Goal: Transaction & Acquisition: Purchase product/service

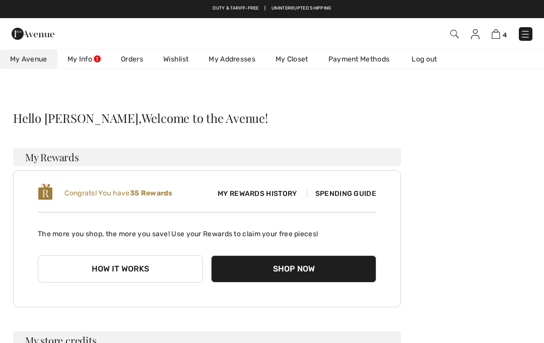
click at [489, 39] on span "4" at bounding box center [384, 34] width 298 height 14
click at [493, 38] on img at bounding box center [496, 34] width 9 height 10
click at [494, 38] on img at bounding box center [496, 34] width 9 height 10
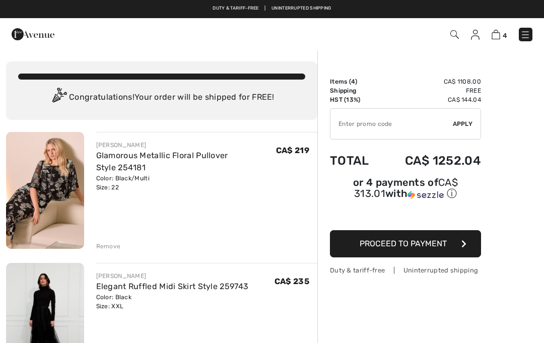
click at [352, 123] on input "TEXT" at bounding box center [392, 124] width 122 height 30
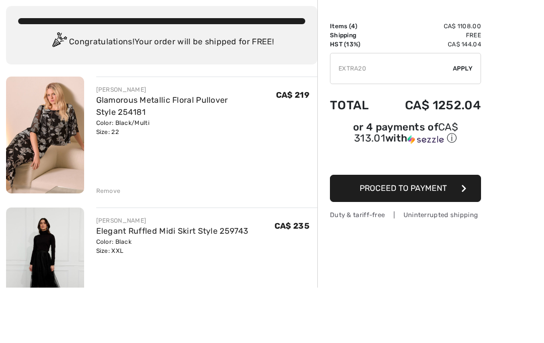
type input "EXTRA20"
click at [468, 108] on div "✔ Apply Remove" at bounding box center [405, 123] width 151 height 31
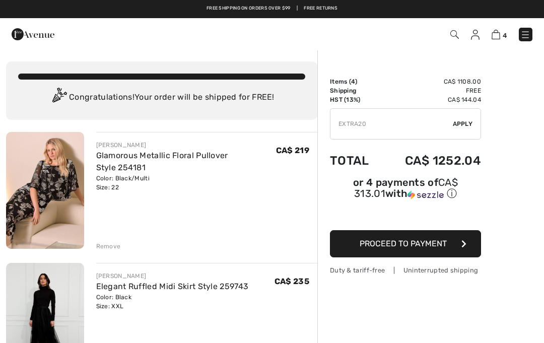
click at [526, 40] on img at bounding box center [526, 35] width 10 height 10
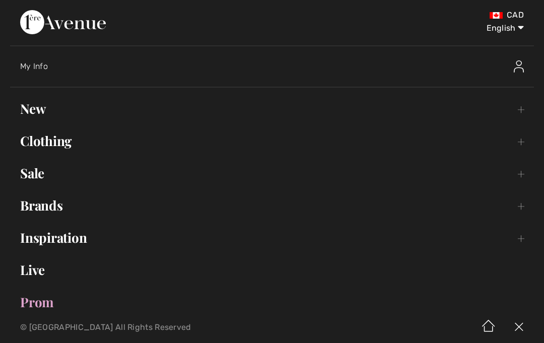
click at [36, 178] on link "Sale Toggle submenu" at bounding box center [272, 173] width 524 height 22
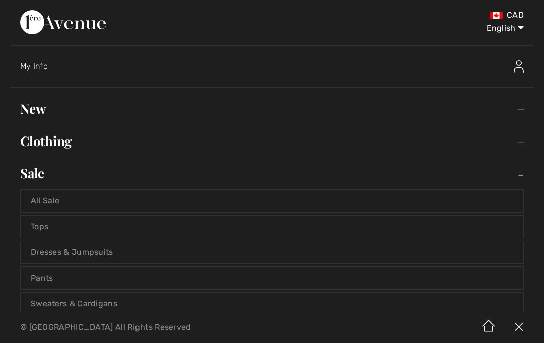
click at [44, 202] on link "All Sale" at bounding box center [272, 201] width 503 height 22
click at [43, 262] on link "Dresses & Jumpsuits" at bounding box center [272, 252] width 503 height 22
click at [38, 253] on link "Dresses & Jumpsuits" at bounding box center [272, 252] width 503 height 22
click at [46, 203] on link "All Sale" at bounding box center [272, 201] width 503 height 22
click at [32, 200] on link "All Sale" at bounding box center [272, 201] width 503 height 22
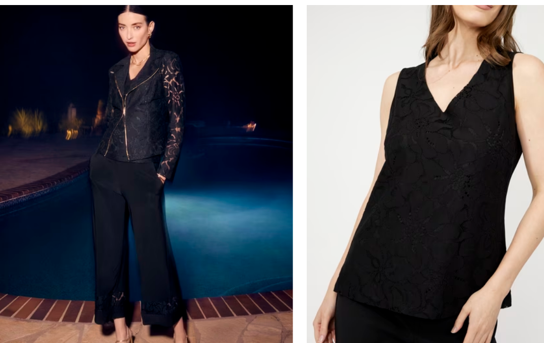
scroll to position [3411, 0]
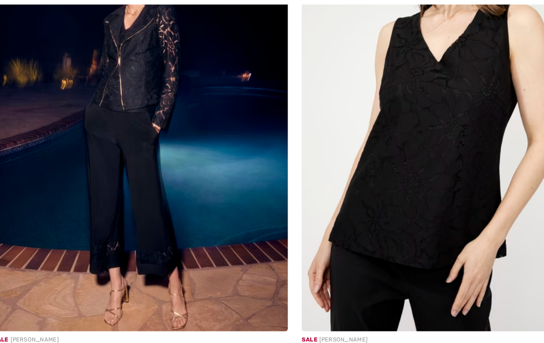
click at [351, 206] on img at bounding box center [408, 98] width 260 height 390
click at [351, 214] on img at bounding box center [408, 98] width 260 height 390
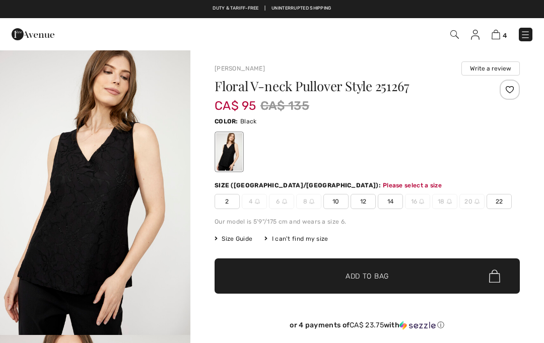
checkbox input "true"
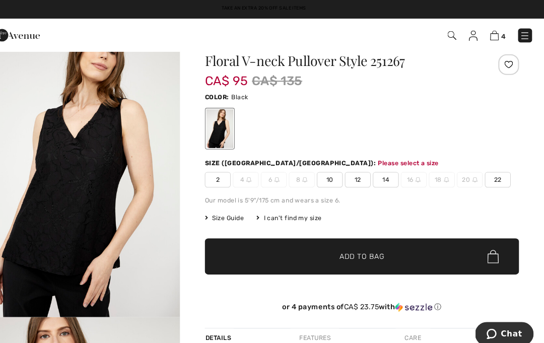
scroll to position [26, 0]
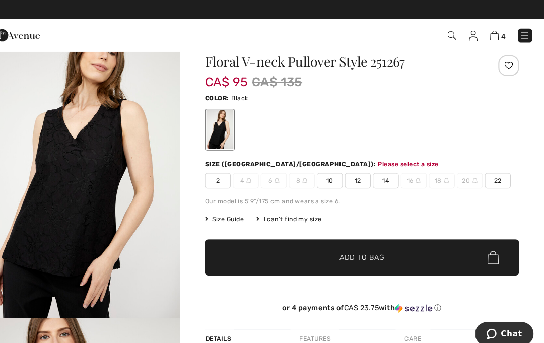
click at [489, 172] on span "22" at bounding box center [499, 175] width 25 height 15
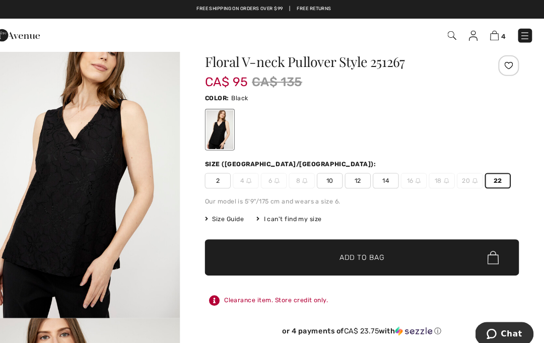
click at [395, 245] on span "✔ Added to Bag Add to Bag" at bounding box center [367, 250] width 305 height 35
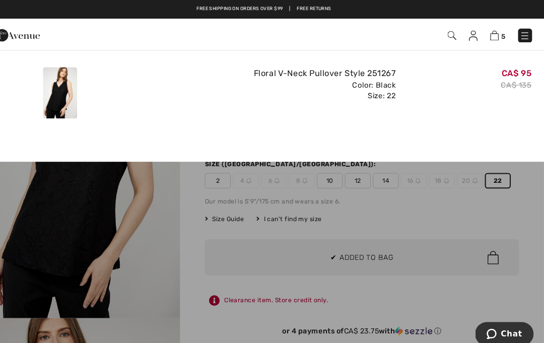
scroll to position [0, 0]
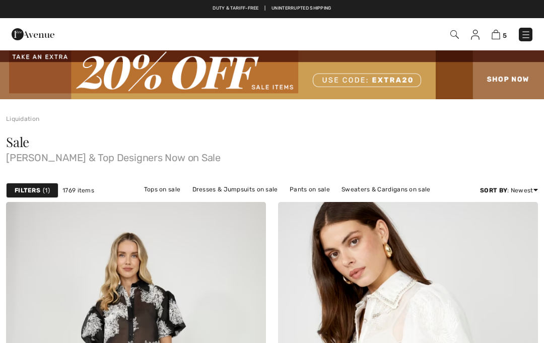
checkbox input "true"
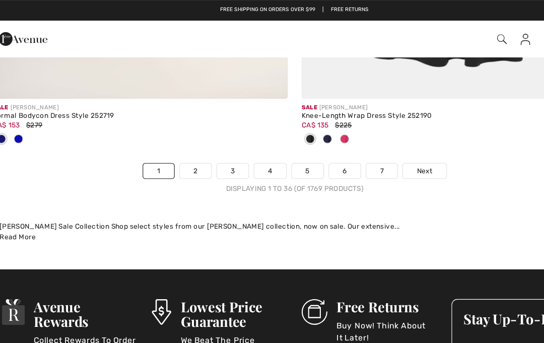
scroll to position [8068, 0]
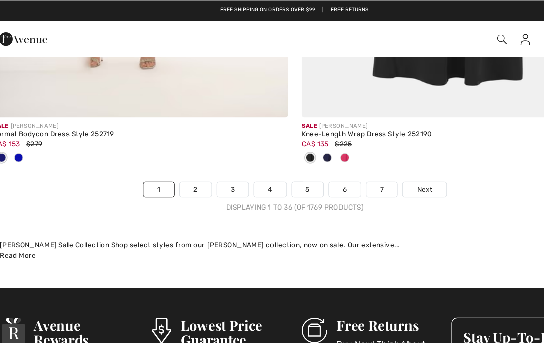
click at [175, 160] on link "2" at bounding box center [185, 166] width 28 height 13
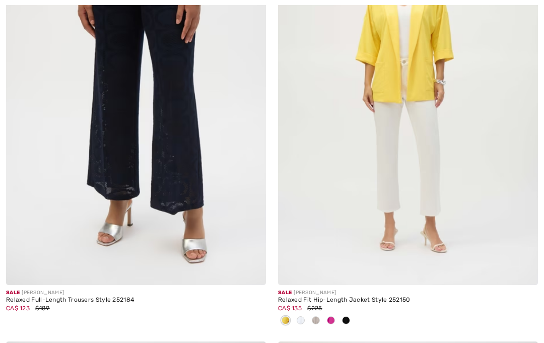
checkbox input "true"
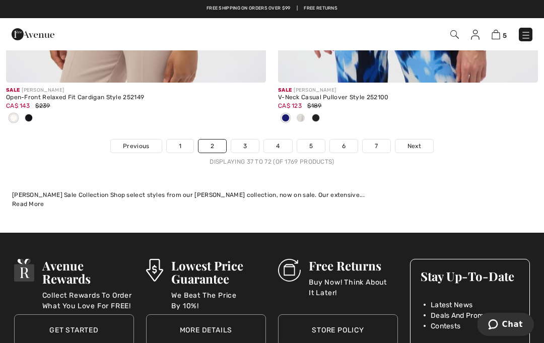
scroll to position [8239, 0]
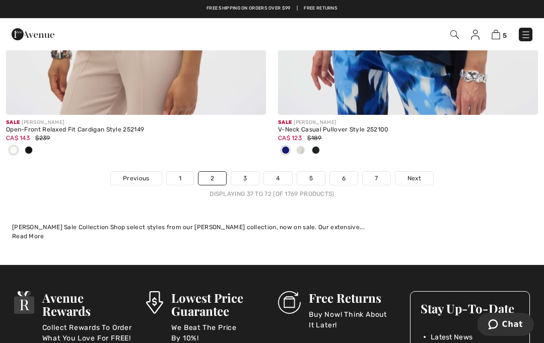
click at [248, 172] on link "3" at bounding box center [245, 178] width 28 height 13
click at [237, 172] on link "3" at bounding box center [245, 178] width 28 height 13
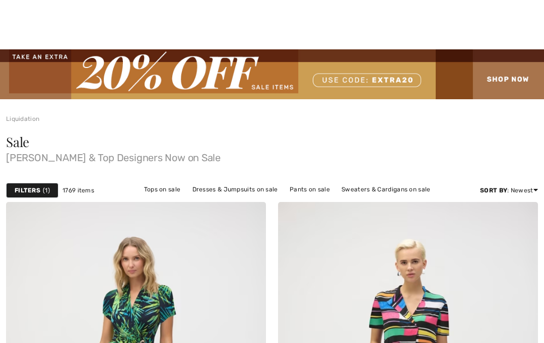
checkbox input "true"
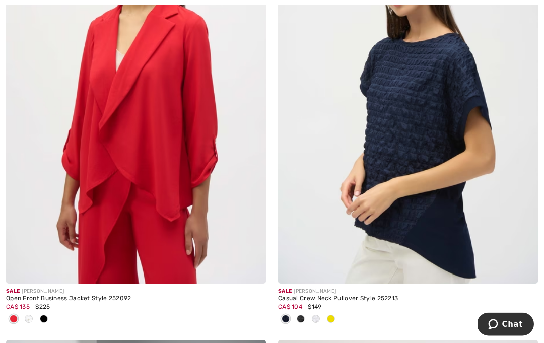
scroll to position [7545, 0]
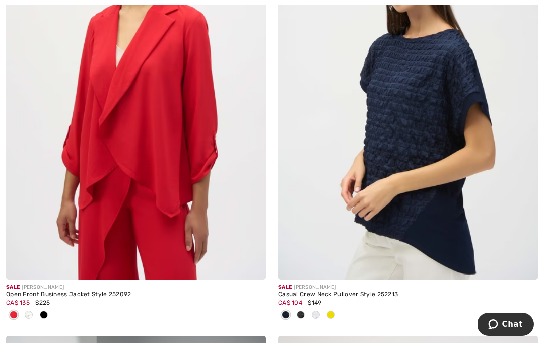
click at [53, 246] on img at bounding box center [136, 85] width 260 height 390
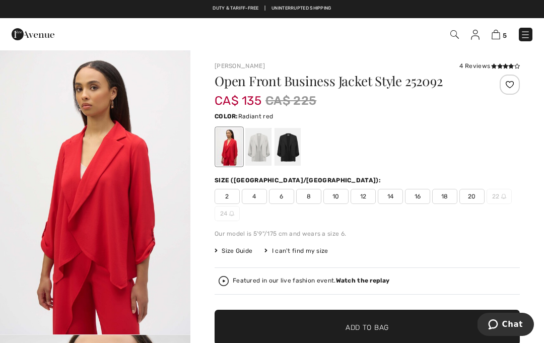
click at [263, 150] on div at bounding box center [258, 147] width 26 height 38
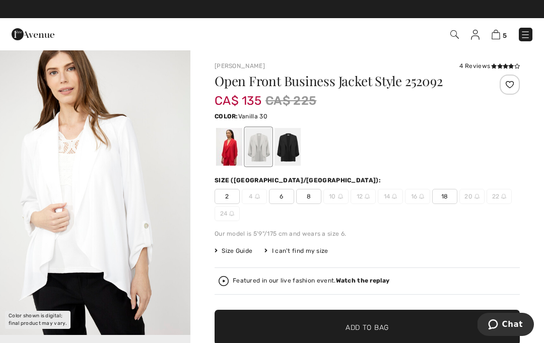
click at [232, 161] on div at bounding box center [229, 147] width 26 height 38
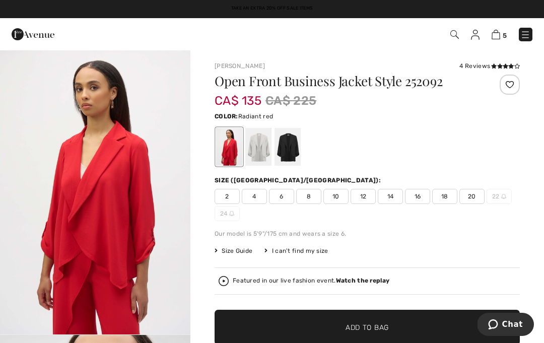
click at [470, 205] on div "2 4 6 8 10 12 14 16 18 20 22 24" at bounding box center [367, 205] width 305 height 32
click at [442, 327] on span "✔ Added to Bag Add to Bag" at bounding box center [367, 327] width 305 height 35
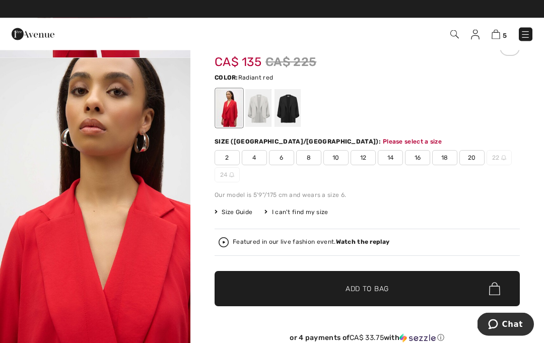
scroll to position [39, 0]
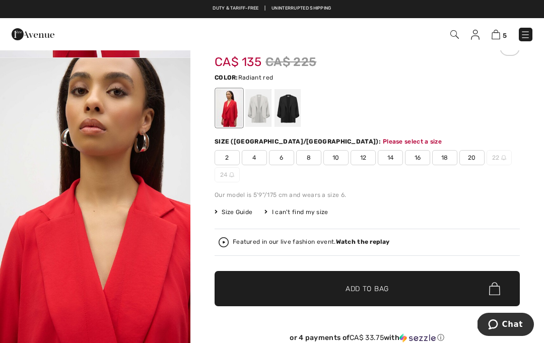
click at [295, 111] on div at bounding box center [288, 108] width 26 height 38
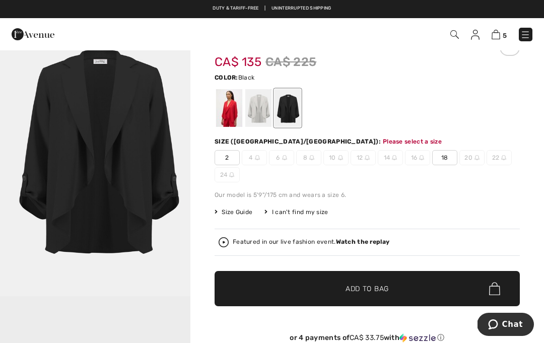
scroll to position [0, 0]
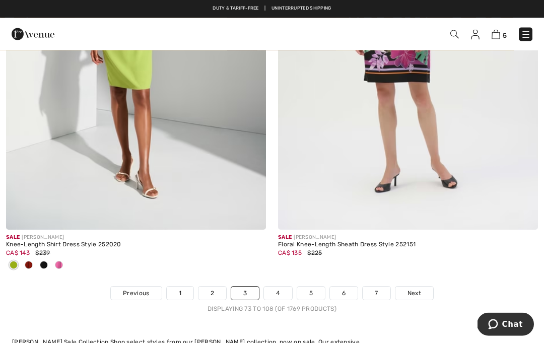
scroll to position [8039, 0]
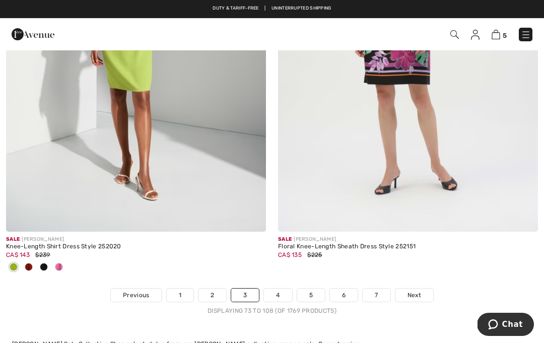
click at [271, 294] on link "4" at bounding box center [278, 295] width 28 height 13
click at [276, 289] on link "4" at bounding box center [278, 295] width 28 height 13
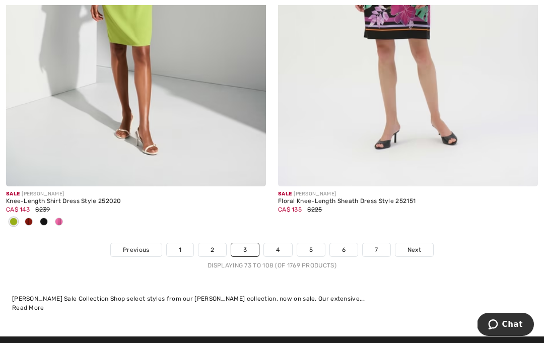
click at [283, 245] on link "4" at bounding box center [278, 249] width 28 height 13
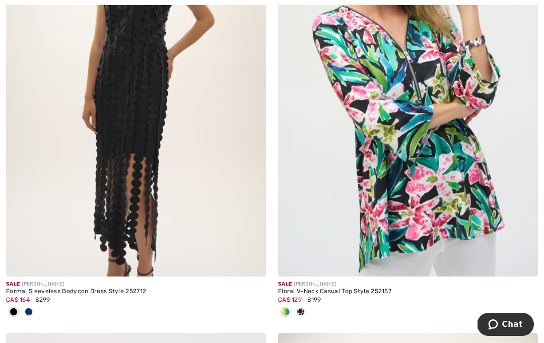
scroll to position [746, 0]
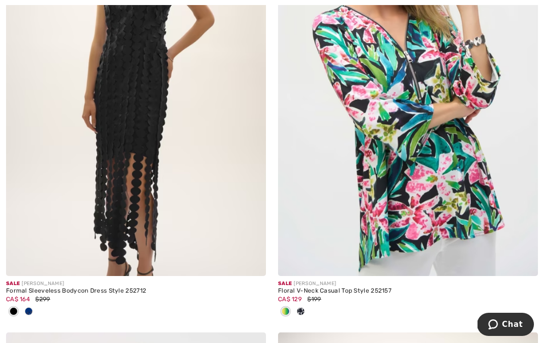
click at [44, 241] on img at bounding box center [136, 81] width 260 height 390
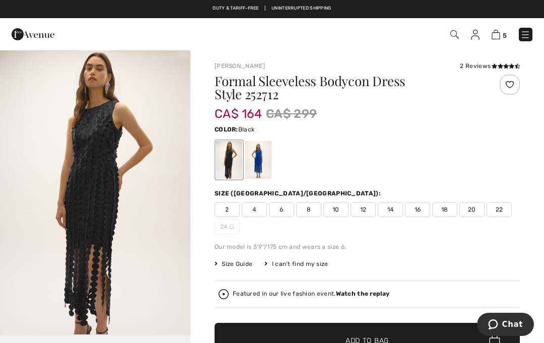
click at [497, 214] on span "22" at bounding box center [499, 209] width 25 height 15
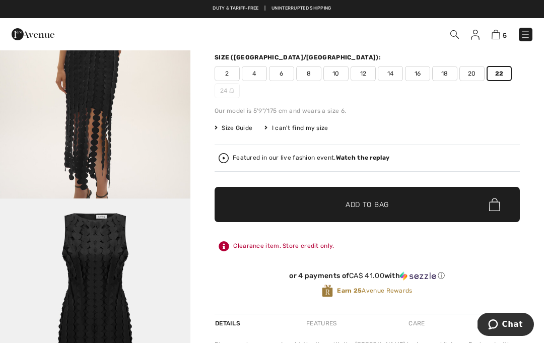
scroll to position [139, 0]
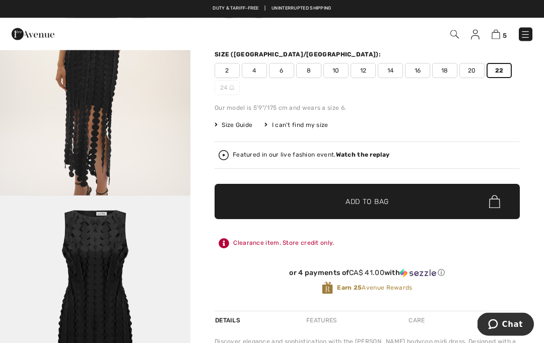
click at [450, 201] on span "✔ Added to Bag Add to Bag" at bounding box center [367, 201] width 305 height 35
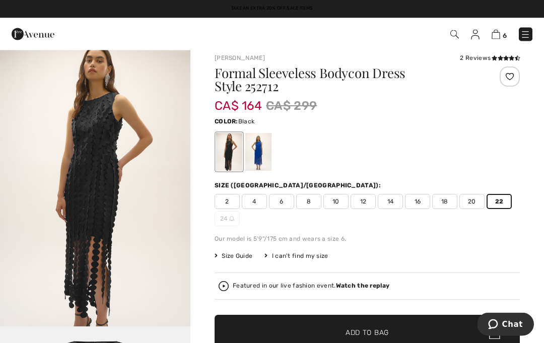
scroll to position [8, 0]
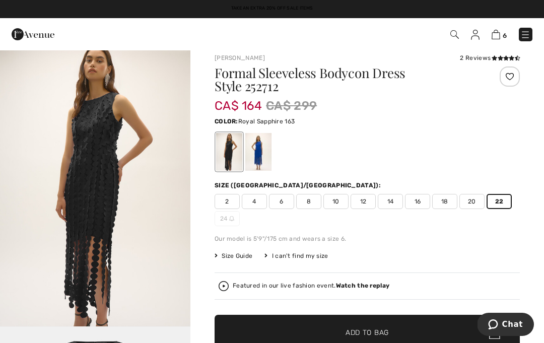
click at [259, 155] on div at bounding box center [258, 152] width 26 height 38
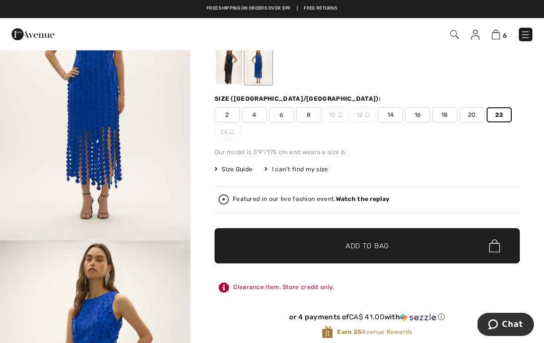
scroll to position [117, 0]
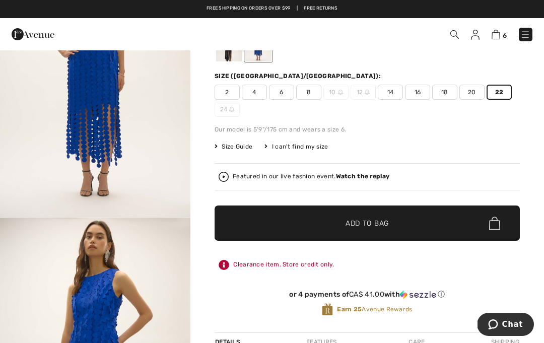
click at [436, 230] on span "✔ Added to Bag Add to Bag" at bounding box center [367, 223] width 305 height 35
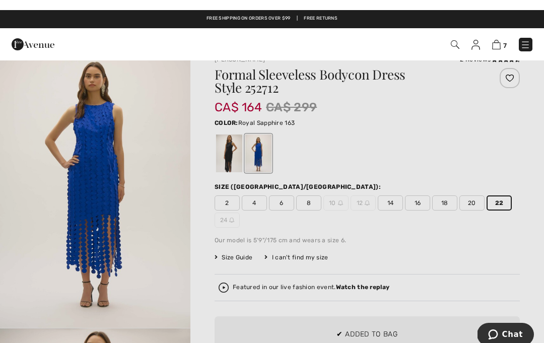
scroll to position [0, 0]
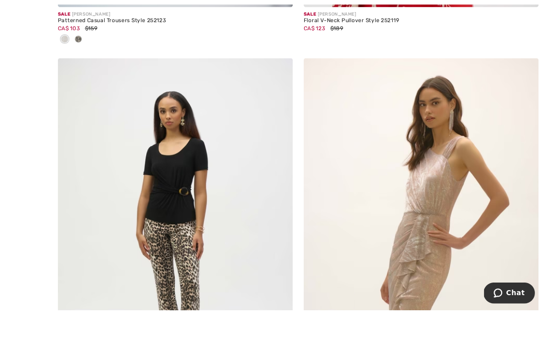
scroll to position [2383, 0]
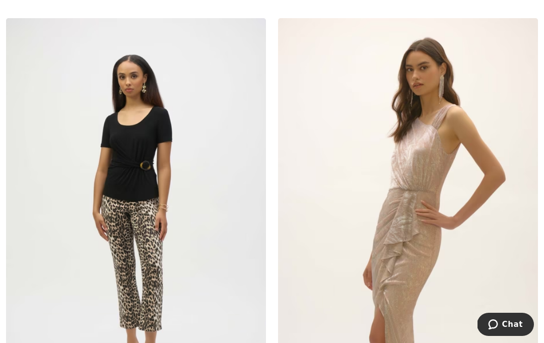
click at [426, 245] on img at bounding box center [408, 213] width 260 height 390
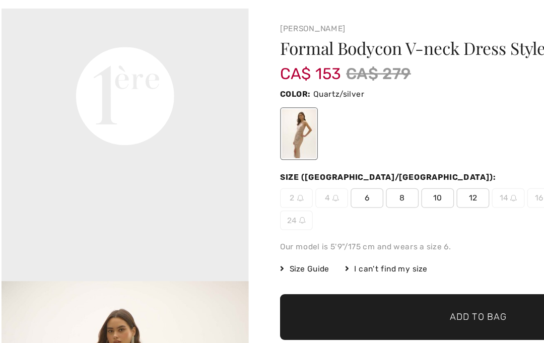
scroll to position [3, 0]
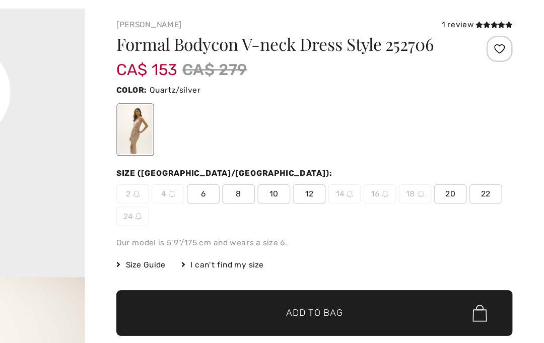
click at [487, 186] on span "22" at bounding box center [499, 193] width 25 height 15
click at [296, 268] on span "✔ Added to Bag Add to Bag" at bounding box center [367, 285] width 305 height 35
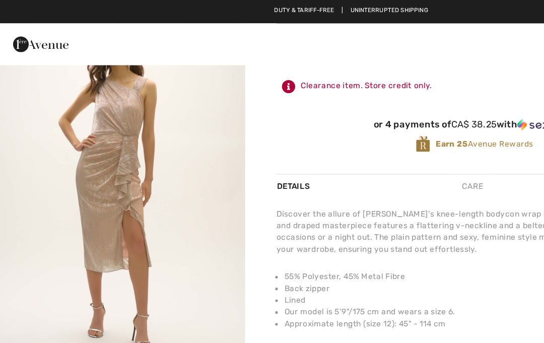
scroll to position [232, 0]
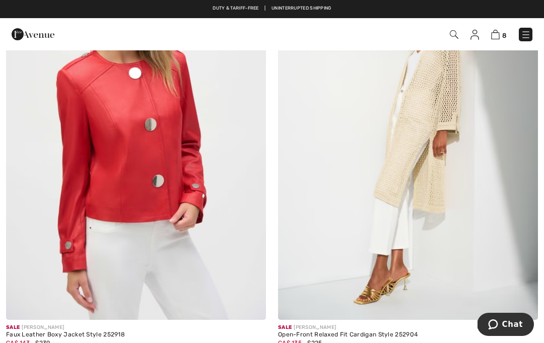
scroll to position [4277, 0]
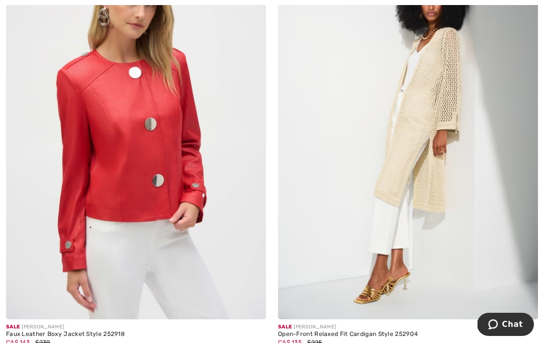
click at [441, 248] on img at bounding box center [408, 124] width 260 height 390
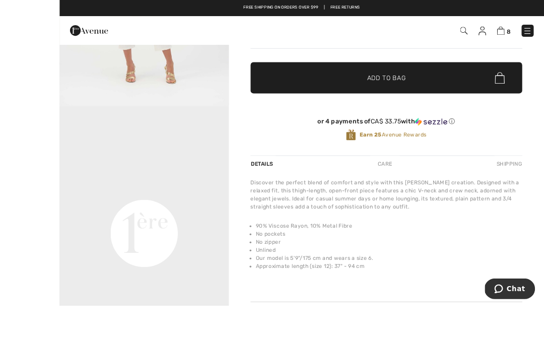
scroll to position [292, 0]
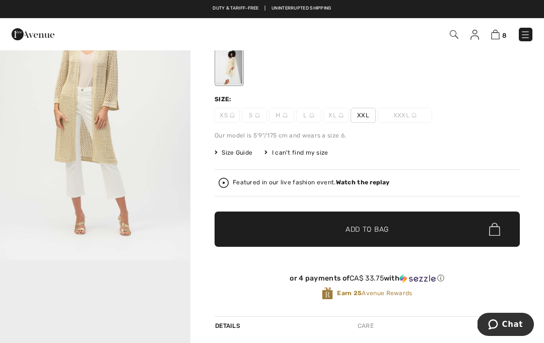
click at [370, 231] on span "Add to Bag" at bounding box center [367, 229] width 43 height 11
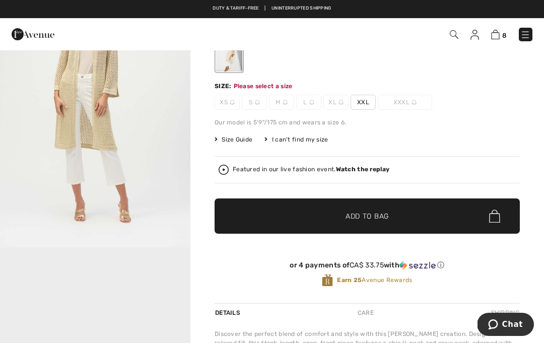
scroll to position [121, 0]
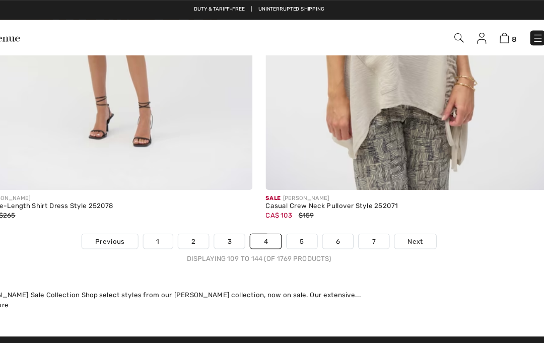
scroll to position [7999, 0]
click at [297, 218] on link "5" at bounding box center [311, 219] width 28 height 13
click at [297, 213] on link "5" at bounding box center [311, 219] width 28 height 13
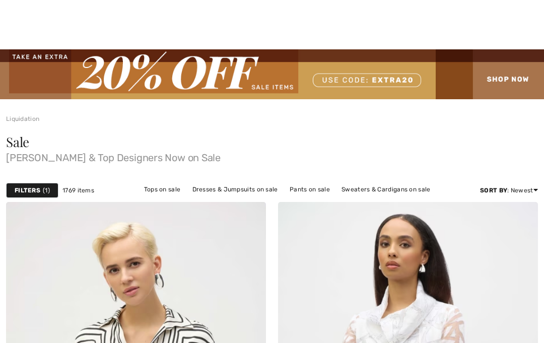
scroll to position [253, 0]
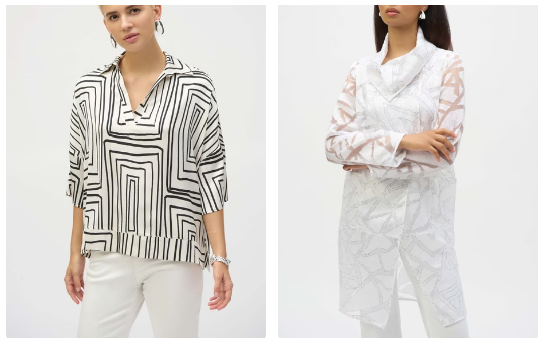
checkbox input "true"
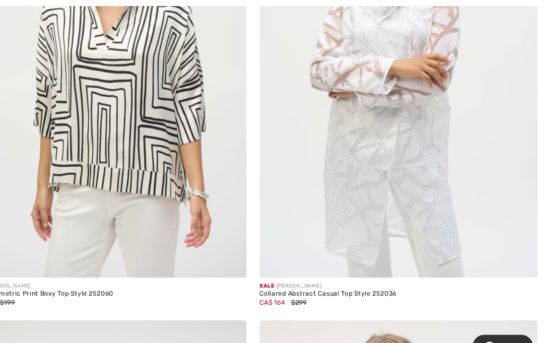
scroll to position [333, 0]
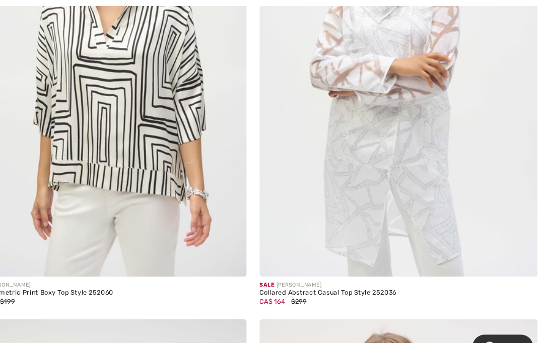
click at [409, 202] on img at bounding box center [408, 64] width 260 height 390
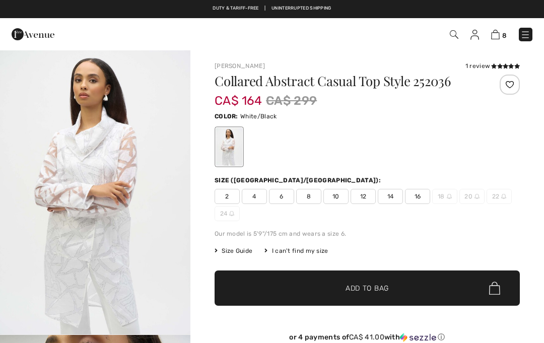
checkbox input "true"
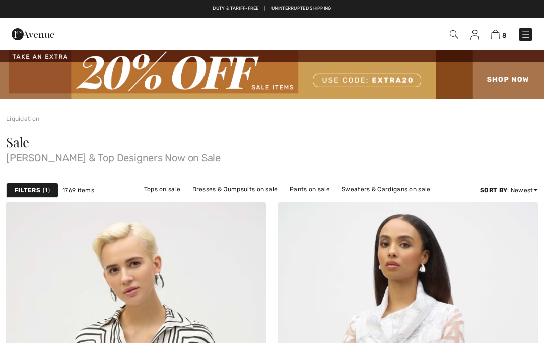
checkbox input "true"
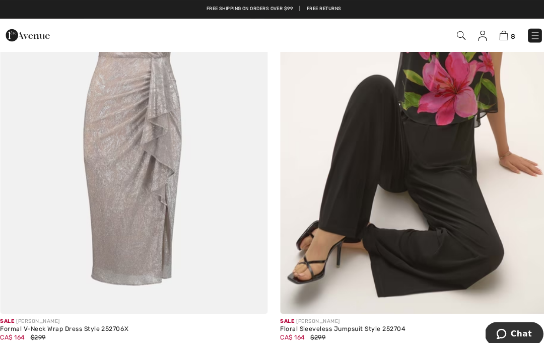
scroll to position [2968, 0]
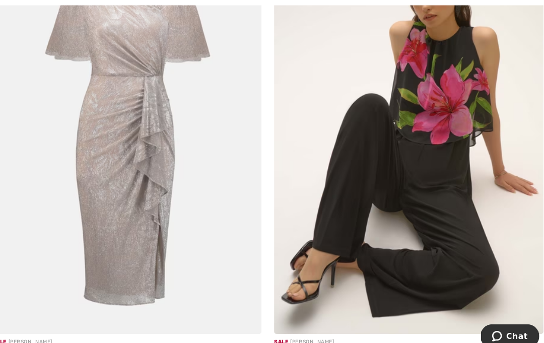
click at [146, 222] on img at bounding box center [136, 127] width 260 height 390
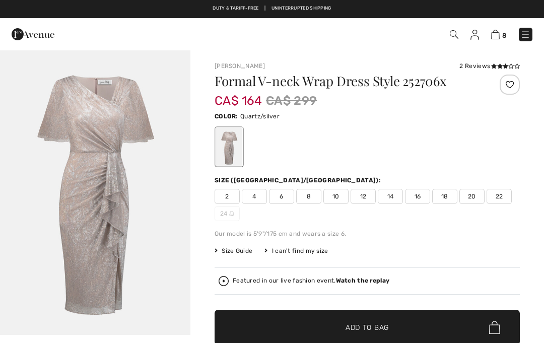
checkbox input "true"
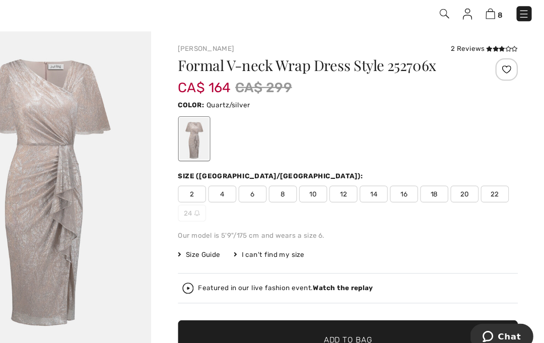
click at [487, 189] on span "22" at bounding box center [499, 196] width 25 height 15
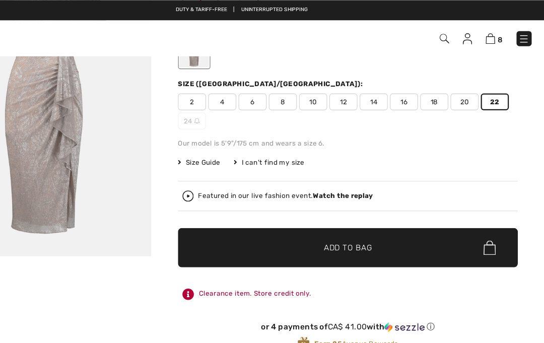
scroll to position [105, 0]
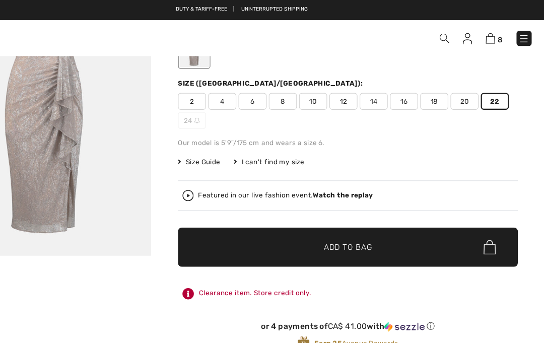
click at [400, 220] on span "✔ Added to Bag Add to Bag" at bounding box center [367, 222] width 305 height 35
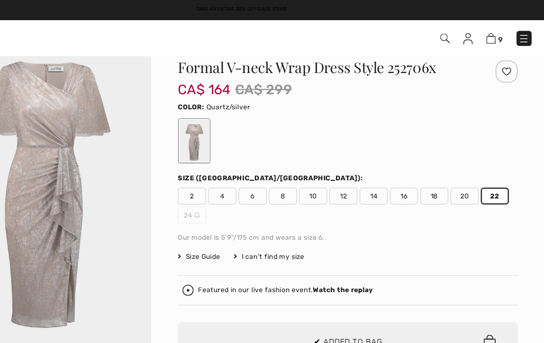
scroll to position [0, 0]
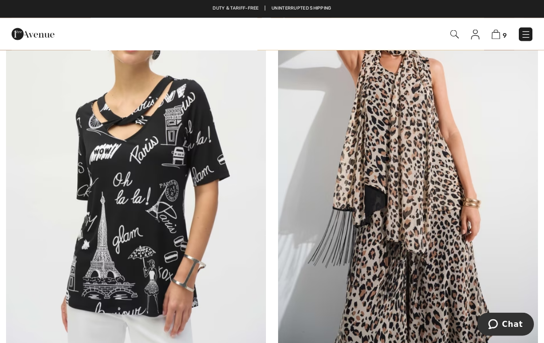
scroll to position [4672, 0]
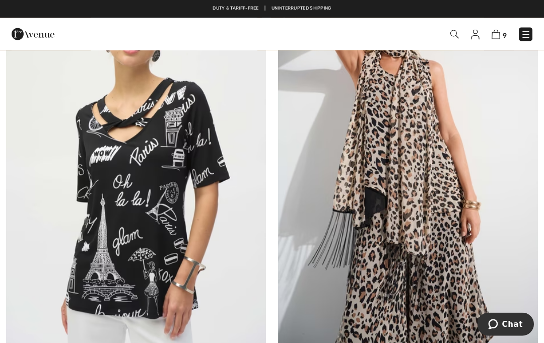
click at [445, 284] on img at bounding box center [408, 159] width 260 height 390
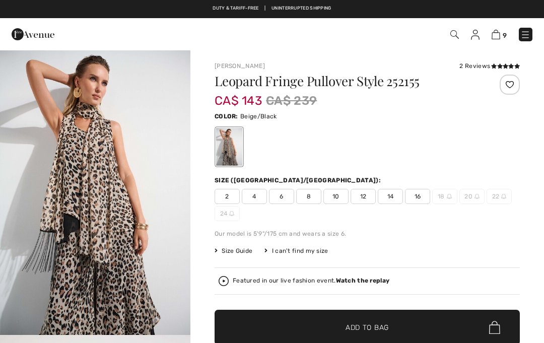
checkbox input "true"
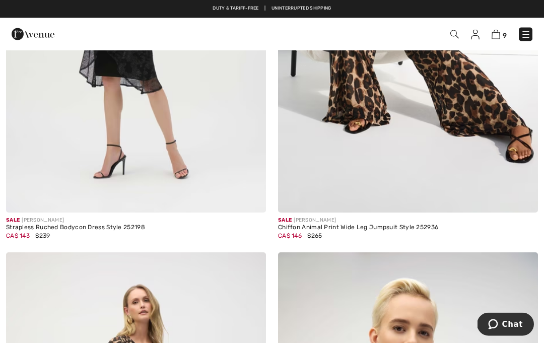
scroll to position [7529, 0]
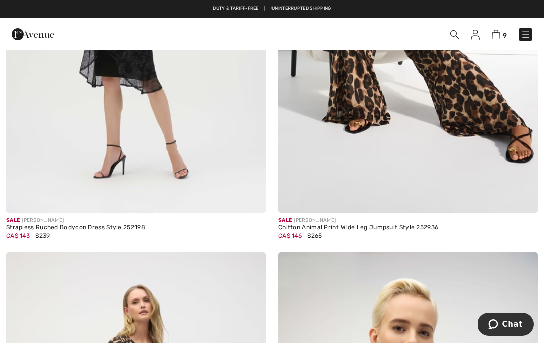
click at [28, 158] on img at bounding box center [136, 18] width 260 height 390
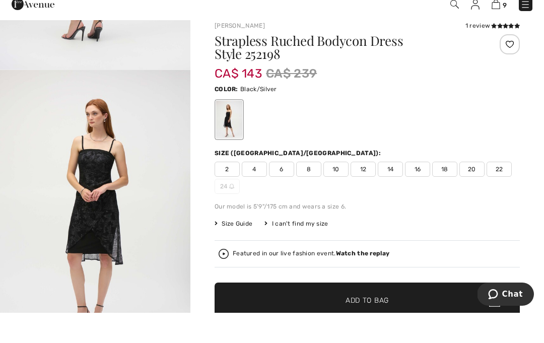
scroll to position [40, 0]
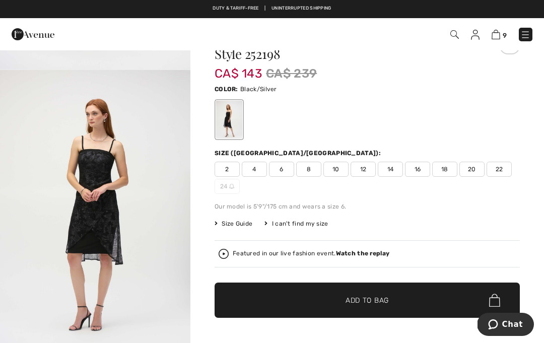
click at [502, 171] on span "22" at bounding box center [499, 169] width 25 height 15
click at [378, 291] on span "✔ Added to Bag Add to Bag" at bounding box center [367, 300] width 305 height 35
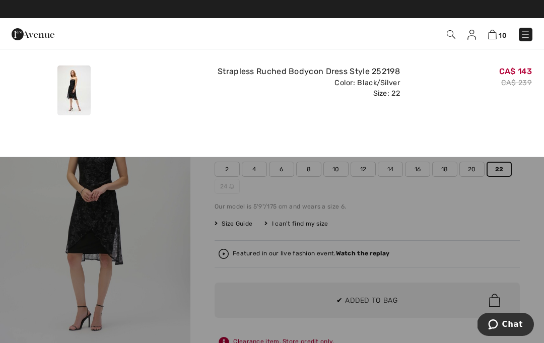
click at [452, 121] on div "Added to Bag Joseph Ribkoff Strapless Ruched Bodycon Dress Style 252198 CA$ 143…" at bounding box center [272, 88] width 544 height 79
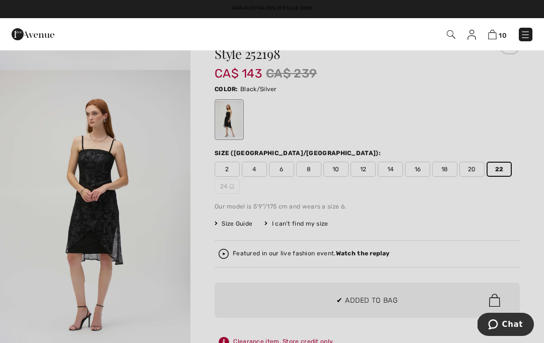
click at [390, 224] on div at bounding box center [272, 171] width 544 height 343
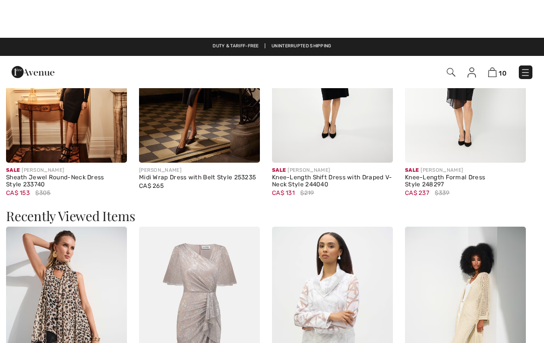
scroll to position [991, 0]
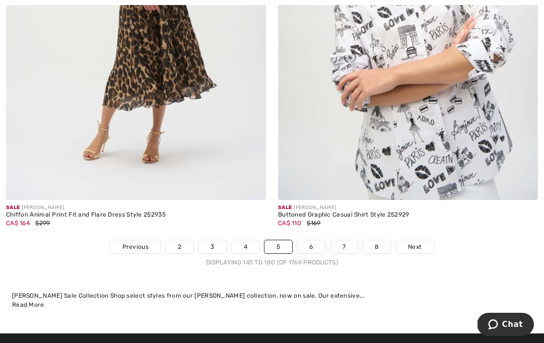
scroll to position [7972, 0]
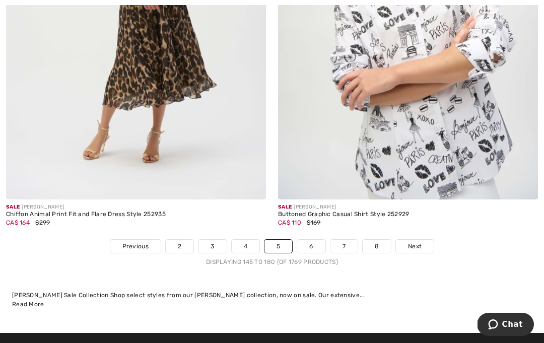
click at [314, 245] on link "6" at bounding box center [311, 246] width 28 height 13
click at [314, 240] on link "6" at bounding box center [311, 246] width 28 height 13
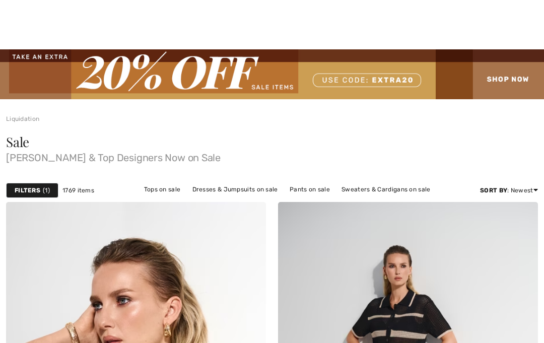
checkbox input "true"
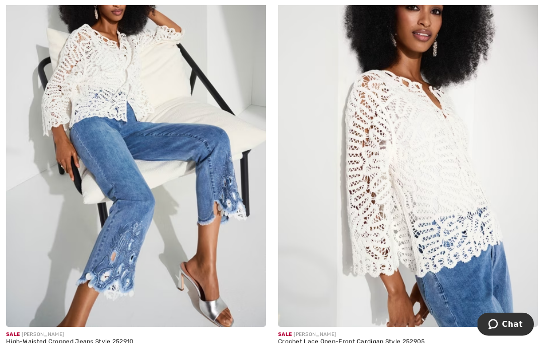
scroll to position [2011, 0]
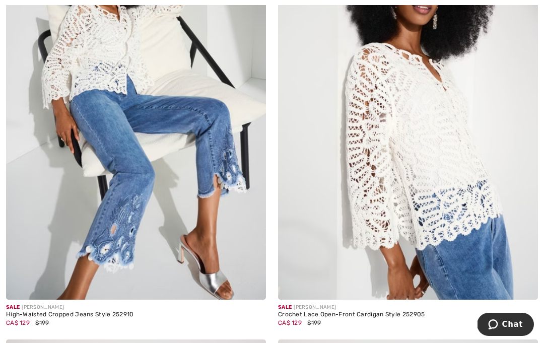
click at [479, 244] on img at bounding box center [408, 105] width 260 height 390
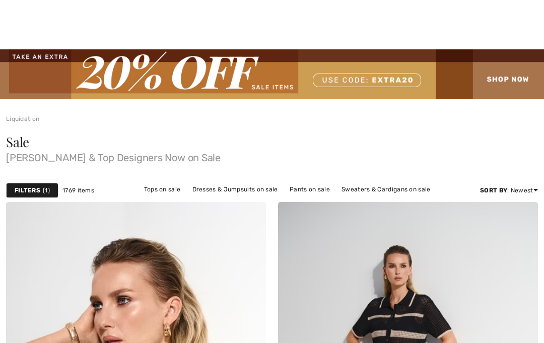
checkbox input "true"
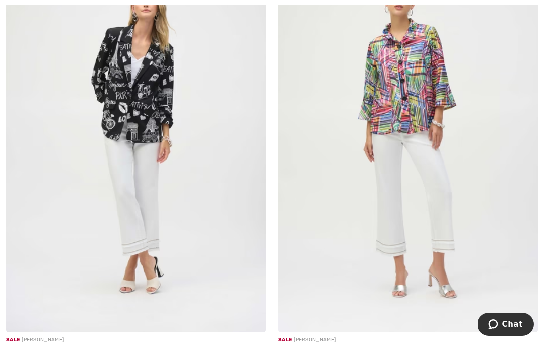
scroll to position [7344, 0]
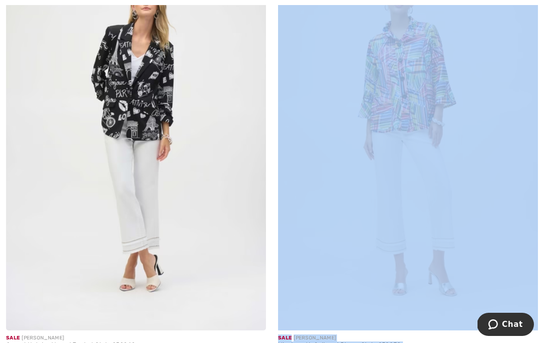
click at [268, 343] on div "Sale JOSEPH RIBKOFF Casual Notched Lapel Jacket Style 252042 CA$ 153 $279" at bounding box center [136, 164] width 272 height 447
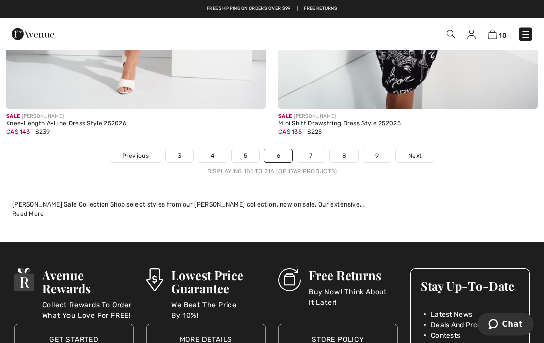
scroll to position [8001, 0]
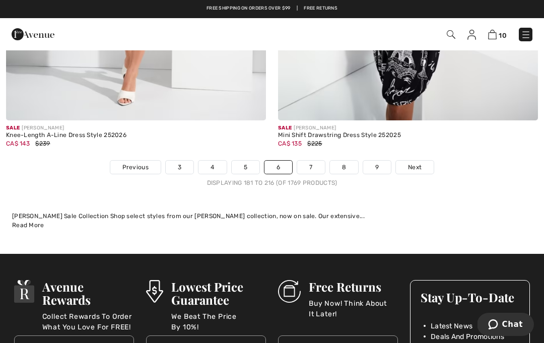
click at [301, 161] on link "7" at bounding box center [310, 167] width 27 height 13
click at [323, 161] on link "7" at bounding box center [310, 167] width 27 height 13
click at [307, 166] on link "7" at bounding box center [310, 167] width 27 height 13
click at [321, 162] on link "7" at bounding box center [310, 167] width 27 height 13
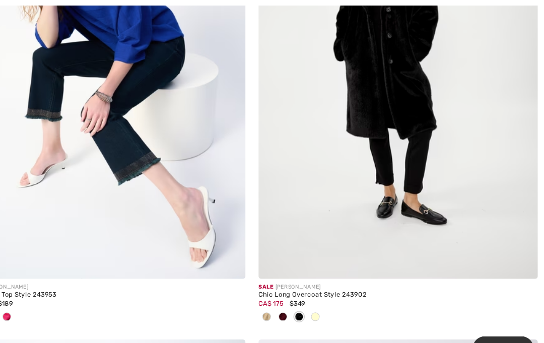
scroll to position [2102, 0]
click at [435, 211] on img at bounding box center [408, 64] width 260 height 390
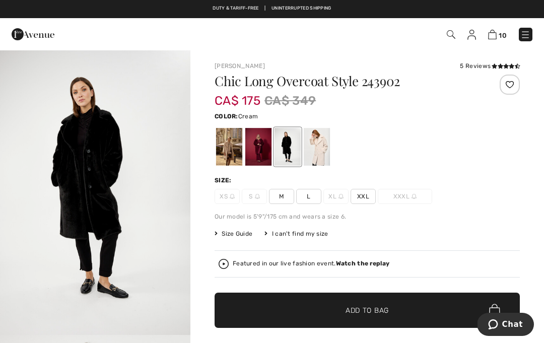
click at [325, 150] on div at bounding box center [317, 147] width 26 height 38
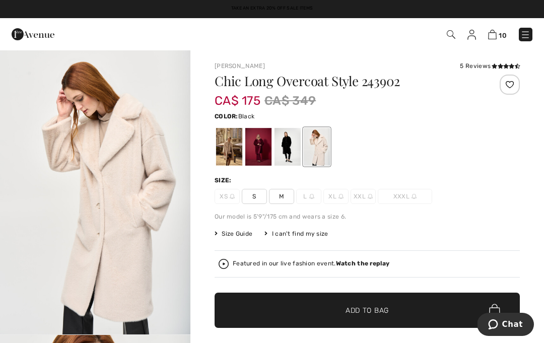
click at [291, 154] on div at bounding box center [288, 147] width 26 height 38
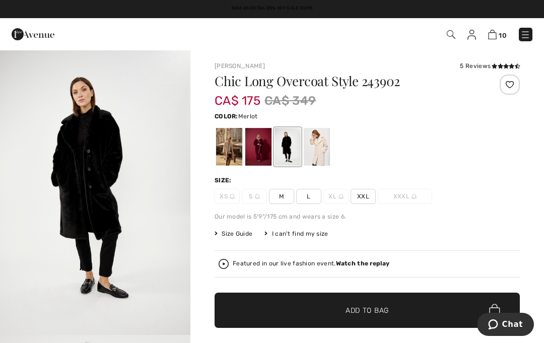
click at [255, 155] on div at bounding box center [258, 147] width 26 height 38
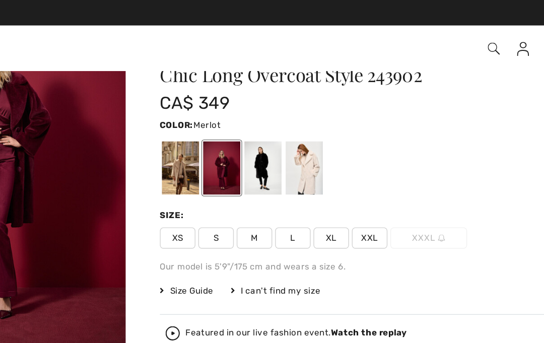
scroll to position [20, 0]
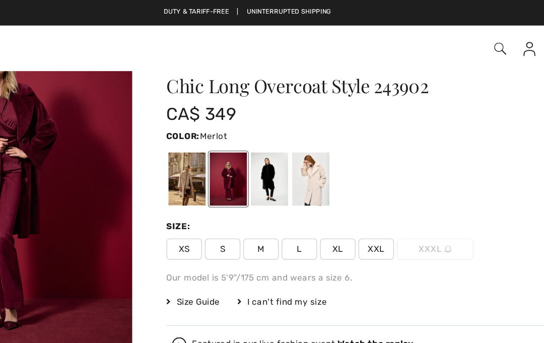
click at [216, 134] on div at bounding box center [229, 127] width 26 height 38
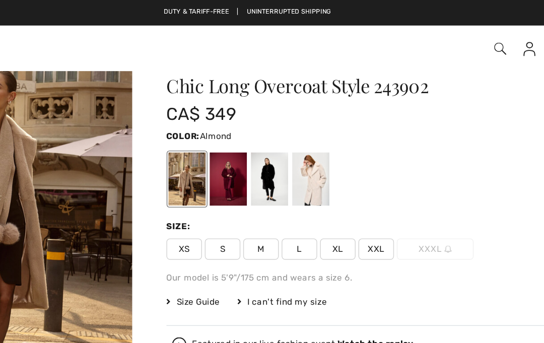
scroll to position [0, 0]
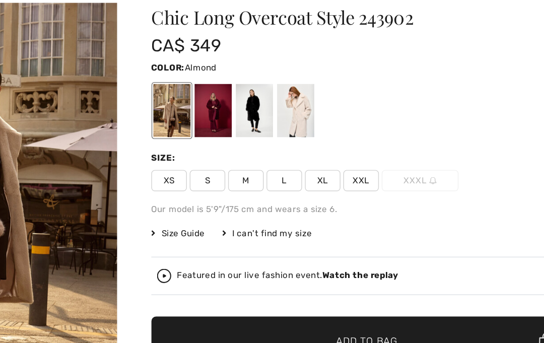
click at [304, 108] on div at bounding box center [317, 127] width 26 height 38
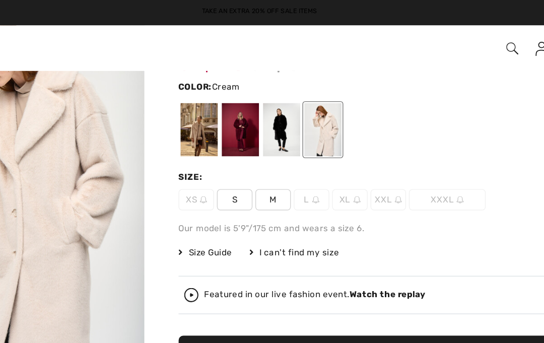
scroll to position [54, 0]
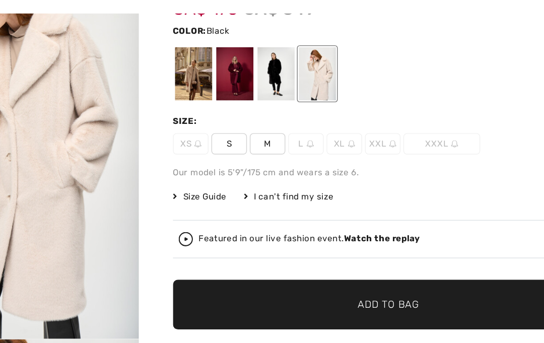
click at [275, 74] on div at bounding box center [288, 93] width 26 height 38
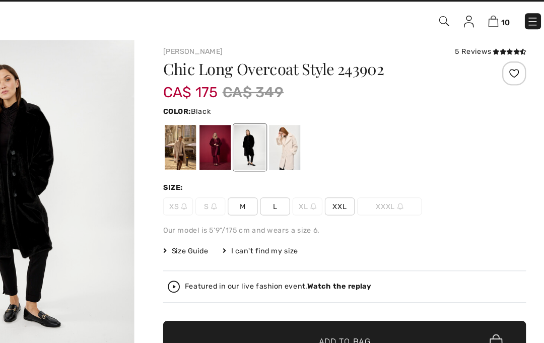
scroll to position [10, 0]
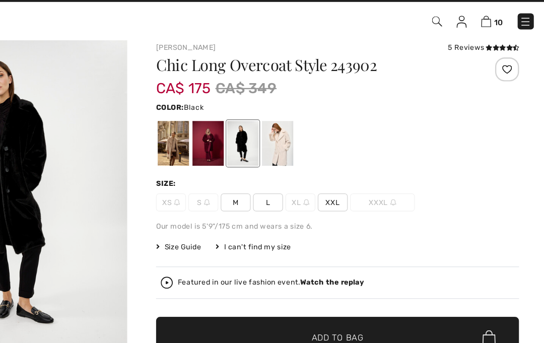
click at [292, 179] on div "XS S M L XL XXL XXXL" at bounding box center [367, 186] width 305 height 15
click at [351, 179] on span "XXL" at bounding box center [363, 186] width 25 height 15
click at [346, 296] on span "Add to Bag" at bounding box center [367, 301] width 43 height 11
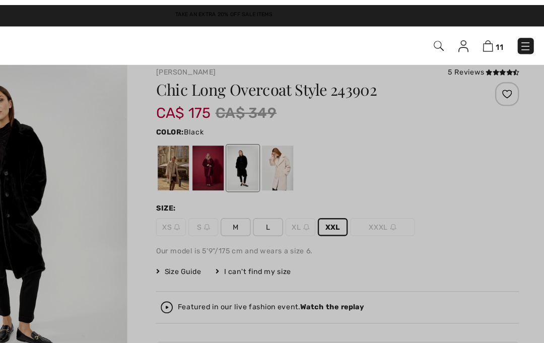
scroll to position [0, 0]
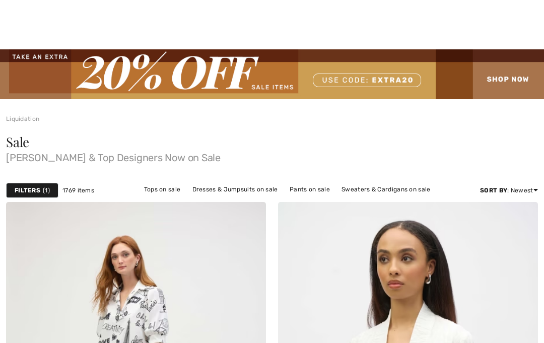
checkbox input "true"
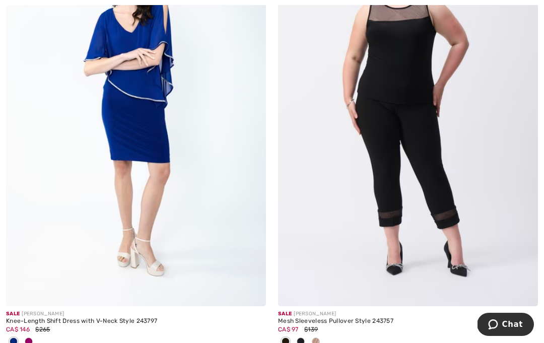
scroll to position [2503, 0]
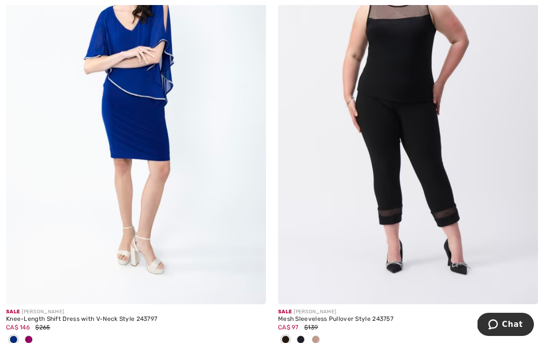
click at [37, 343] on div at bounding box center [136, 340] width 260 height 17
click at [29, 338] on span at bounding box center [29, 340] width 8 height 8
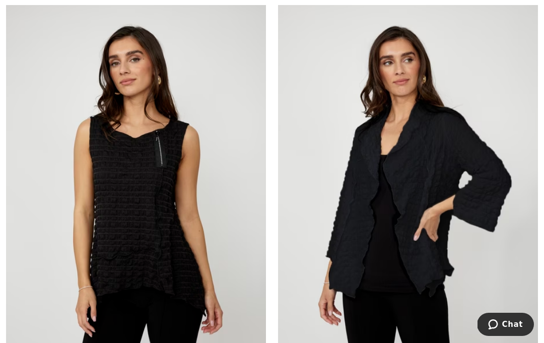
scroll to position [7492, 0]
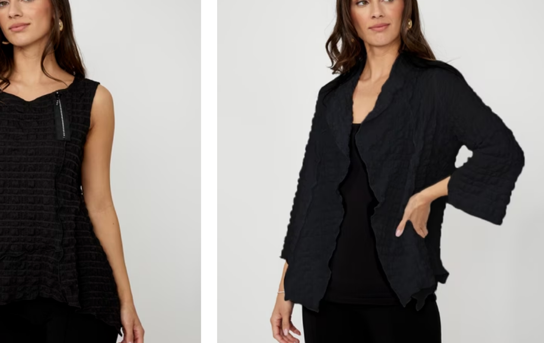
click at [319, 244] on img at bounding box center [408, 171] width 260 height 390
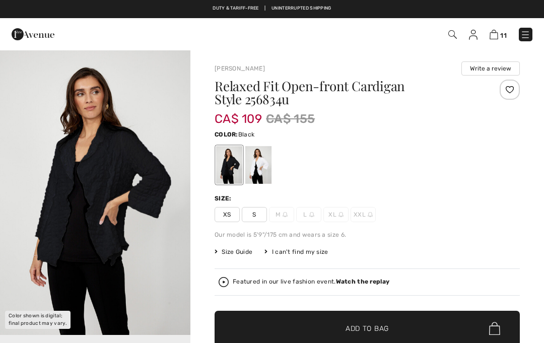
checkbox input "true"
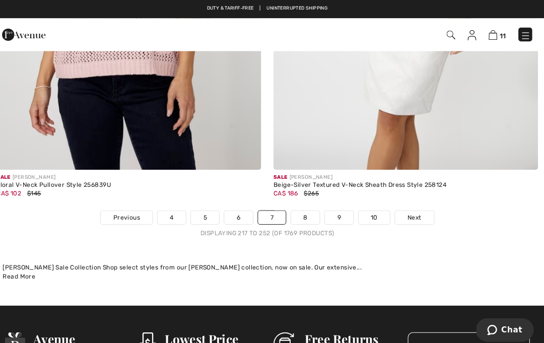
scroll to position [8138, 0]
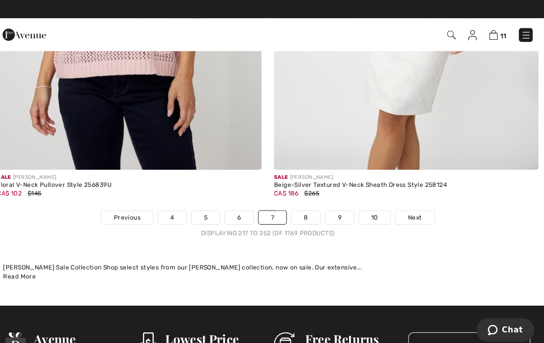
click at [304, 208] on link "8" at bounding box center [309, 213] width 28 height 13
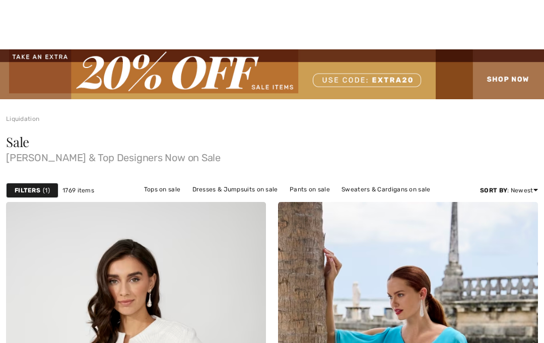
checkbox input "true"
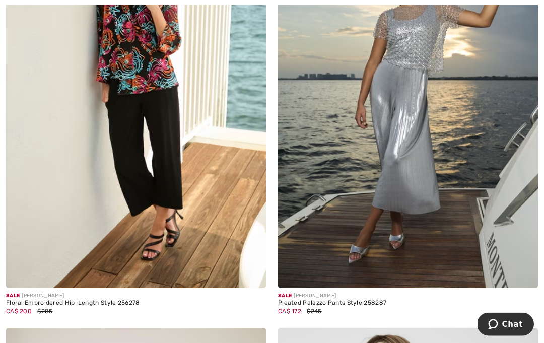
scroll to position [734, 0]
click at [486, 244] on img at bounding box center [408, 93] width 260 height 390
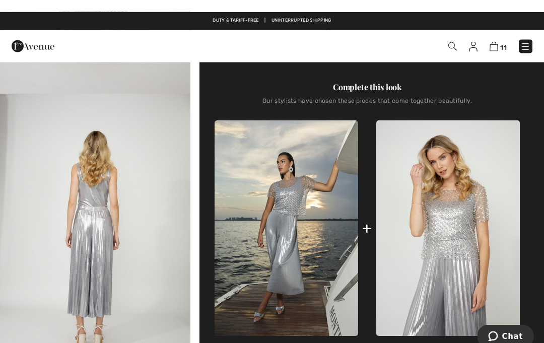
scroll to position [340, 0]
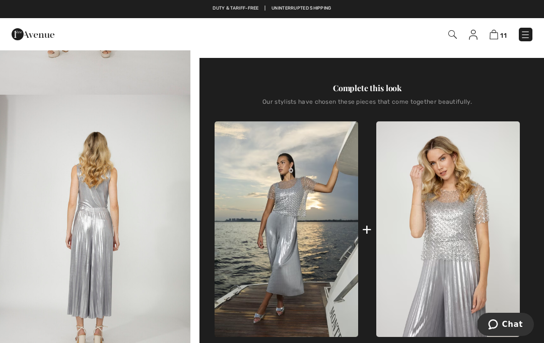
click at [474, 227] on img at bounding box center [448, 229] width 144 height 216
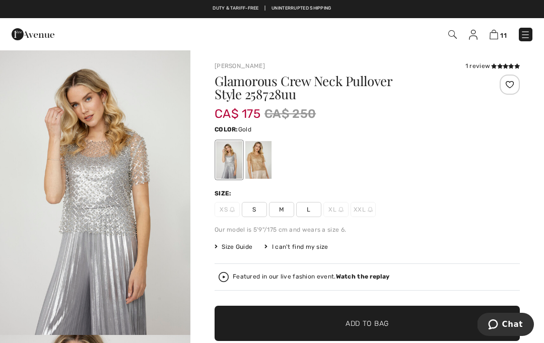
click at [262, 159] on div at bounding box center [258, 160] width 26 height 38
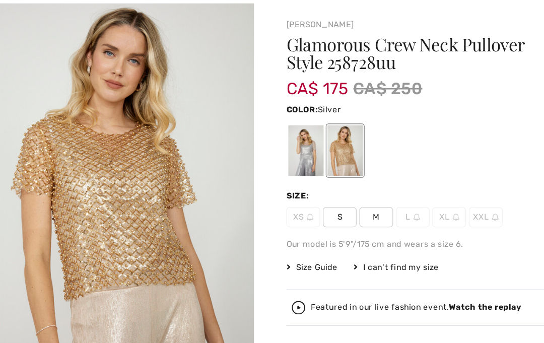
click at [230, 141] on div at bounding box center [229, 160] width 26 height 38
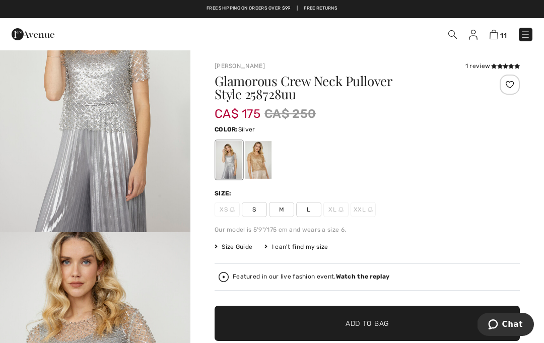
click at [375, 263] on div "Glamorous Crew Neck Pullover Style 258728uu CA$ 175 CA$ 250 Color: Silver Size:…" at bounding box center [367, 243] width 305 height 336
click at [240, 246] on span "Size Guide" at bounding box center [234, 246] width 38 height 9
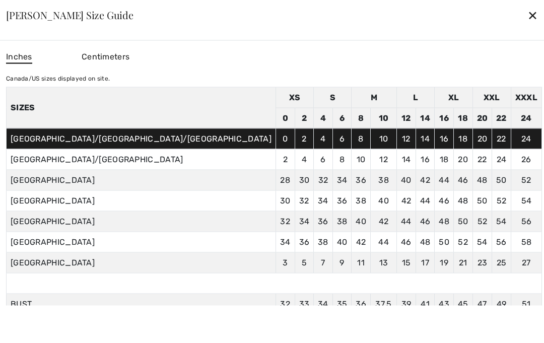
click at [437, 17] on div "Frank Lyman Size Guide ✕" at bounding box center [272, 15] width 556 height 50
click at [528, 16] on div "✕" at bounding box center [533, 15] width 11 height 21
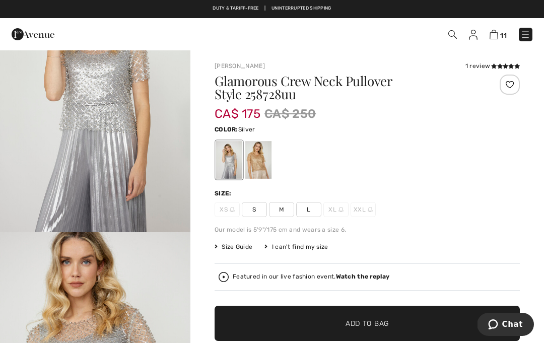
click at [431, 219] on div "Glamorous Crew Neck Pullover Style 258728uu CA$ 175 CA$ 250 Color: Silver Size:…" at bounding box center [367, 243] width 305 height 336
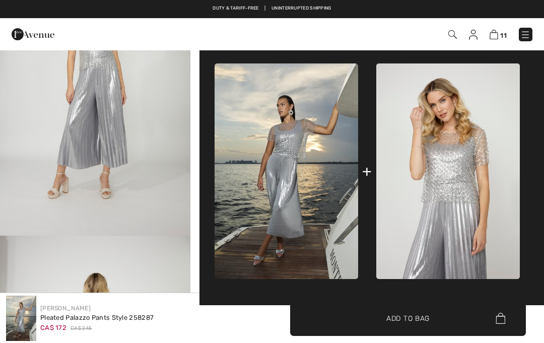
checkbox input "true"
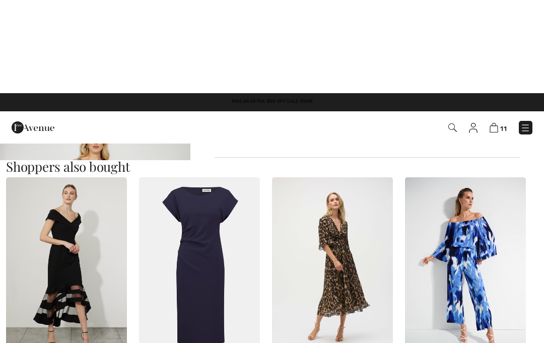
scroll to position [678, 0]
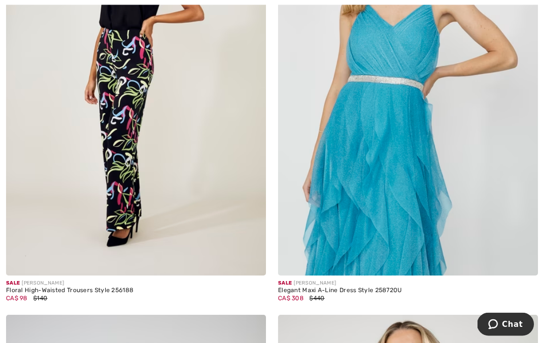
scroll to position [1176, 0]
click at [494, 207] on img at bounding box center [408, 81] width 260 height 390
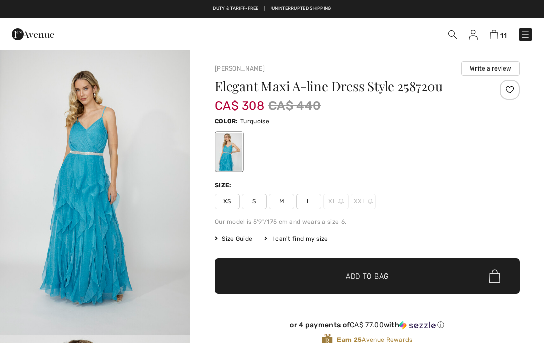
checkbox input "true"
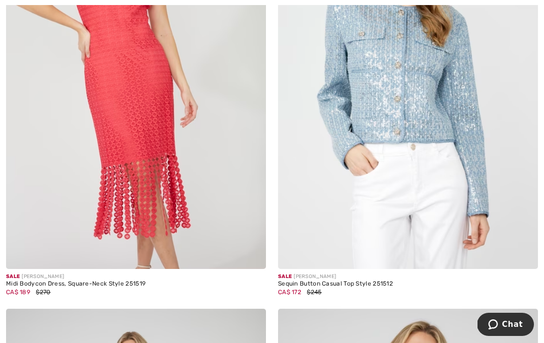
scroll to position [3479, 0]
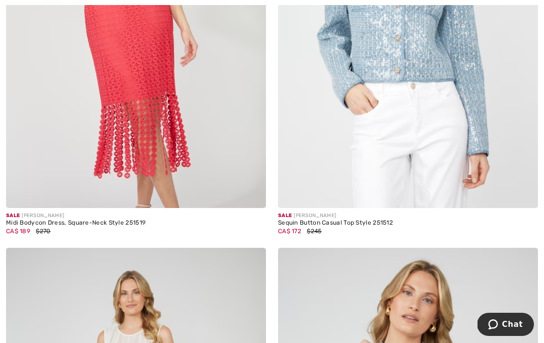
click at [55, 174] on img at bounding box center [136, 13] width 260 height 390
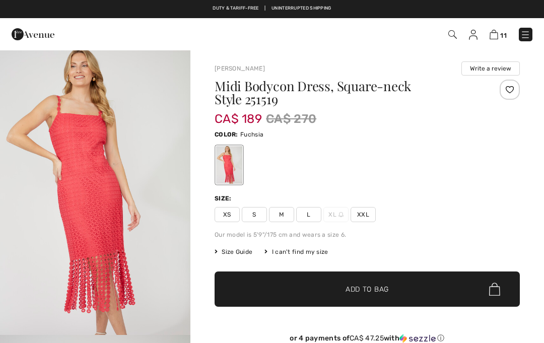
checkbox input "true"
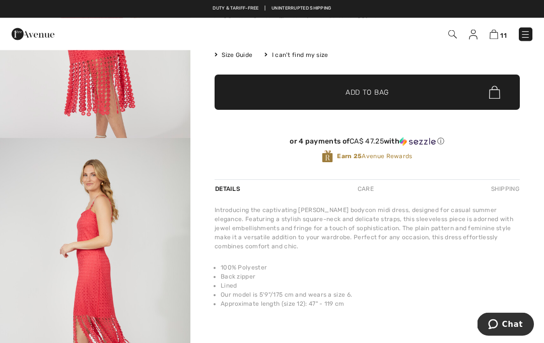
click at [367, 197] on div "Care" at bounding box center [365, 189] width 33 height 18
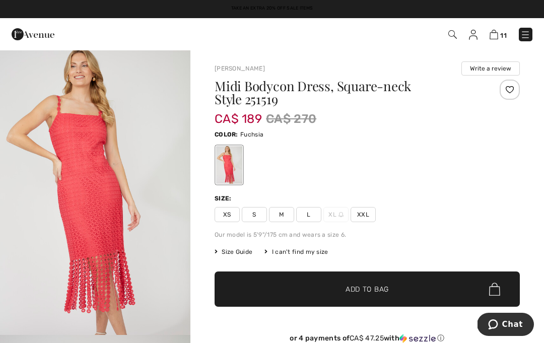
click at [426, 213] on div "XS S M L XL XXL" at bounding box center [367, 214] width 305 height 15
click at [363, 215] on span "XXL" at bounding box center [363, 214] width 25 height 15
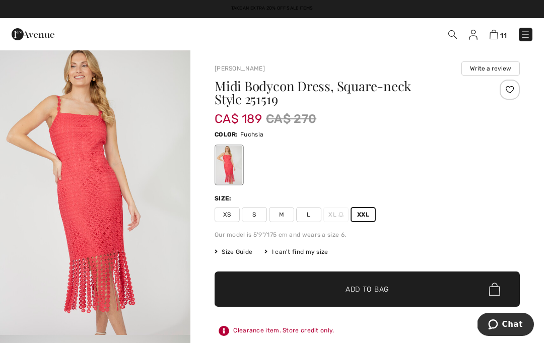
click at [395, 287] on span "✔ Added to Bag Add to Bag" at bounding box center [367, 289] width 305 height 35
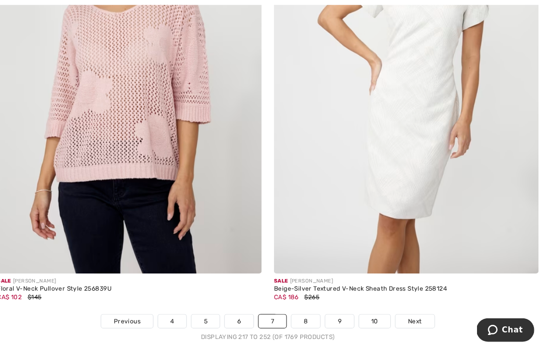
scroll to position [8058, 0]
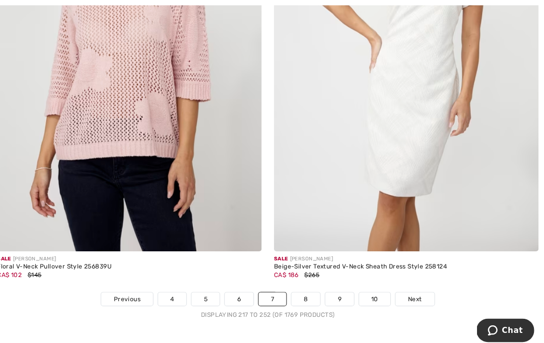
click at [301, 287] on link "8" at bounding box center [309, 293] width 28 height 13
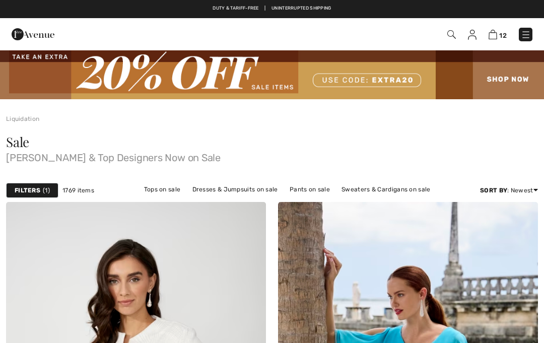
checkbox input "true"
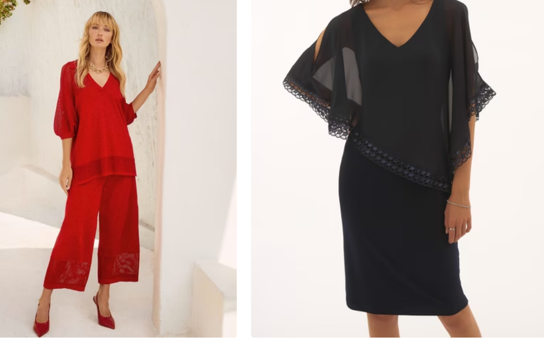
scroll to position [7906, 0]
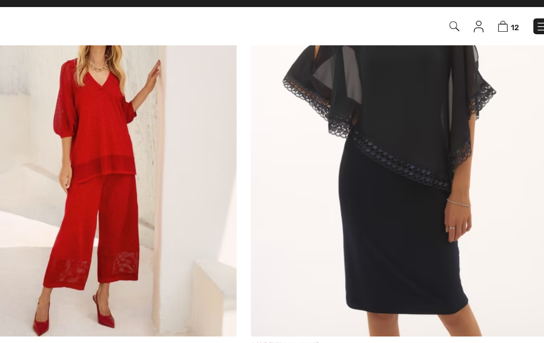
click at [293, 327] on div at bounding box center [300, 335] width 15 height 17
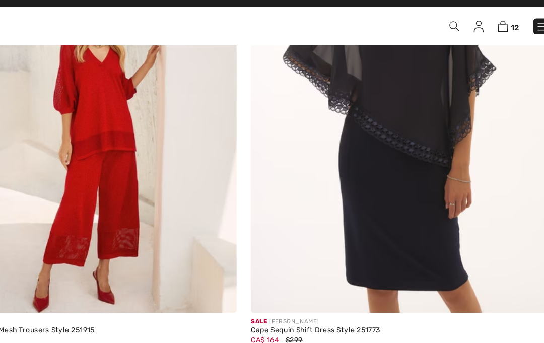
scroll to position [7926, 0]
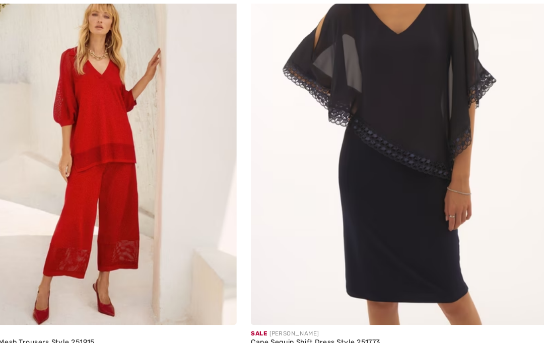
click at [312, 310] on span at bounding box center [316, 314] width 8 height 8
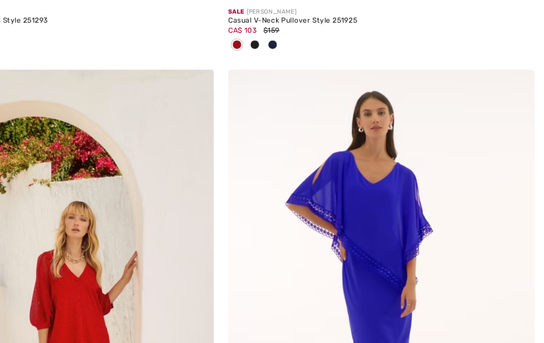
scroll to position [7753, 0]
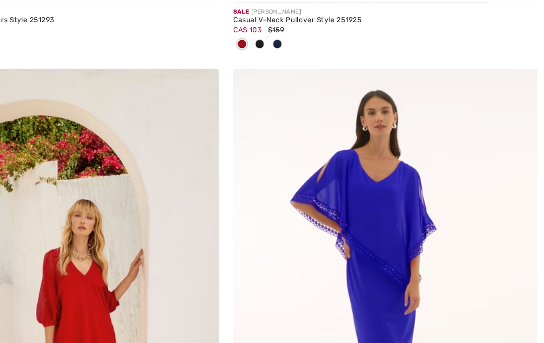
click at [336, 276] on img at bounding box center [408, 256] width 260 height 390
click at [343, 235] on img at bounding box center [408, 256] width 260 height 390
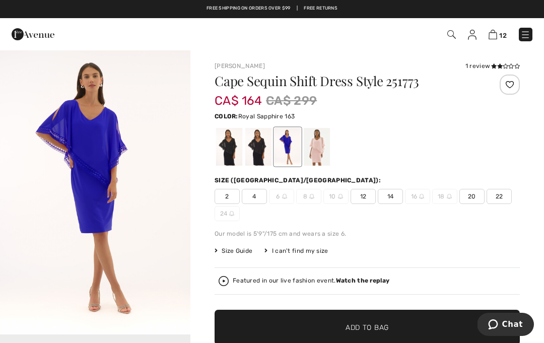
click at [234, 156] on div at bounding box center [229, 147] width 26 height 38
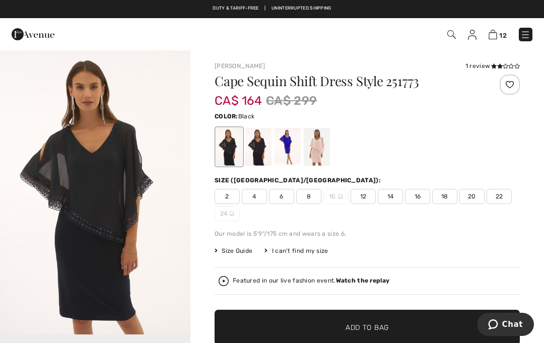
click at [263, 152] on div at bounding box center [258, 147] width 26 height 38
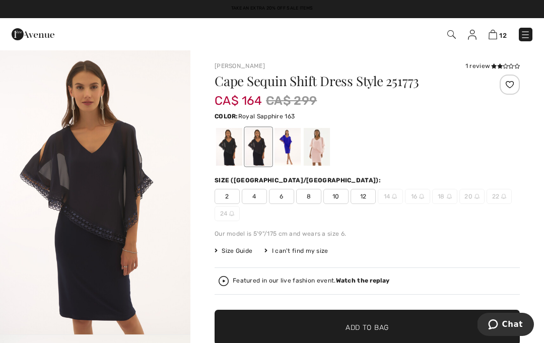
click at [295, 146] on div at bounding box center [288, 147] width 26 height 38
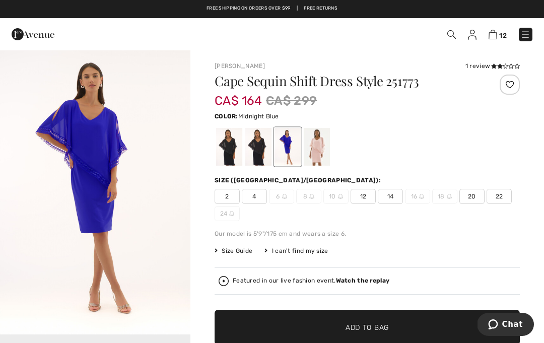
click at [262, 150] on div at bounding box center [258, 147] width 26 height 38
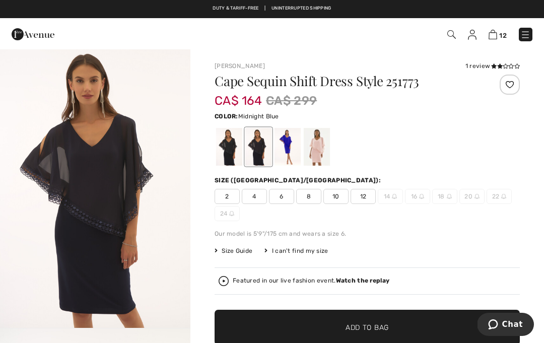
scroll to position [1, 0]
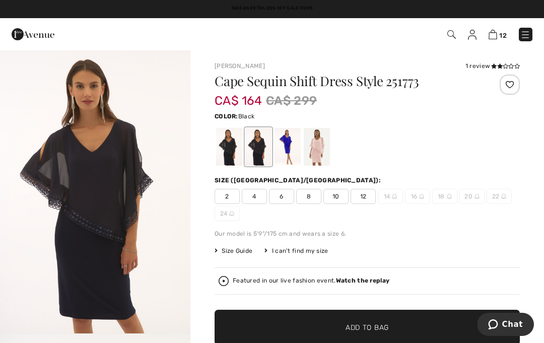
click at [232, 144] on div at bounding box center [229, 147] width 26 height 38
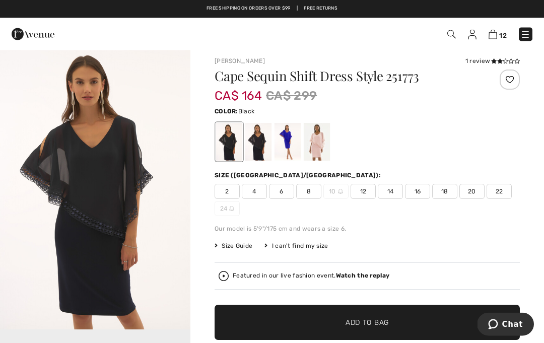
scroll to position [0, 0]
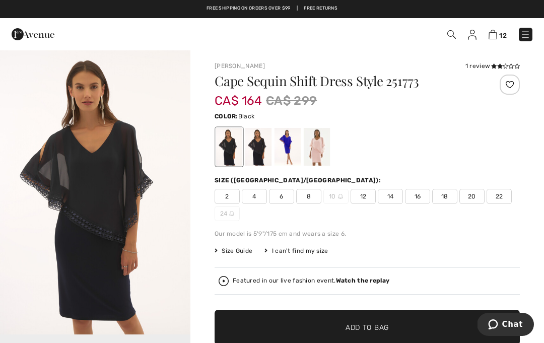
click at [360, 273] on div "Featured in our live fashion event. Watch the replay" at bounding box center [367, 281] width 305 height 27
click at [289, 157] on div at bounding box center [288, 147] width 26 height 38
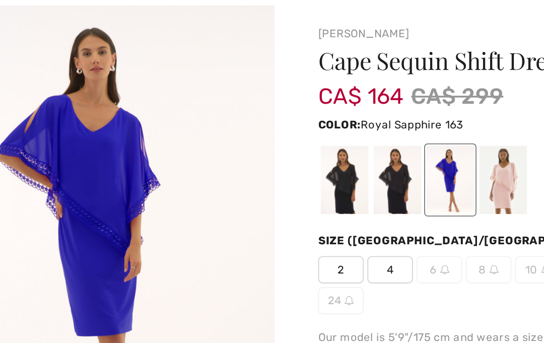
click at [245, 128] on div at bounding box center [258, 147] width 26 height 38
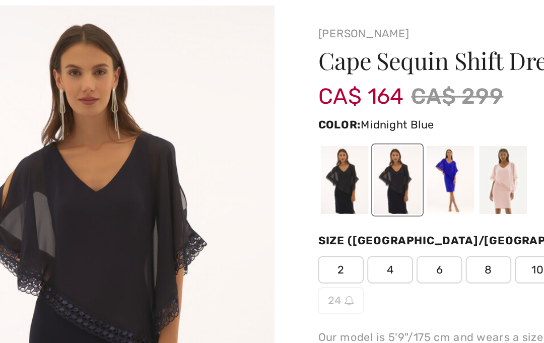
scroll to position [8, 0]
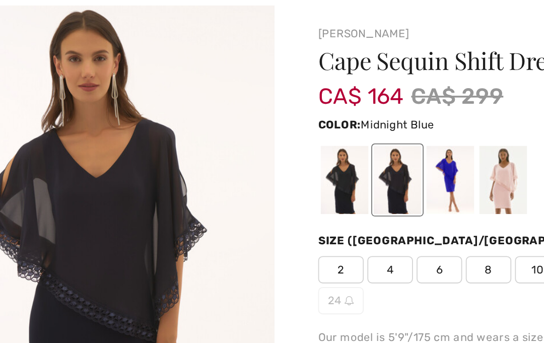
click at [216, 128] on div at bounding box center [229, 147] width 26 height 38
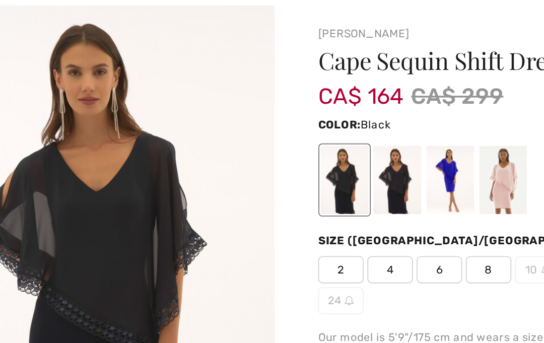
scroll to position [0, 0]
click at [245, 128] on div at bounding box center [258, 147] width 26 height 38
click at [215, 176] on div "Size (CA/US):" at bounding box center [299, 180] width 168 height 9
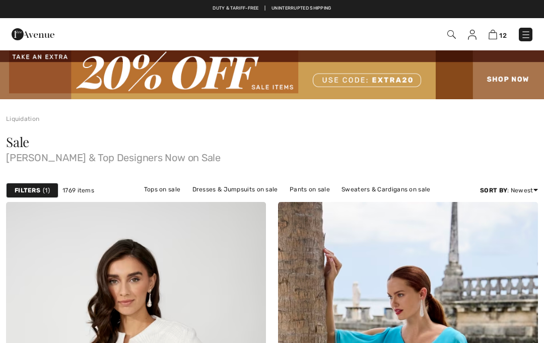
checkbox input "true"
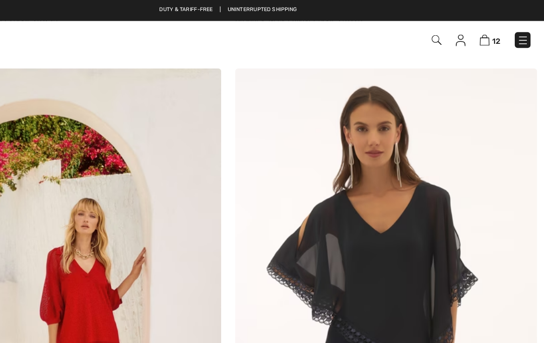
click at [367, 159] on img at bounding box center [408, 254] width 260 height 390
click at [360, 218] on img at bounding box center [408, 254] width 260 height 390
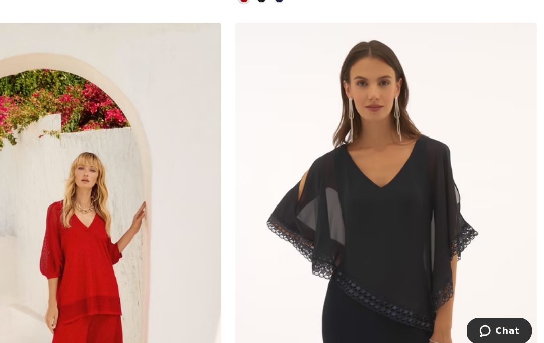
click at [353, 213] on img at bounding box center [408, 254] width 260 height 390
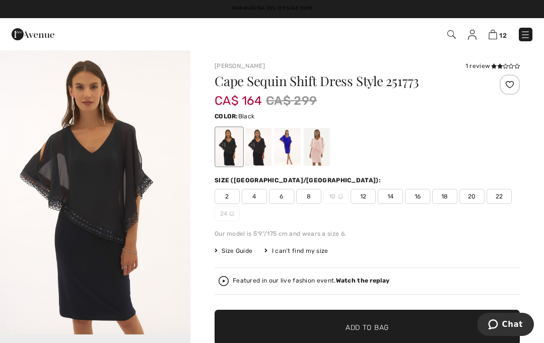
click at [448, 188] on div "Size ([GEOGRAPHIC_DATA]/[GEOGRAPHIC_DATA]): 2 4 6 8 10 12 14 16 18 20 22 24" at bounding box center [367, 198] width 305 height 45
click at [450, 197] on span "18" at bounding box center [444, 196] width 25 height 15
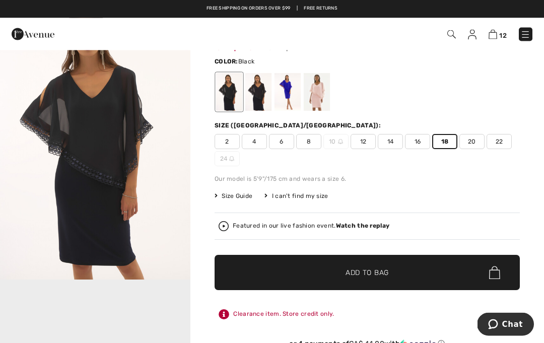
scroll to position [55, 0]
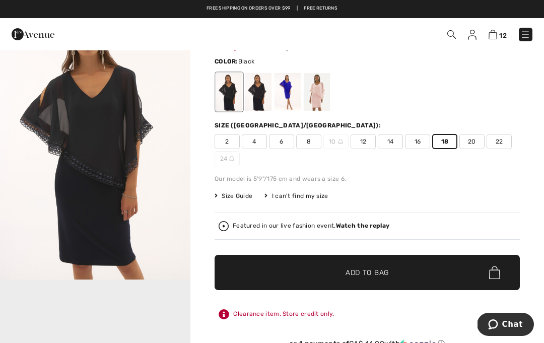
click at [420, 271] on span "✔ Added to Bag Add to Bag" at bounding box center [367, 272] width 305 height 35
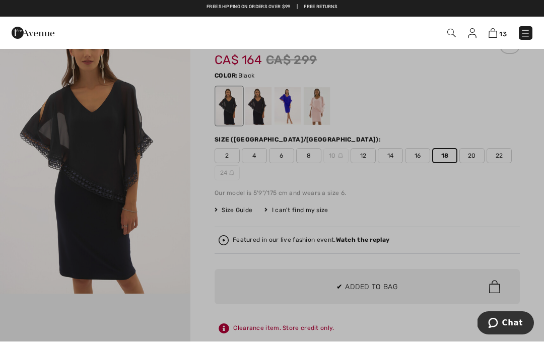
scroll to position [0, 0]
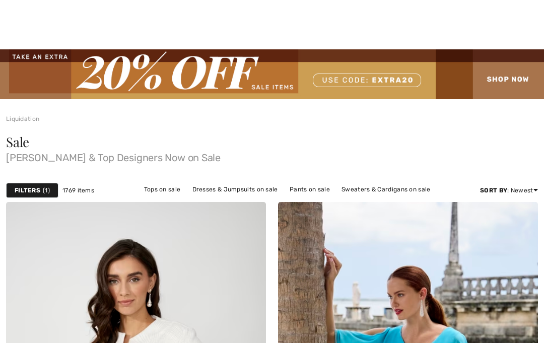
checkbox input "true"
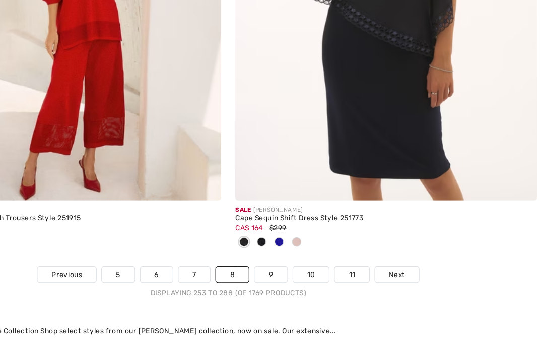
scroll to position [8045, 0]
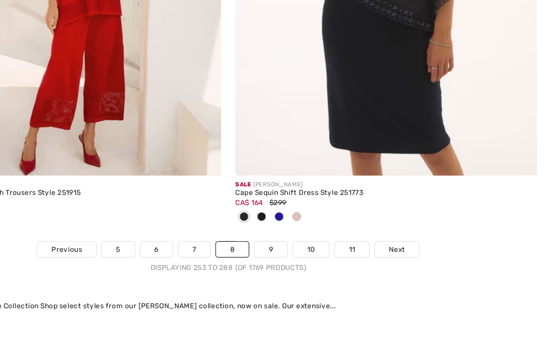
click at [295, 217] on link "9" at bounding box center [309, 223] width 28 height 13
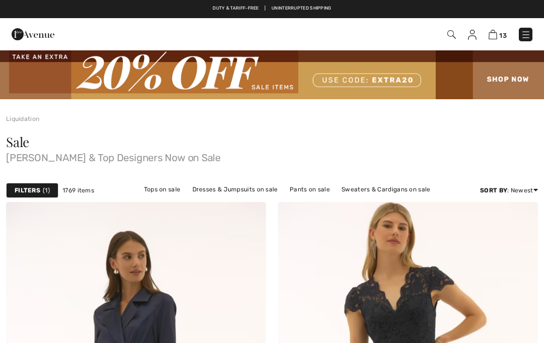
scroll to position [207, 0]
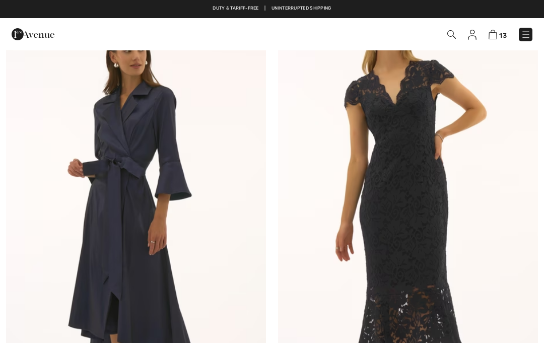
checkbox input "true"
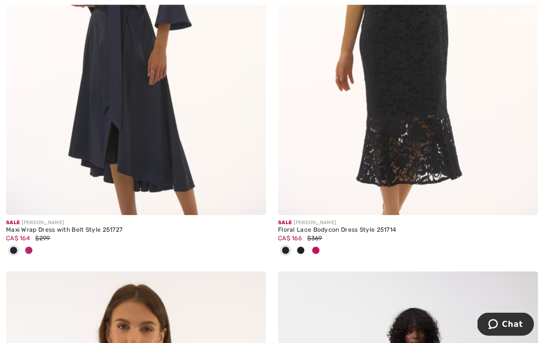
scroll to position [377, 0]
click at [318, 250] on span at bounding box center [316, 250] width 8 height 8
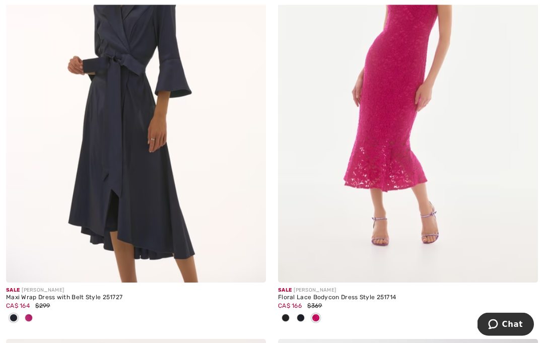
scroll to position [309, 0]
click at [455, 185] on img at bounding box center [408, 88] width 260 height 390
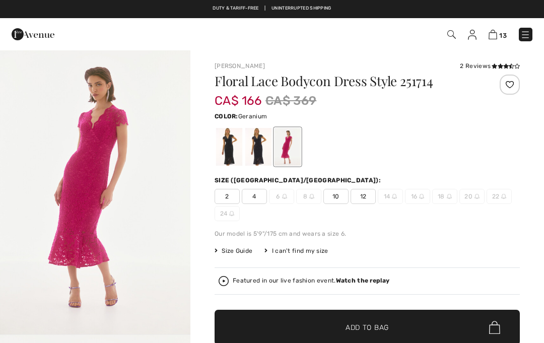
checkbox input "true"
click at [257, 148] on div at bounding box center [258, 147] width 26 height 38
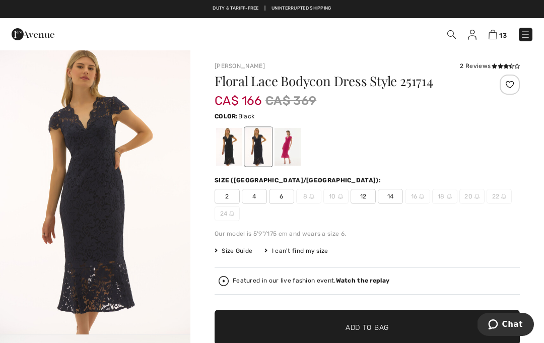
click at [236, 157] on div at bounding box center [229, 147] width 26 height 38
click at [396, 326] on span "✔ Added to Bag Add to Bag" at bounding box center [367, 327] width 305 height 35
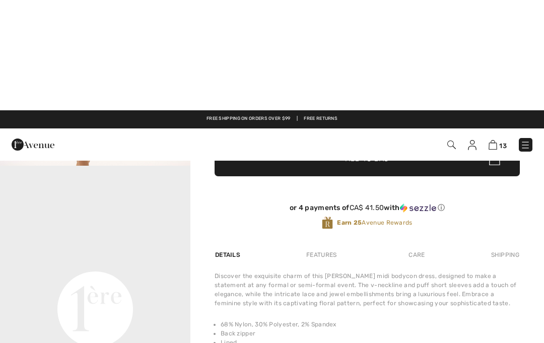
scroll to position [96, 0]
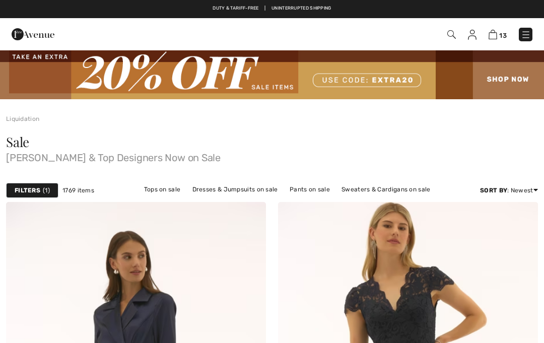
checkbox input "true"
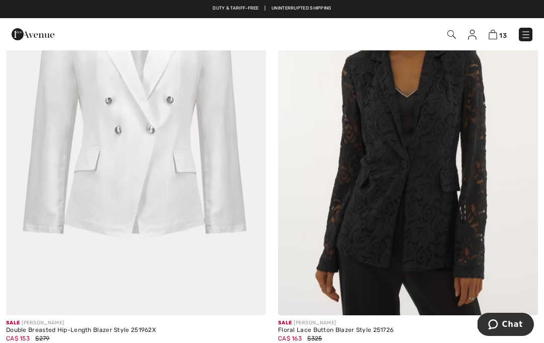
scroll to position [1615, 0]
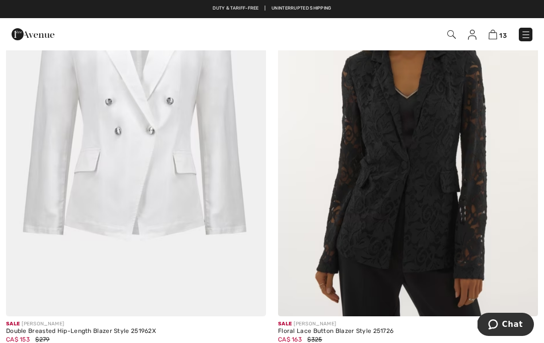
click at [457, 257] on img at bounding box center [408, 121] width 260 height 390
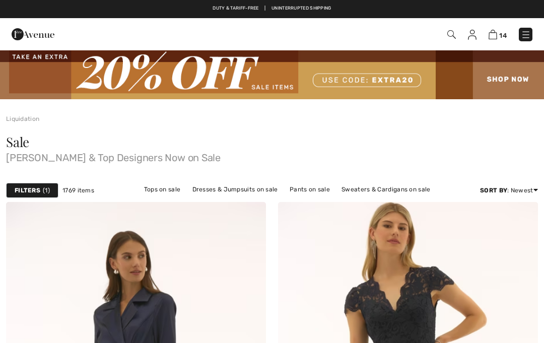
checkbox input "true"
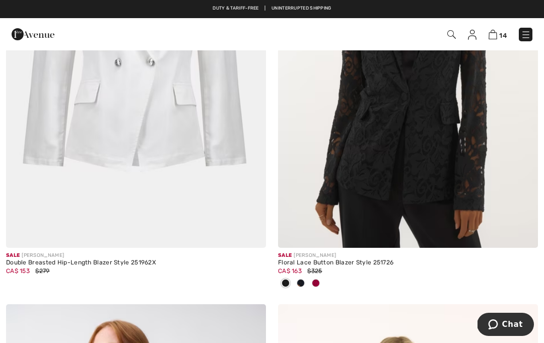
scroll to position [1662, 0]
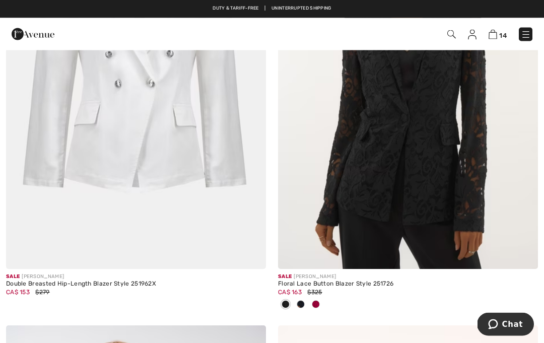
click at [446, 204] on img at bounding box center [408, 75] width 260 height 390
click at [454, 222] on img at bounding box center [408, 75] width 260 height 390
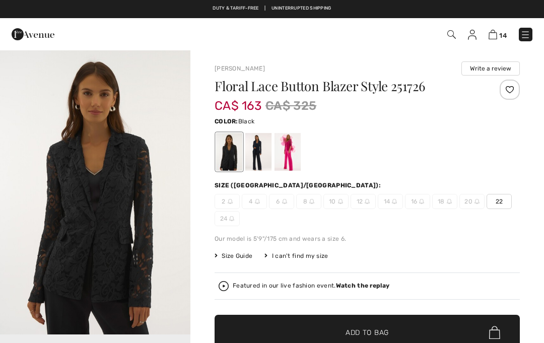
checkbox input "true"
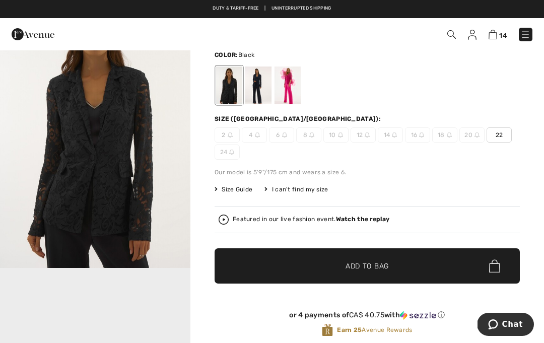
click at [440, 266] on span "✔ Added to Bag Add to Bag" at bounding box center [367, 265] width 305 height 35
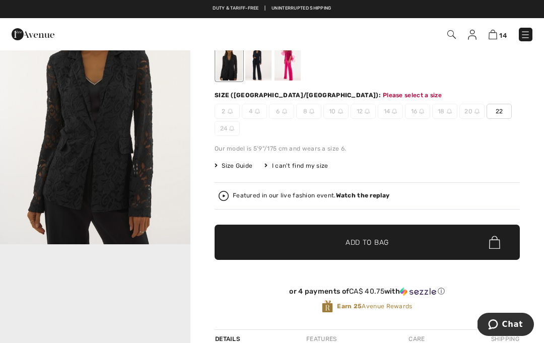
scroll to position [108, 0]
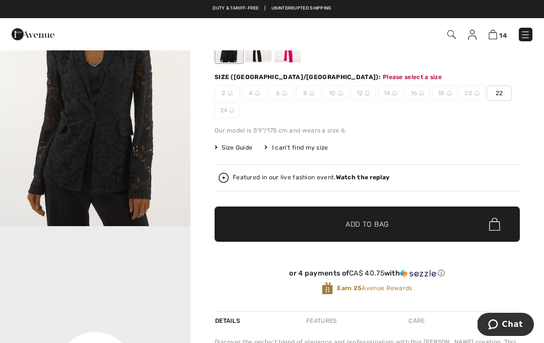
click at [374, 179] on strong "Watch the replay" at bounding box center [363, 177] width 54 height 7
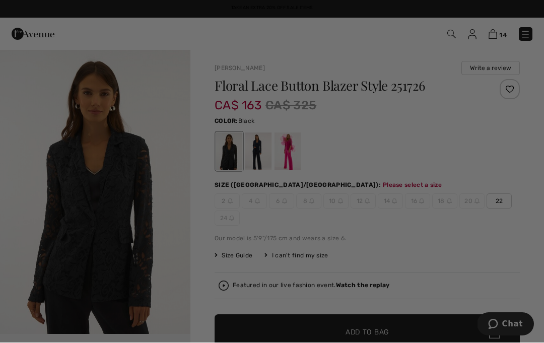
scroll to position [0, 0]
checkbox input "true"
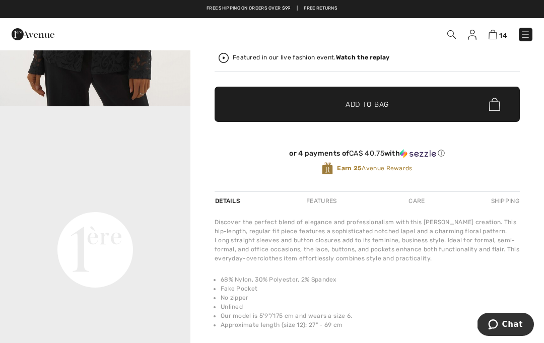
scroll to position [236, 0]
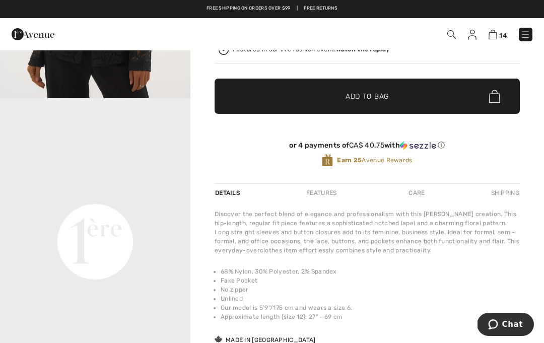
click at [417, 99] on span "✔ Added to Bag Add to Bag" at bounding box center [367, 96] width 305 height 35
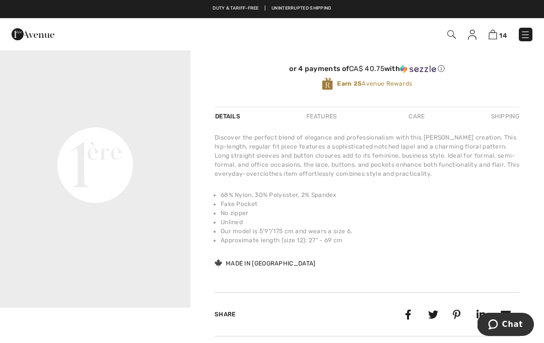
scroll to position [300, 0]
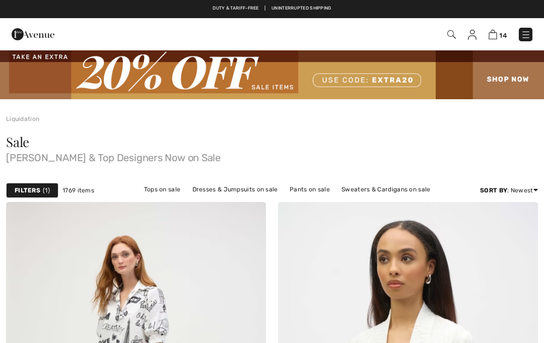
checkbox input "true"
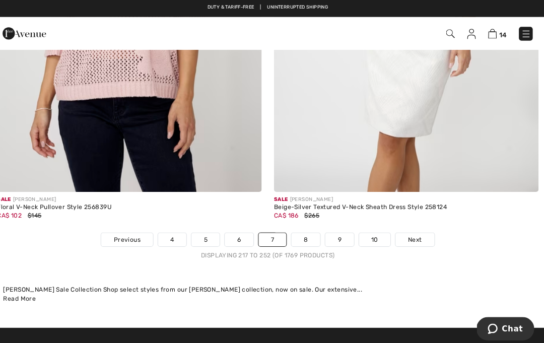
click at [302, 233] on link "8" at bounding box center [309, 236] width 28 height 13
click at [297, 230] on link "8" at bounding box center [309, 236] width 28 height 13
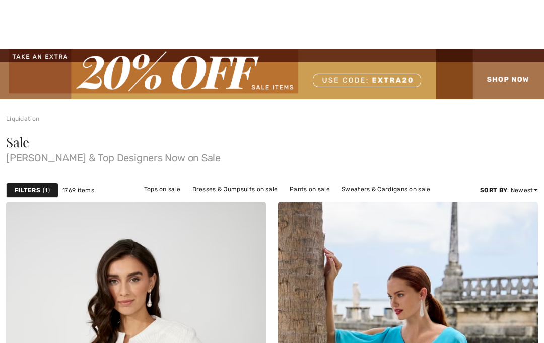
scroll to position [328, 0]
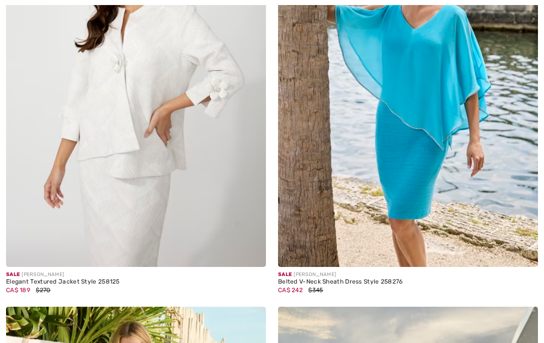
checkbox input "true"
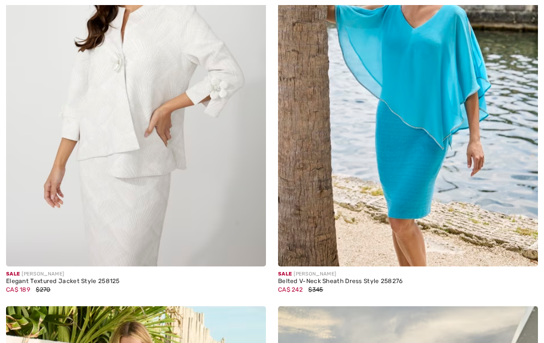
checkbox input "true"
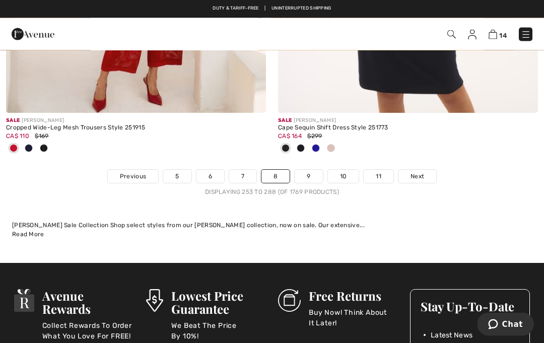
scroll to position [8065, 0]
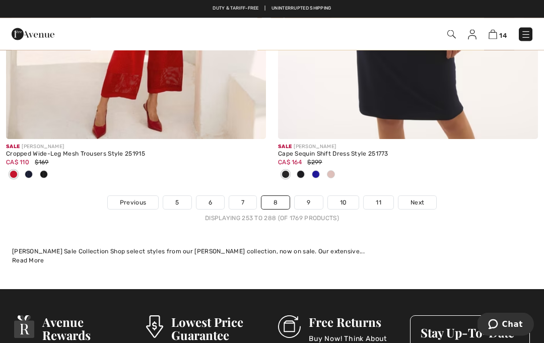
click at [313, 197] on link "9" at bounding box center [309, 203] width 28 height 13
click at [319, 197] on link "9" at bounding box center [309, 203] width 28 height 13
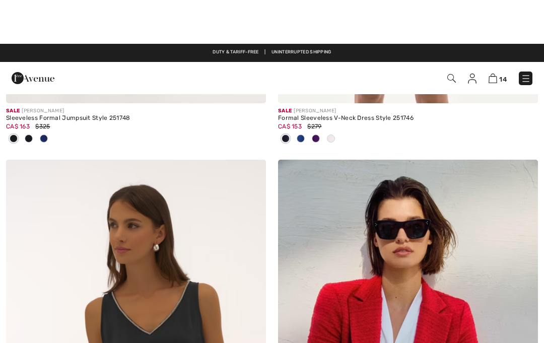
scroll to position [4983, 0]
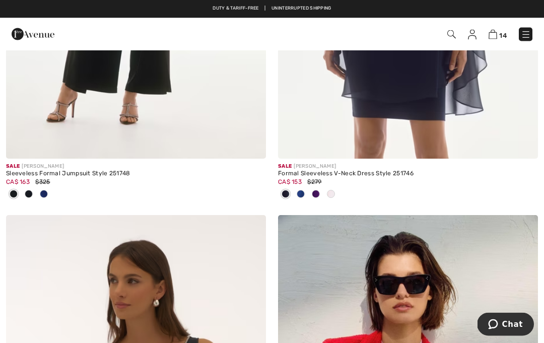
click at [320, 191] on span at bounding box center [316, 195] width 8 height 8
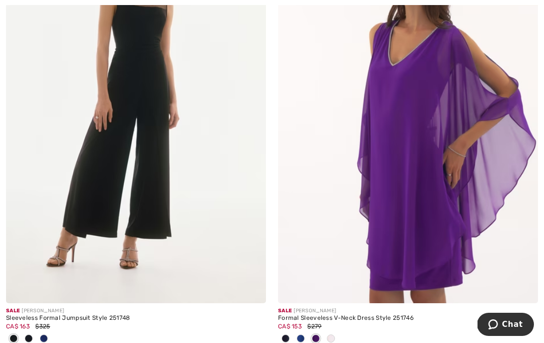
scroll to position [4871, 0]
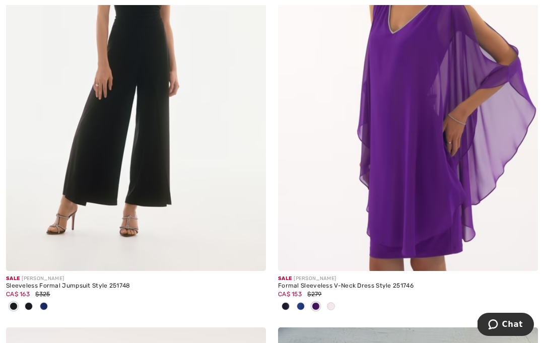
click at [333, 302] on span at bounding box center [331, 306] width 8 height 8
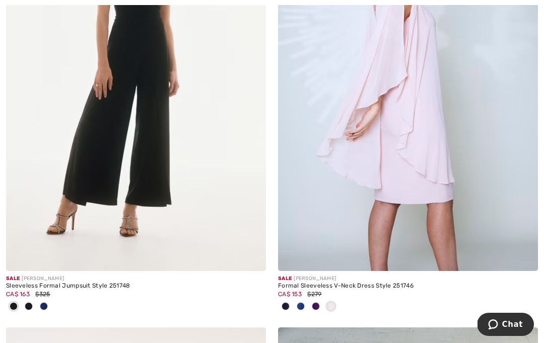
click at [300, 302] on span at bounding box center [301, 306] width 8 height 8
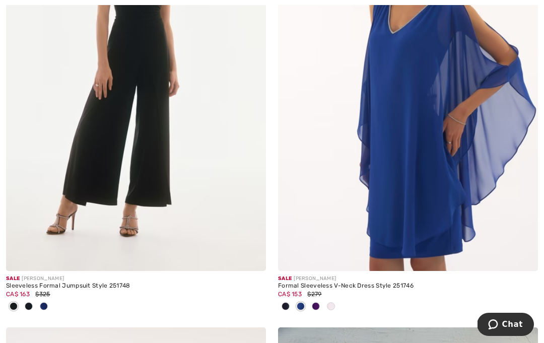
click at [431, 211] on img at bounding box center [408, 76] width 260 height 390
click at [448, 163] on img at bounding box center [408, 76] width 260 height 390
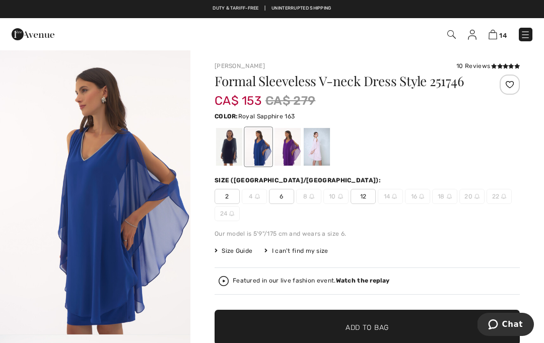
click at [287, 152] on div at bounding box center [288, 147] width 26 height 38
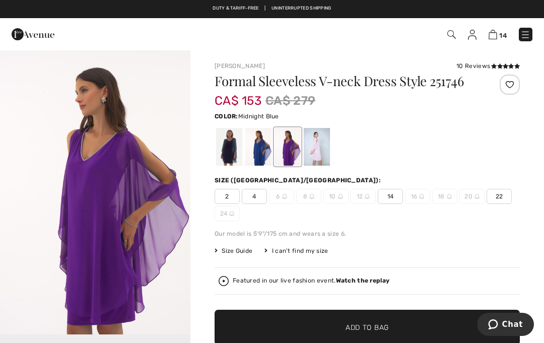
click at [234, 150] on div at bounding box center [229, 147] width 26 height 38
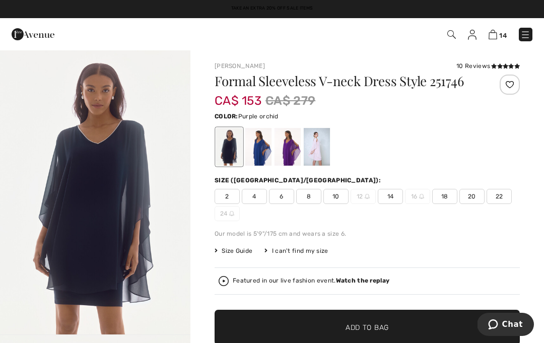
click at [297, 148] on div at bounding box center [288, 147] width 26 height 38
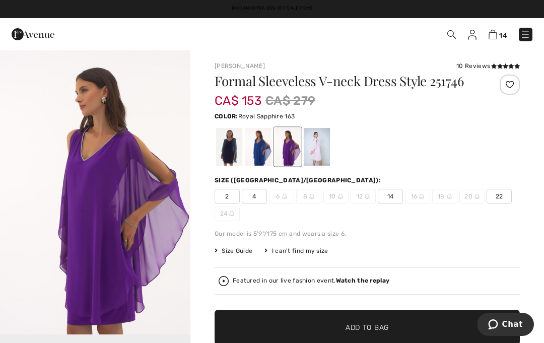
click at [260, 152] on div at bounding box center [258, 147] width 26 height 38
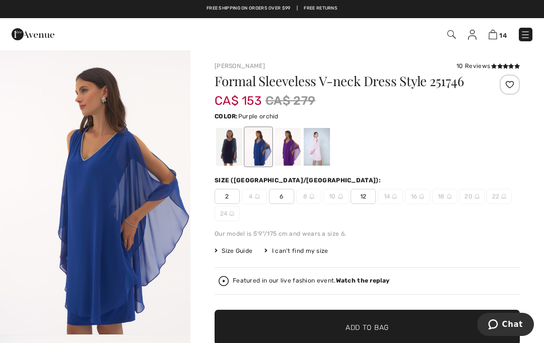
click at [290, 152] on div at bounding box center [288, 147] width 26 height 38
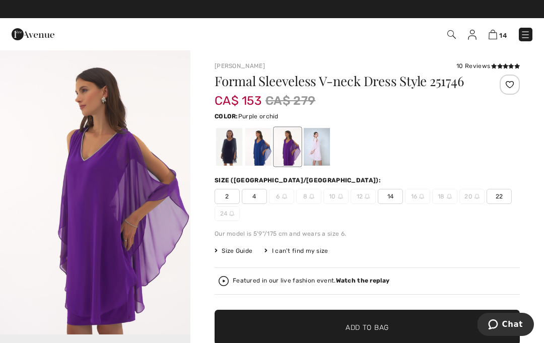
click at [353, 231] on div "Our model is 5'9"/175 cm and wears a size 6." at bounding box center [367, 233] width 305 height 9
click at [225, 153] on div at bounding box center [229, 147] width 26 height 38
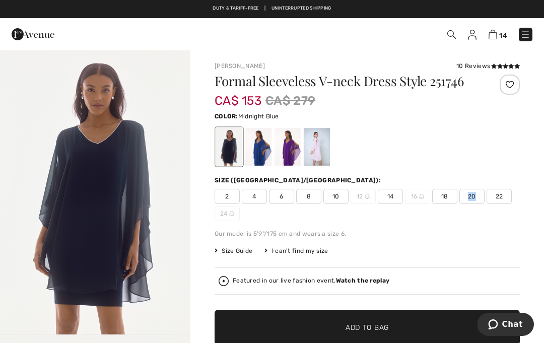
click at [443, 201] on span "18" at bounding box center [444, 196] width 25 height 15
click at [360, 316] on span "✔ Added to Bag Add to Bag" at bounding box center [367, 327] width 305 height 35
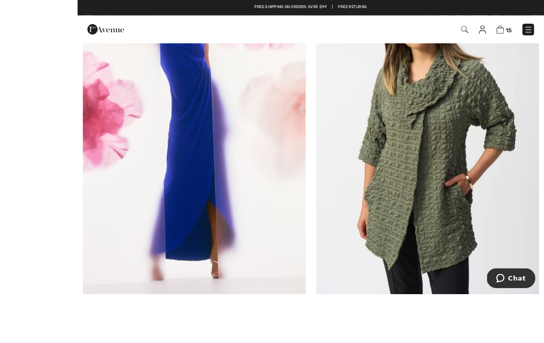
scroll to position [7103, 0]
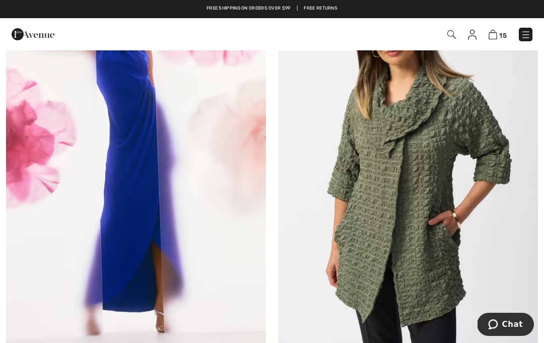
click at [83, 173] on img at bounding box center [136, 163] width 260 height 390
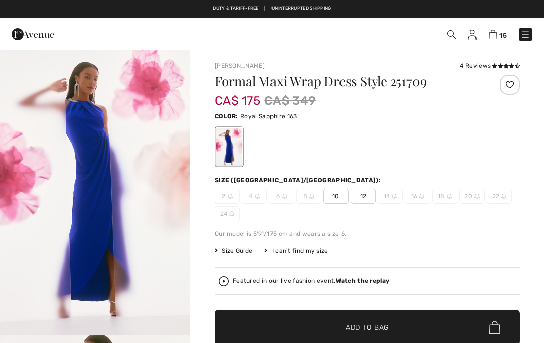
checkbox input "true"
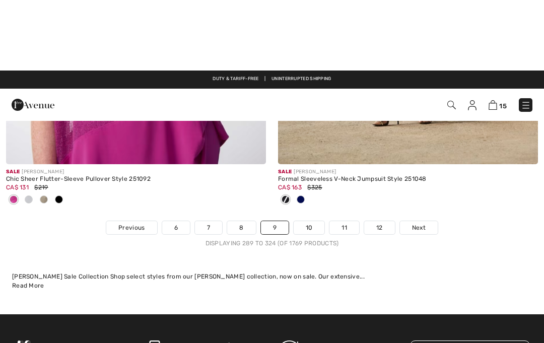
scroll to position [8146, 0]
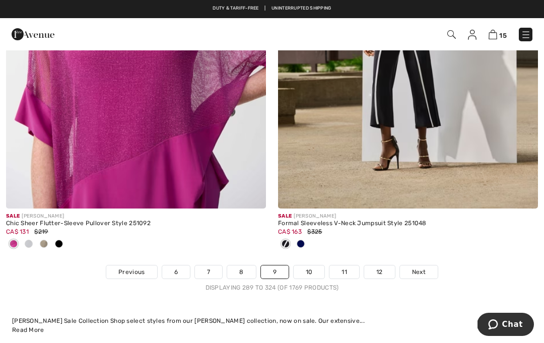
click at [301, 268] on link "10" at bounding box center [309, 272] width 31 height 13
click at [311, 266] on link "10" at bounding box center [309, 272] width 31 height 13
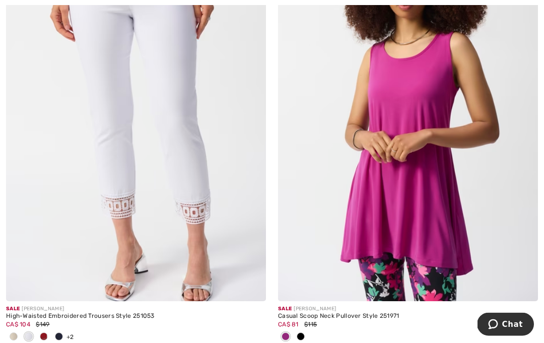
scroll to position [2076, 0]
click at [473, 265] on img at bounding box center [408, 106] width 260 height 390
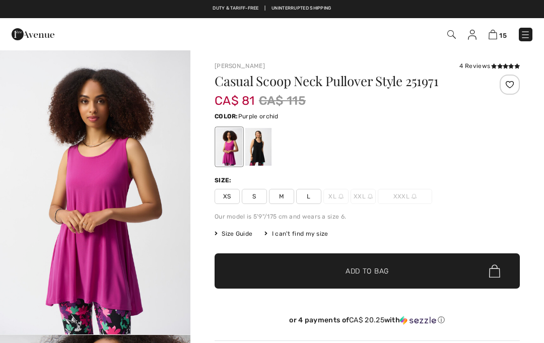
checkbox input "true"
click at [263, 150] on div at bounding box center [258, 147] width 26 height 38
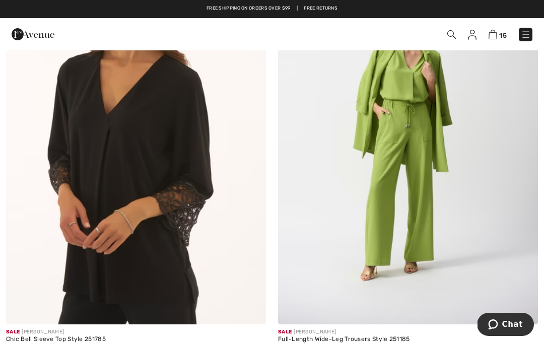
scroll to position [6245, 0]
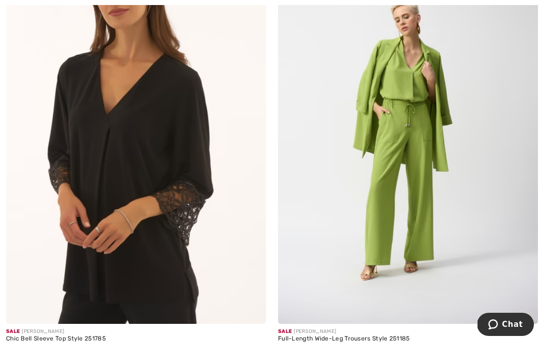
click at [54, 279] on img at bounding box center [136, 129] width 260 height 390
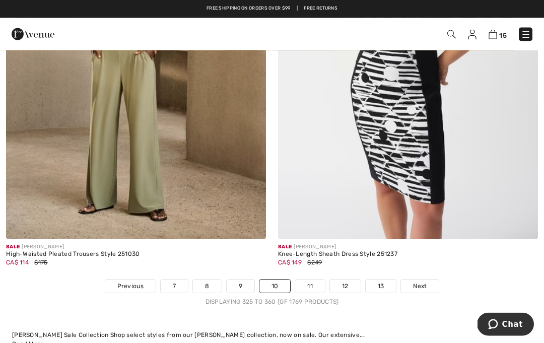
scroll to position [8087, 0]
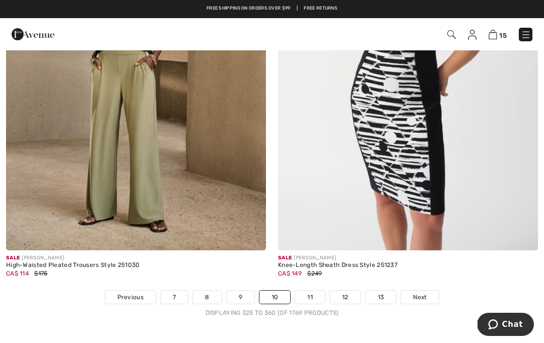
click at [308, 293] on link "11" at bounding box center [310, 297] width 30 height 13
click at [312, 291] on link "11" at bounding box center [310, 297] width 30 height 13
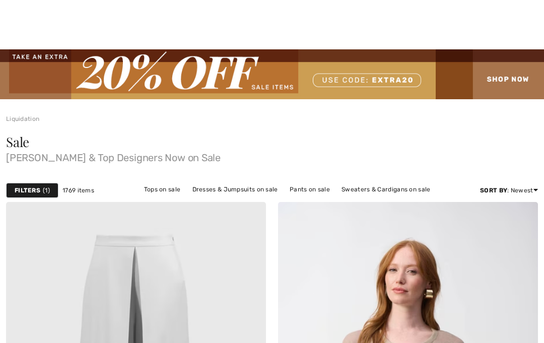
checkbox input "true"
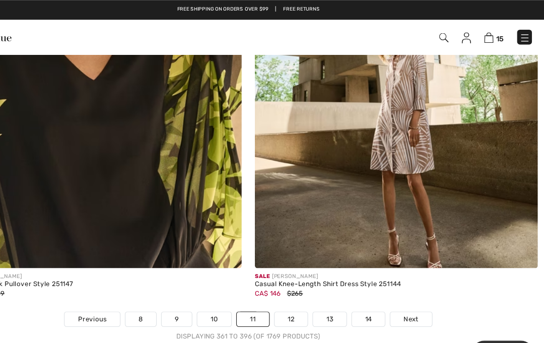
scroll to position [7892, 0]
click at [296, 287] on link "12" at bounding box center [311, 293] width 31 height 13
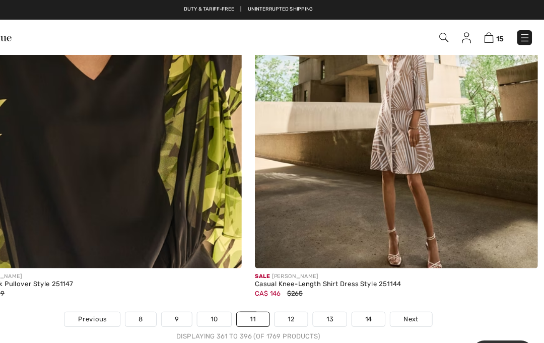
click at [296, 287] on link "12" at bounding box center [311, 293] width 31 height 13
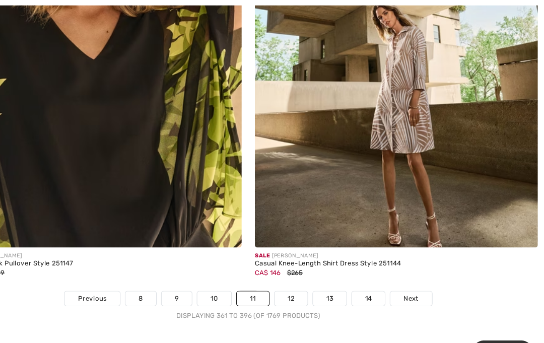
click at [296, 268] on link "12" at bounding box center [311, 274] width 31 height 13
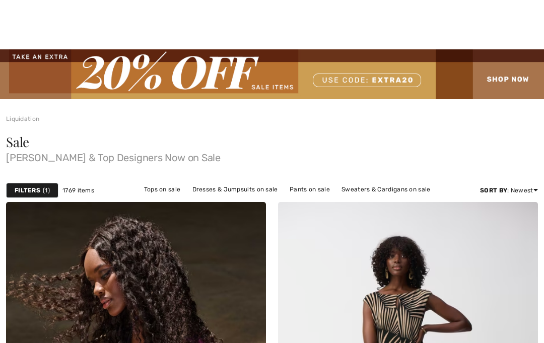
checkbox input "true"
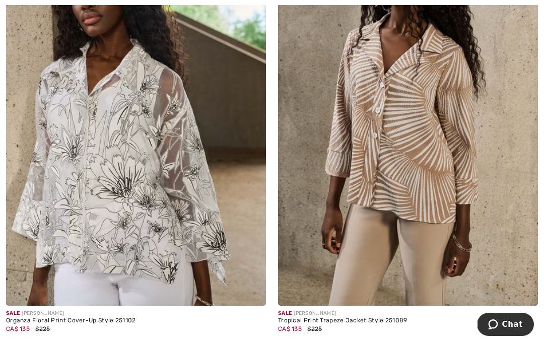
scroll to position [717, 0]
click at [33, 155] on img at bounding box center [136, 110] width 260 height 390
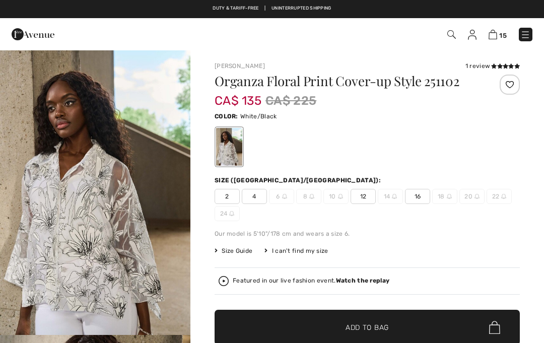
checkbox input "true"
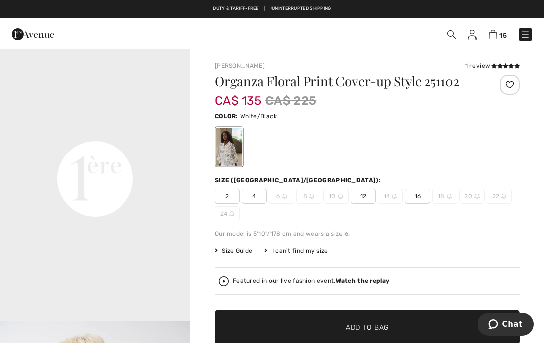
scroll to position [598, 0]
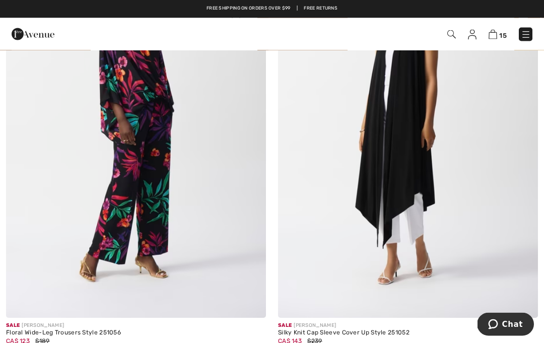
scroll to position [2004, 0]
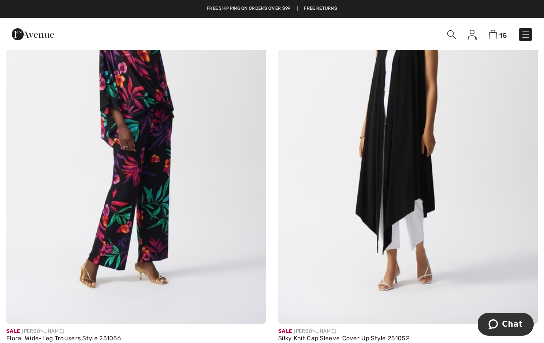
click at [424, 273] on img at bounding box center [408, 129] width 260 height 390
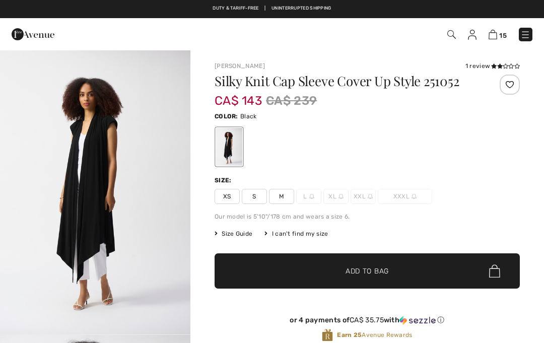
checkbox input "true"
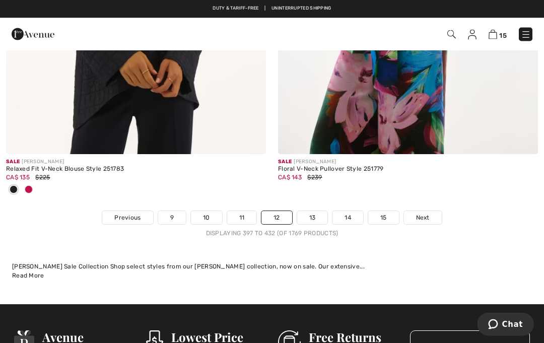
scroll to position [8091, 0]
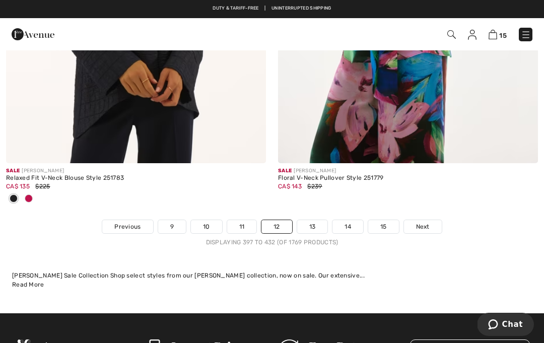
click at [313, 220] on link "13" at bounding box center [312, 226] width 31 height 13
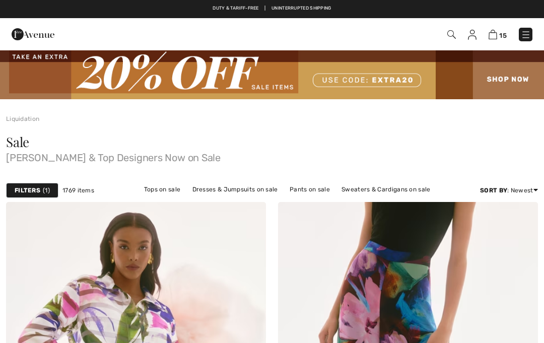
checkbox input "true"
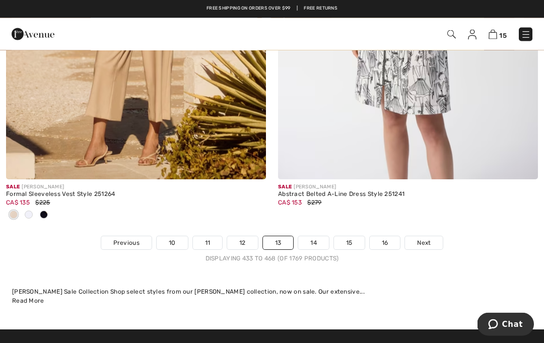
scroll to position [8092, 0]
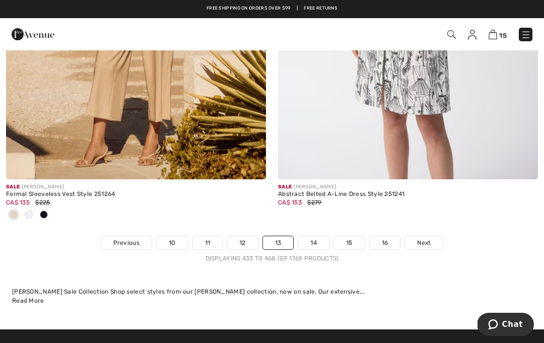
click at [315, 236] on link "14" at bounding box center [313, 242] width 31 height 13
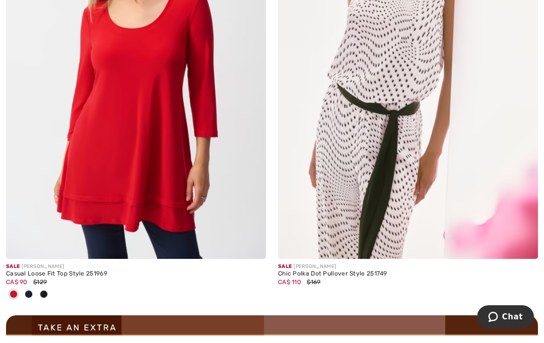
scroll to position [5297, 0]
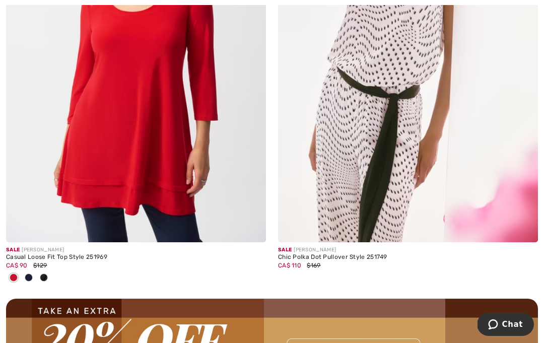
click at [35, 270] on div at bounding box center [28, 278] width 15 height 17
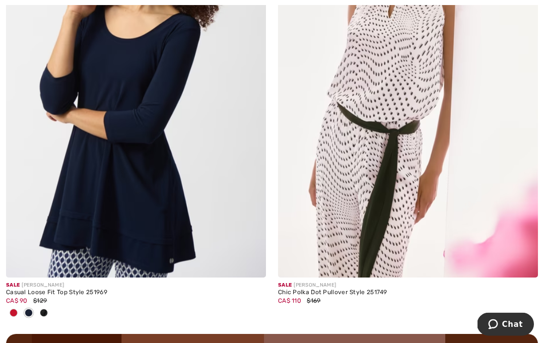
scroll to position [5262, 0]
click at [43, 315] on div at bounding box center [43, 313] width 15 height 17
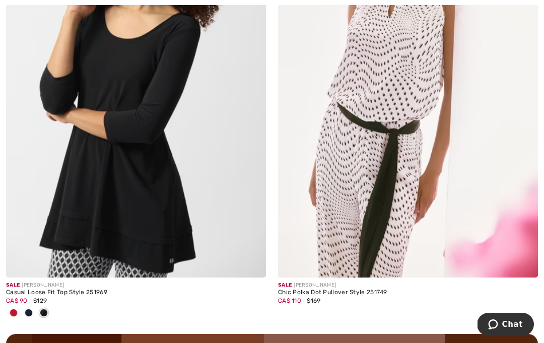
click at [50, 305] on div at bounding box center [43, 313] width 15 height 17
click at [56, 305] on div at bounding box center [136, 313] width 260 height 17
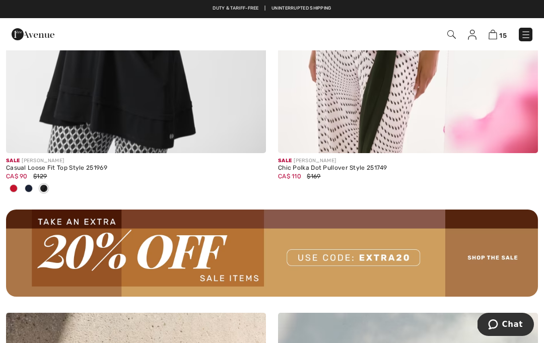
scroll to position [5204, 0]
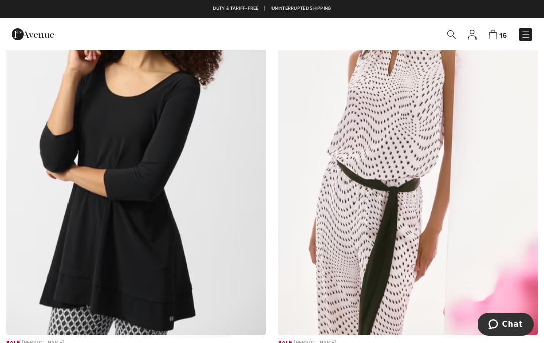
click at [118, 214] on img at bounding box center [136, 141] width 260 height 390
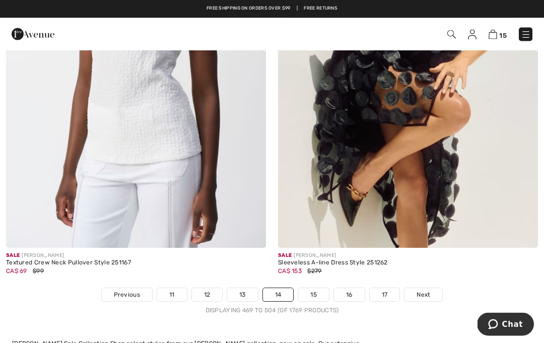
scroll to position [8023, 0]
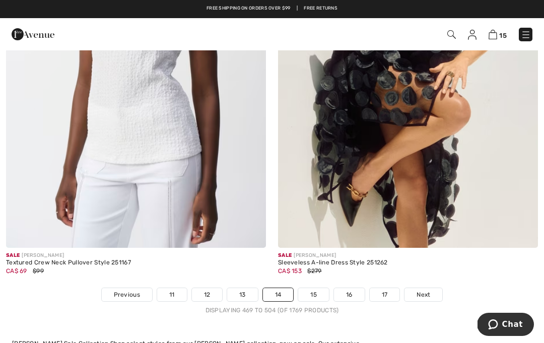
click at [459, 196] on img at bounding box center [408, 53] width 260 height 390
click at [464, 186] on img at bounding box center [408, 53] width 260 height 390
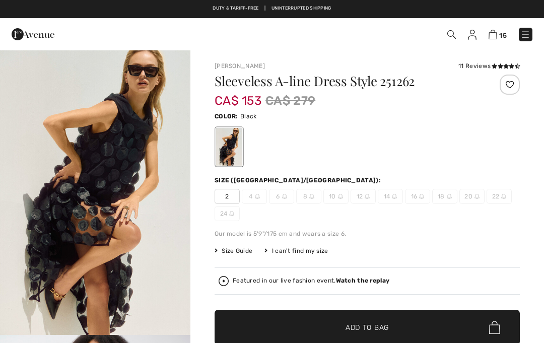
checkbox input "true"
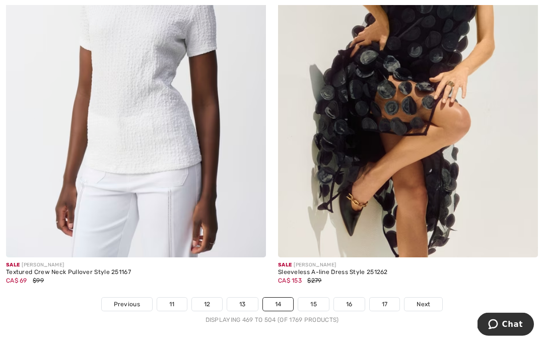
scroll to position [8014, 0]
click at [317, 298] on link "15" at bounding box center [313, 304] width 31 height 13
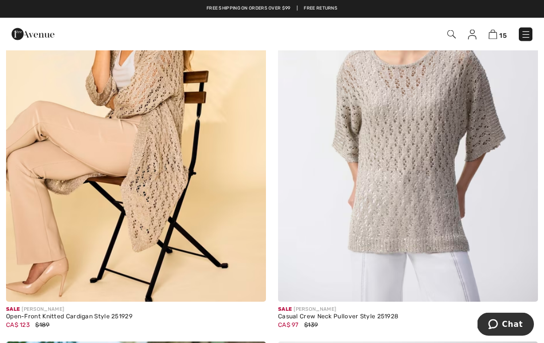
scroll to position [4724, 0]
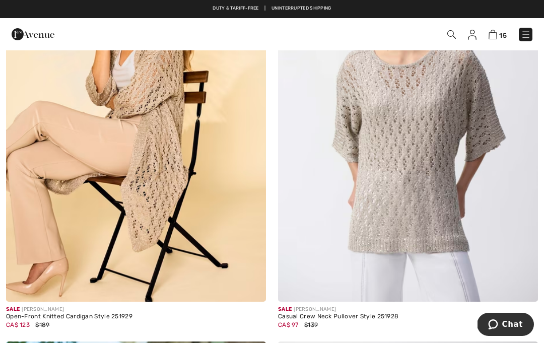
click at [213, 208] on img at bounding box center [136, 107] width 260 height 390
click at [220, 220] on img at bounding box center [136, 107] width 260 height 390
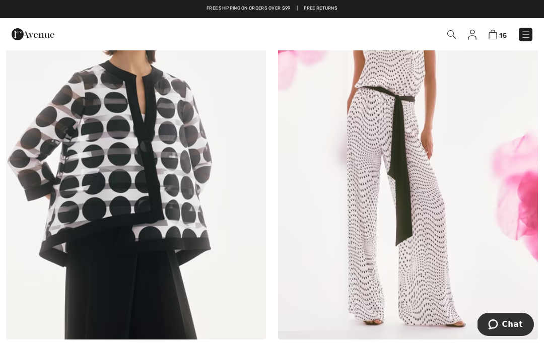
scroll to position [6973, 0]
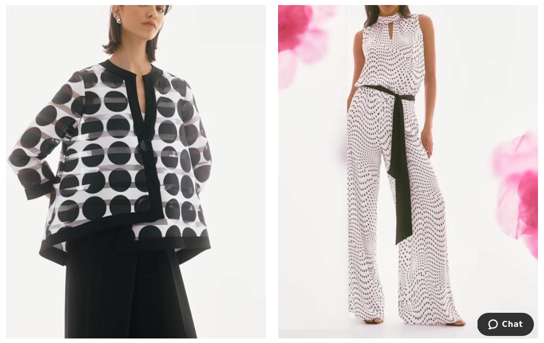
click at [158, 265] on img at bounding box center [136, 144] width 260 height 390
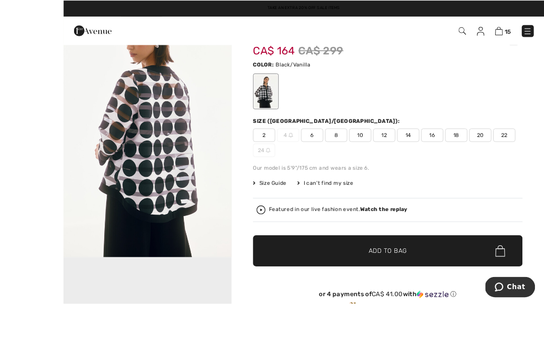
scroll to position [52, 0]
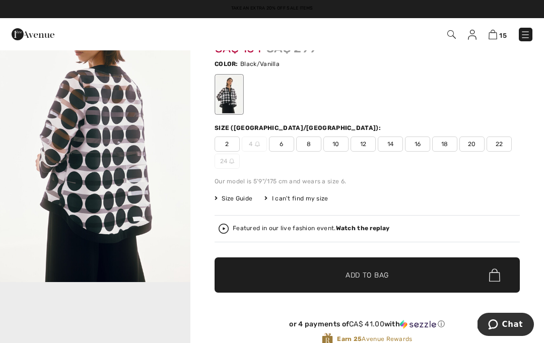
click at [499, 145] on span "22" at bounding box center [499, 144] width 25 height 15
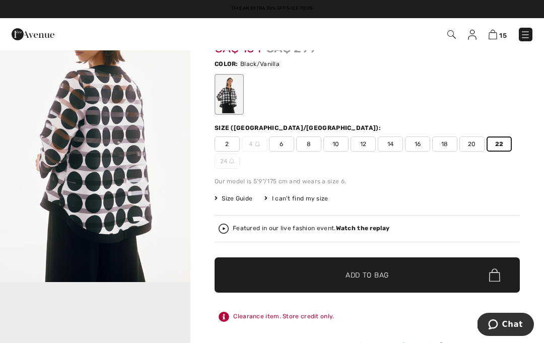
click at [435, 269] on span "✔ Added to Bag Add to Bag" at bounding box center [367, 275] width 305 height 35
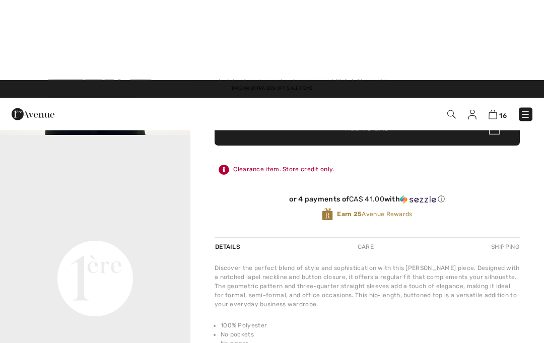
scroll to position [201, 0]
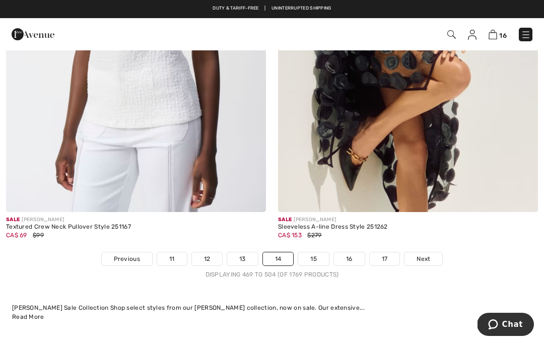
click at [321, 252] on link "15" at bounding box center [313, 258] width 31 height 13
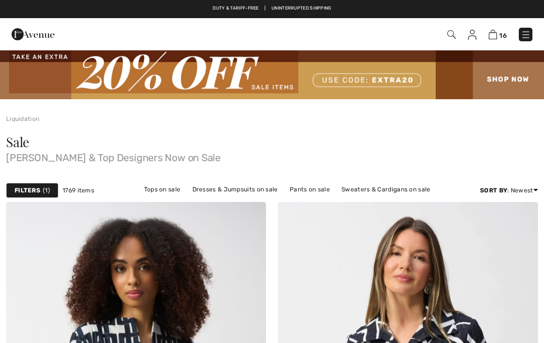
checkbox input "true"
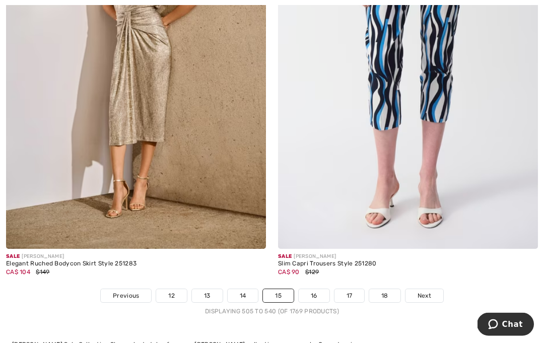
scroll to position [7922, 0]
click at [310, 292] on link "16" at bounding box center [314, 295] width 31 height 13
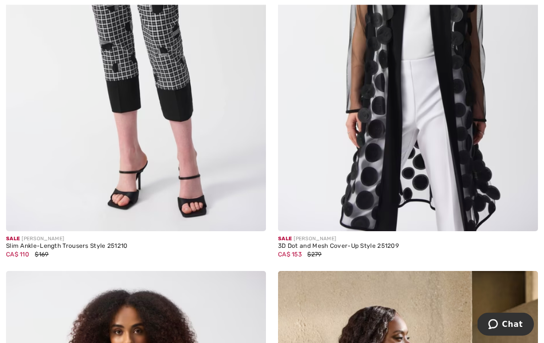
scroll to position [3472, 0]
click at [450, 205] on img at bounding box center [408, 36] width 260 height 390
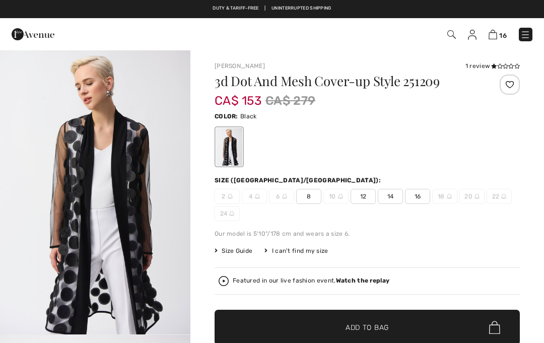
checkbox input "true"
click at [362, 256] on div "3d Dot And Mesh Cover-up Style 251209 CA$ 153 CA$ 279 Color: Black Size (CA/US)…" at bounding box center [367, 245] width 305 height 340
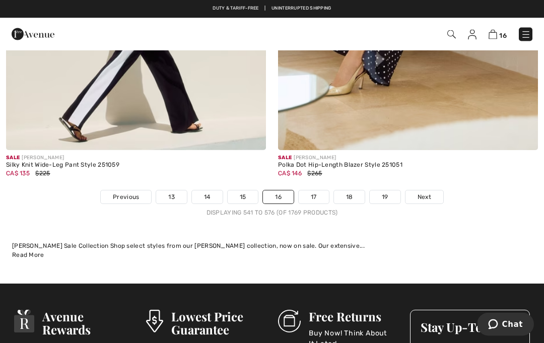
scroll to position [7971, 0]
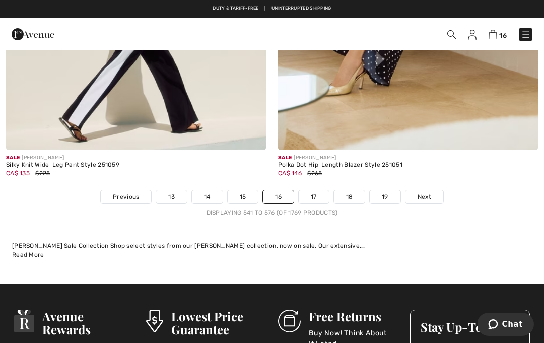
click at [315, 191] on link "17" at bounding box center [314, 197] width 30 height 13
click at [326, 191] on link "17" at bounding box center [314, 197] width 30 height 13
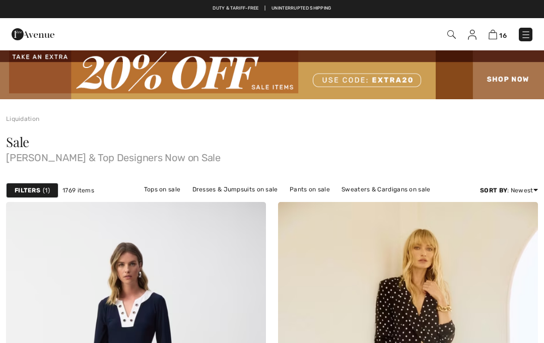
checkbox input "true"
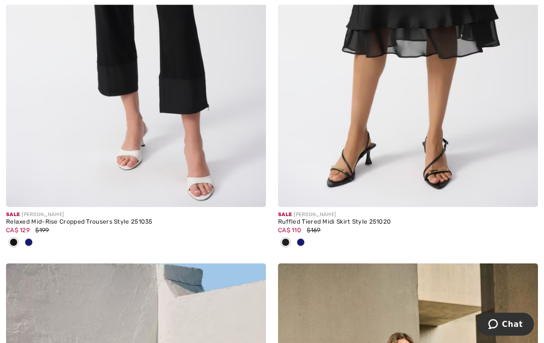
scroll to position [825, 0]
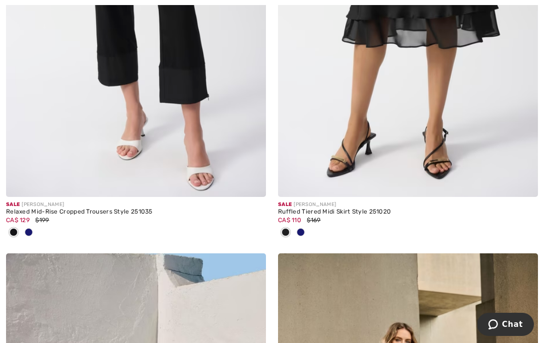
click at [359, 212] on div "Ruffled Tiered Midi Skirt Style 251020" at bounding box center [408, 212] width 260 height 7
click at [420, 180] on img at bounding box center [408, 2] width 260 height 390
click at [429, 133] on img at bounding box center [408, 2] width 260 height 390
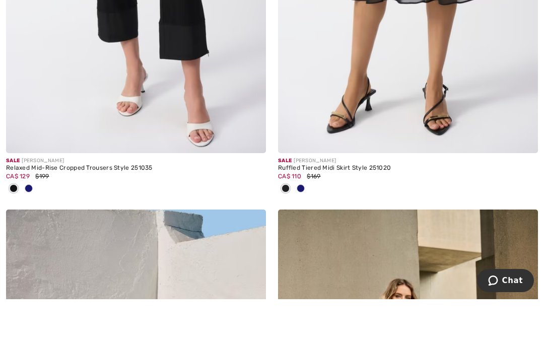
click at [437, 124] on img at bounding box center [408, 2] width 260 height 390
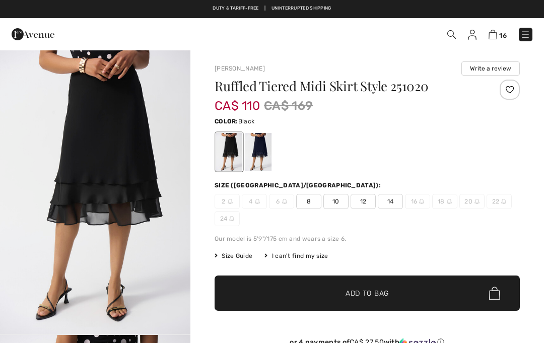
checkbox input "true"
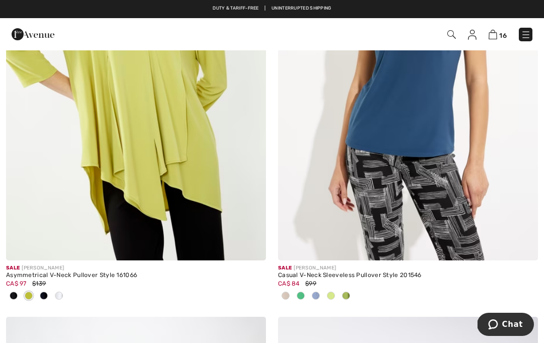
scroll to position [4356, 0]
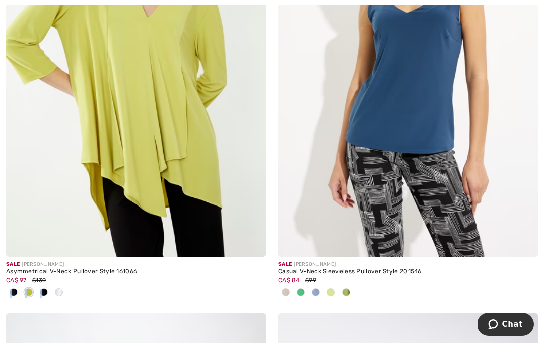
click at [33, 235] on img at bounding box center [136, 62] width 260 height 390
click at [21, 173] on img at bounding box center [136, 62] width 260 height 390
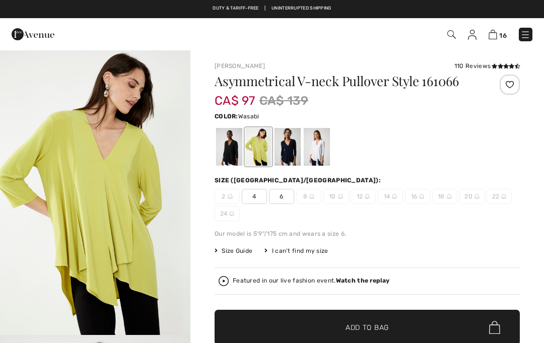
checkbox input "true"
click at [242, 153] on div at bounding box center [229, 147] width 26 height 38
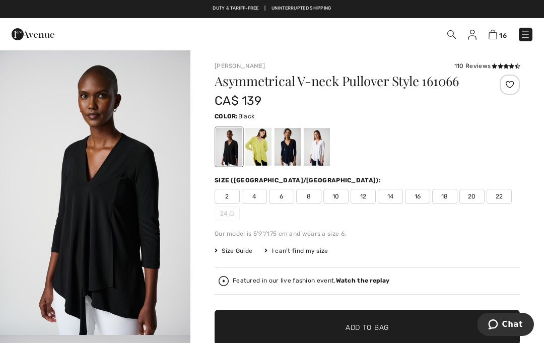
click at [257, 153] on div at bounding box center [258, 147] width 26 height 38
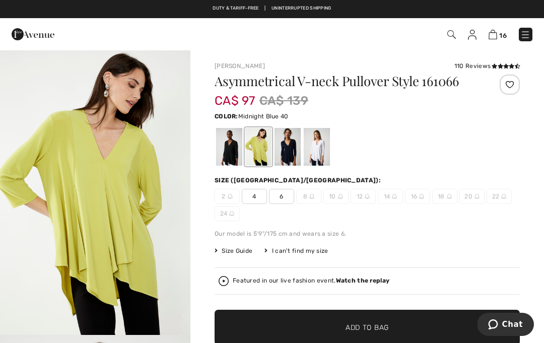
click at [288, 154] on div at bounding box center [288, 147] width 26 height 38
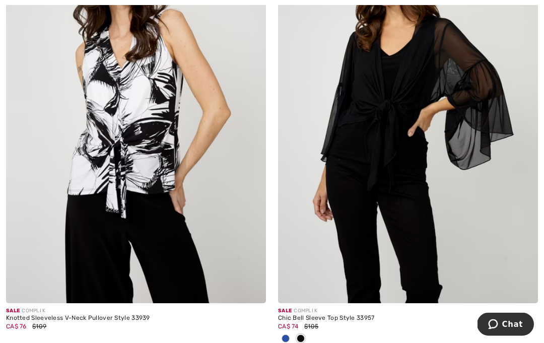
scroll to position [7499, 0]
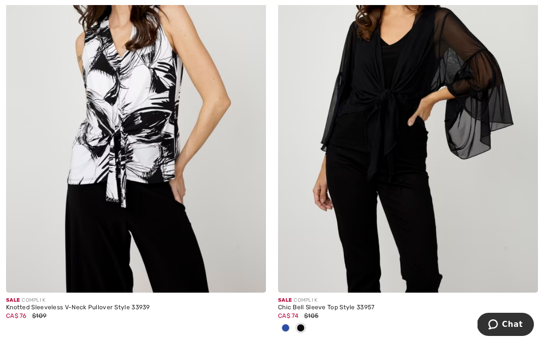
click at [429, 257] on img at bounding box center [408, 98] width 260 height 390
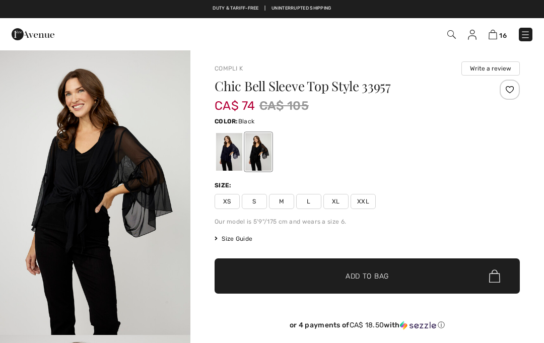
checkbox input "true"
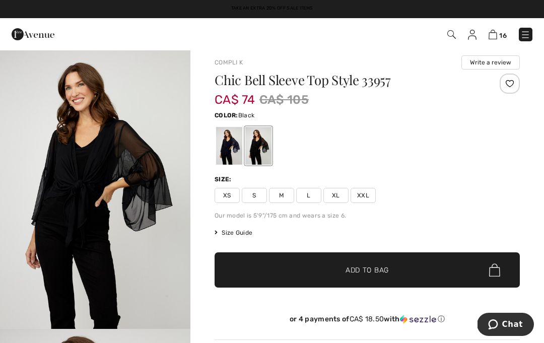
scroll to position [6, 0]
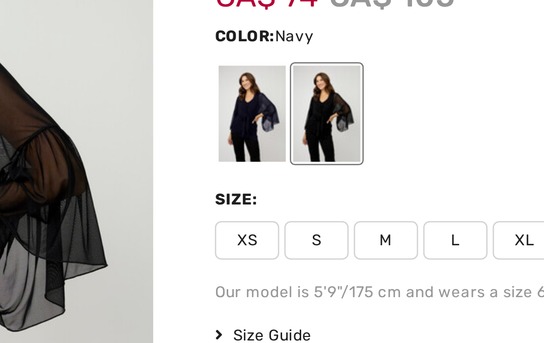
click at [216, 128] on div at bounding box center [229, 147] width 26 height 38
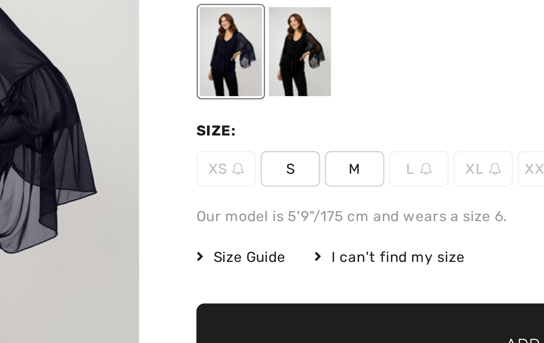
click at [245, 128] on div at bounding box center [258, 147] width 26 height 38
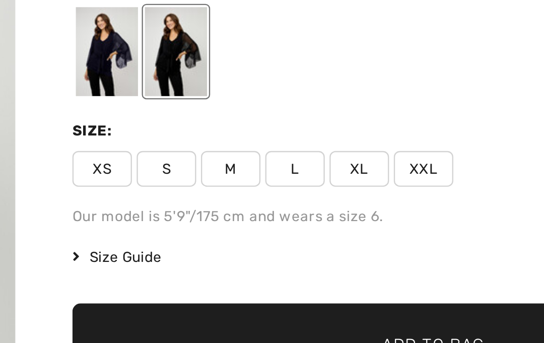
click at [215, 229] on span "Size Guide" at bounding box center [234, 233] width 38 height 9
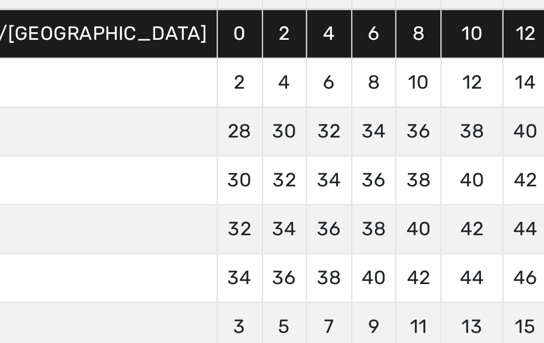
click at [333, 232] on td "40" at bounding box center [342, 242] width 19 height 21
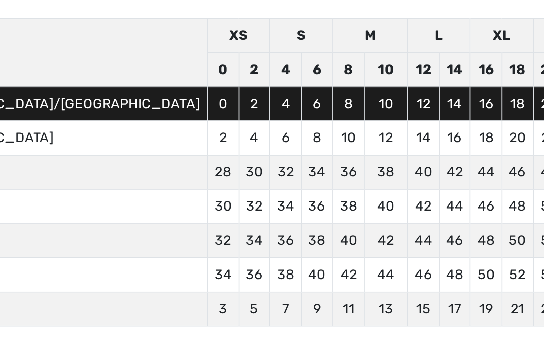
scroll to position [3, 0]
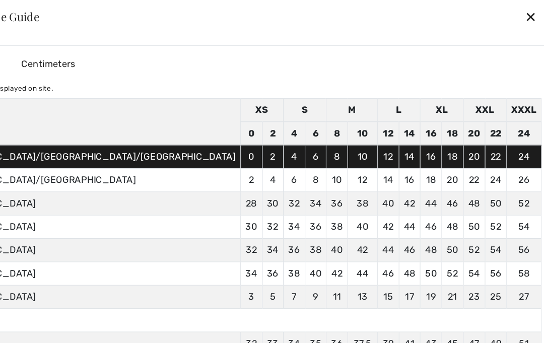
click at [528, 20] on div "✕" at bounding box center [533, 15] width 11 height 21
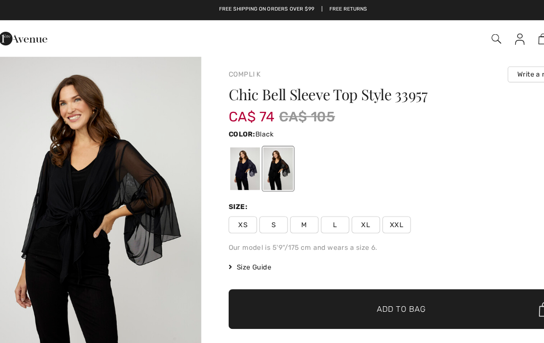
click at [363, 203] on div "XS S M L XL XXL" at bounding box center [367, 199] width 305 height 15
click at [355, 200] on span "XXL" at bounding box center [363, 199] width 25 height 15
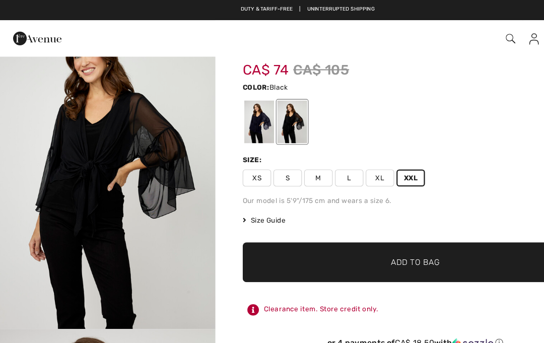
scroll to position [0, 0]
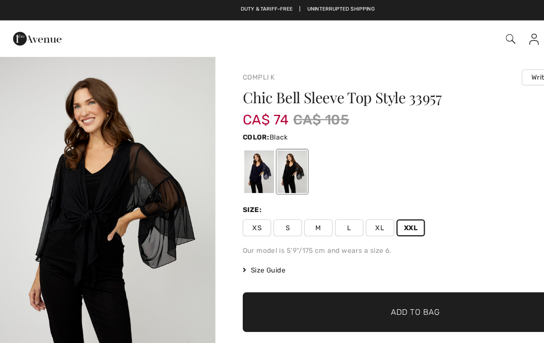
click at [321, 221] on div "Our model is 5'9"/175 cm and wears a size 6." at bounding box center [367, 221] width 305 height 9
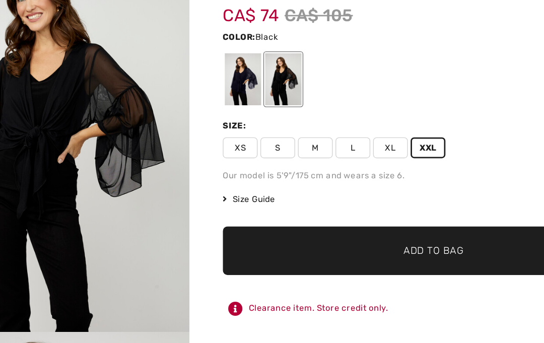
scroll to position [39, 0]
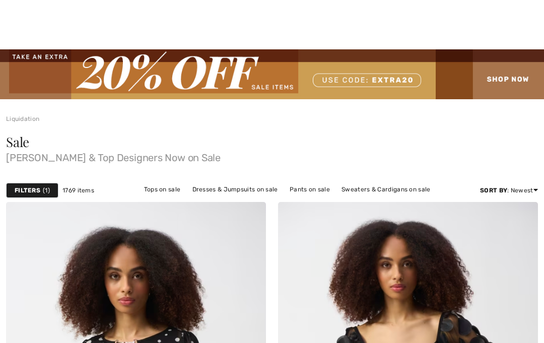
scroll to position [7955, 0]
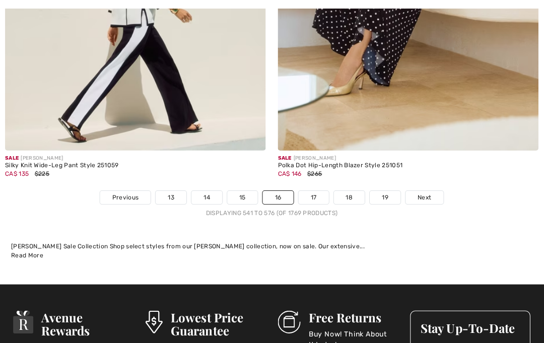
checkbox input "true"
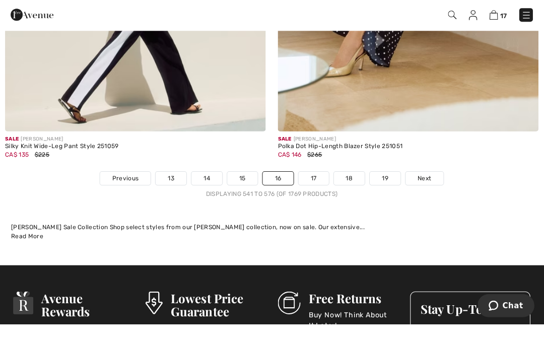
scroll to position [7990, 0]
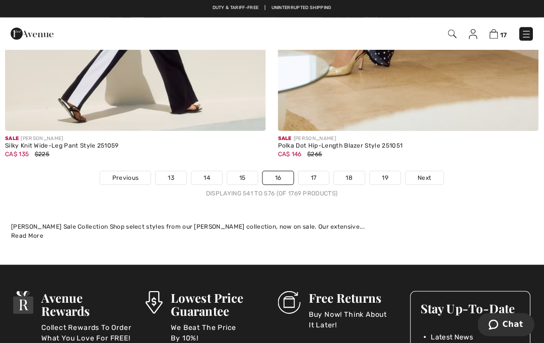
click at [318, 172] on link "17" at bounding box center [314, 178] width 30 height 13
click at [314, 175] on link "17" at bounding box center [314, 178] width 30 height 13
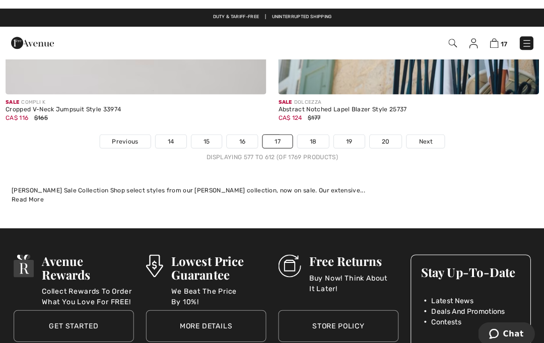
scroll to position [8079, 0]
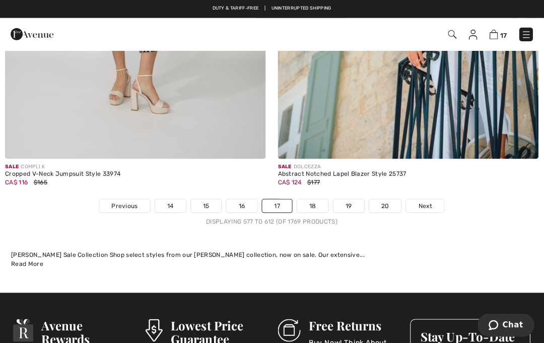
click at [319, 199] on link "18" at bounding box center [312, 205] width 31 height 13
click at [317, 200] on link "18" at bounding box center [312, 205] width 31 height 13
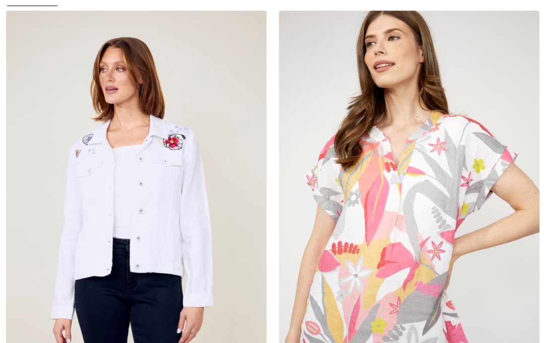
checkbox input "true"
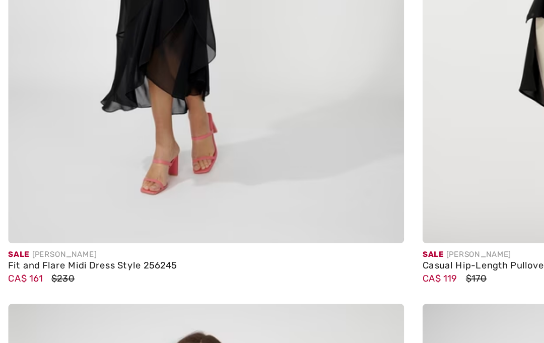
scroll to position [2080, 0]
click at [42, 115] on img at bounding box center [136, 52] width 260 height 390
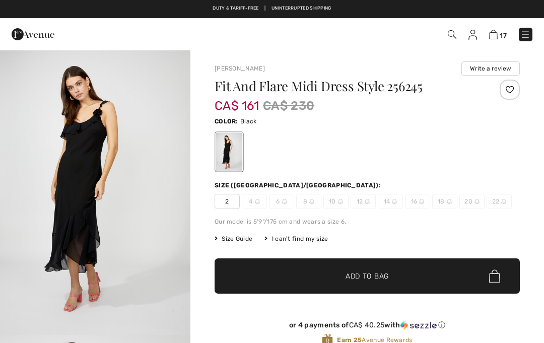
checkbox input "true"
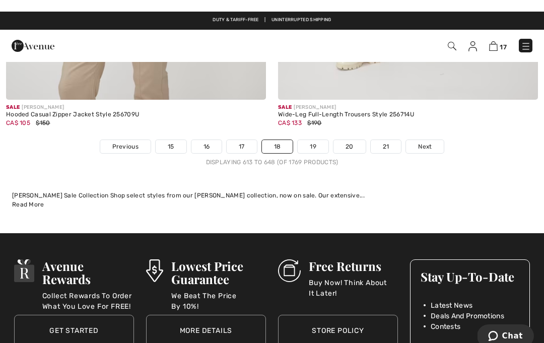
scroll to position [8027, 0]
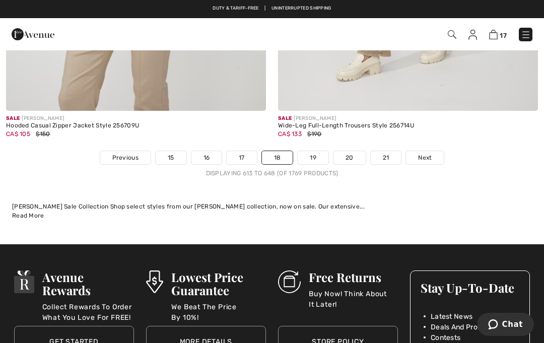
click at [307, 151] on link "19" at bounding box center [313, 157] width 31 height 13
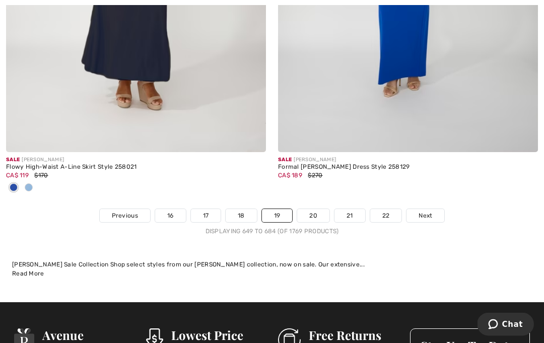
scroll to position [7958, 0]
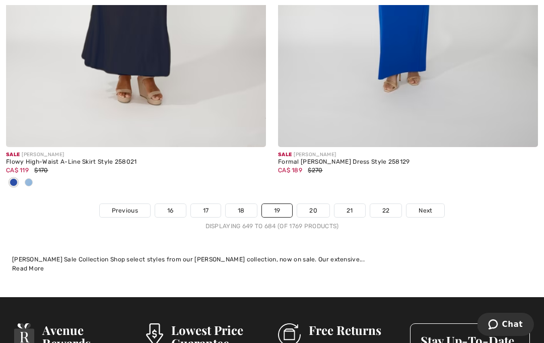
click at [321, 204] on link "20" at bounding box center [313, 210] width 32 height 13
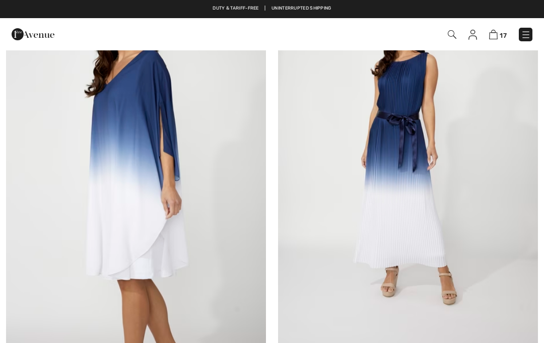
checkbox input "true"
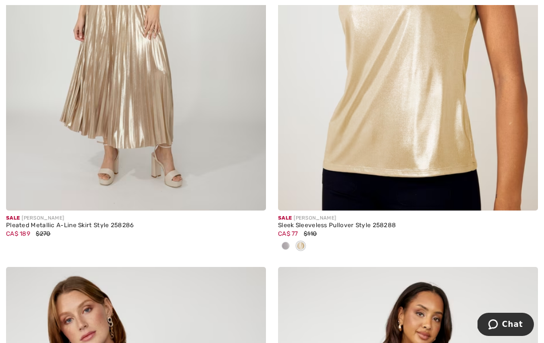
scroll to position [3479, 0]
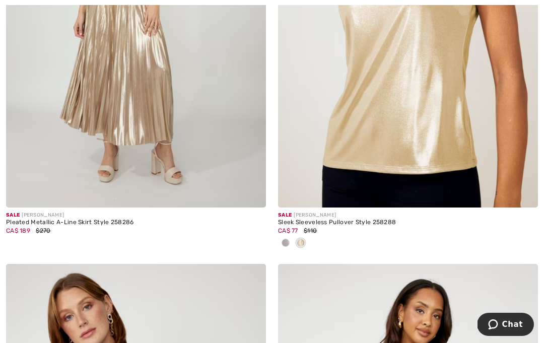
click at [35, 168] on img at bounding box center [136, 13] width 260 height 390
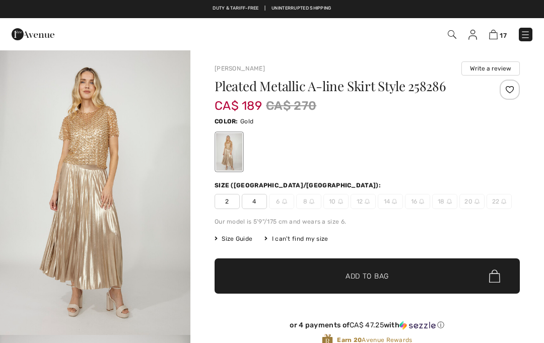
checkbox input "true"
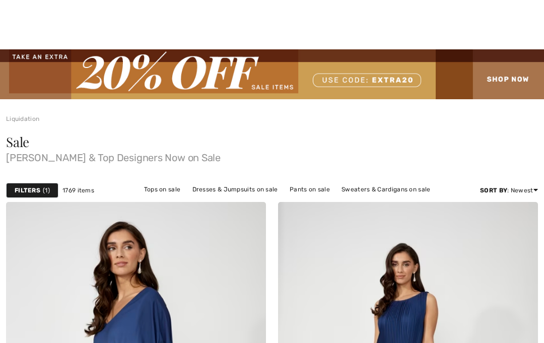
checkbox input "true"
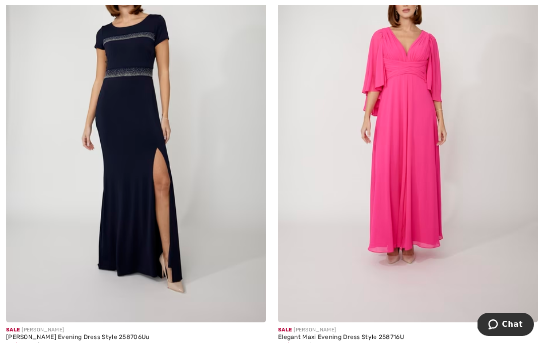
scroll to position [4242, 0]
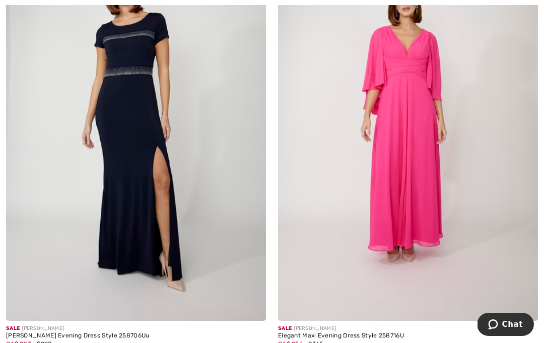
click at [411, 238] on img at bounding box center [408, 126] width 260 height 390
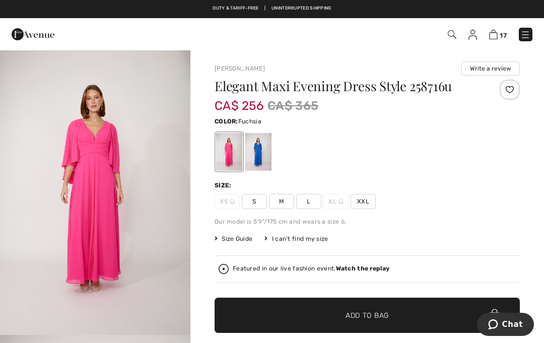
click at [265, 151] on div at bounding box center [258, 152] width 26 height 38
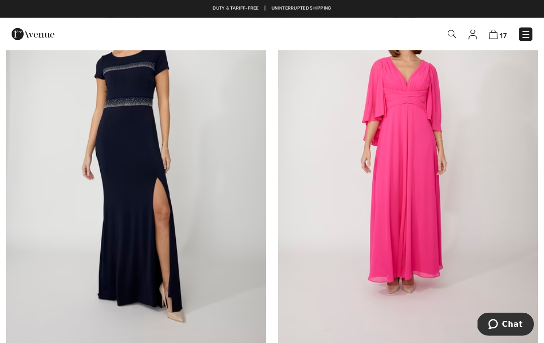
scroll to position [4207, 0]
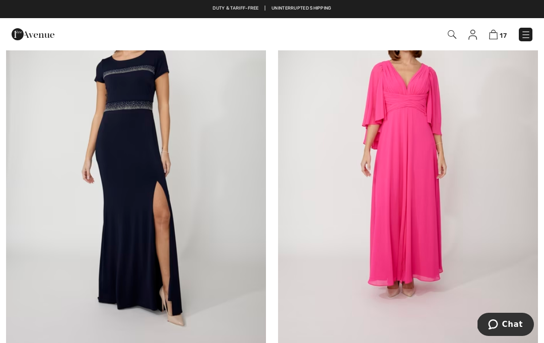
click at [423, 251] on img at bounding box center [408, 161] width 260 height 390
click at [466, 279] on img at bounding box center [408, 161] width 260 height 390
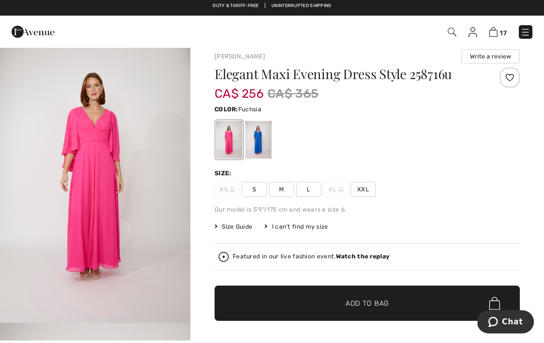
scroll to position [12, 0]
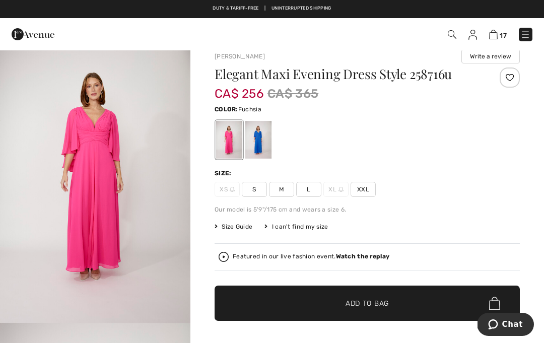
click at [364, 191] on span "XXL" at bounding box center [363, 189] width 25 height 15
click at [242, 225] on span "Size Guide" at bounding box center [234, 226] width 38 height 9
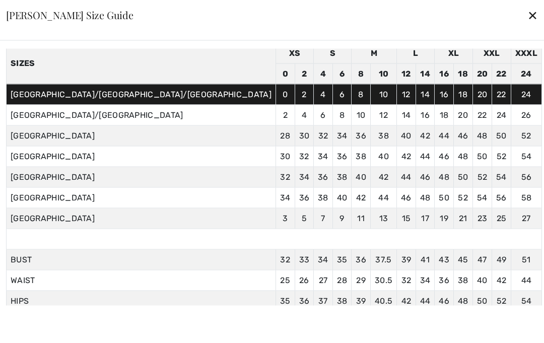
scroll to position [42, 0]
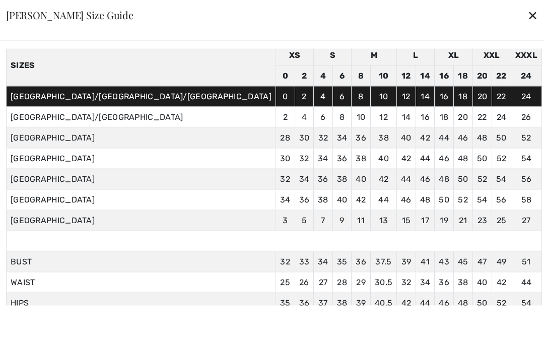
click at [528, 16] on div "✕" at bounding box center [533, 15] width 11 height 21
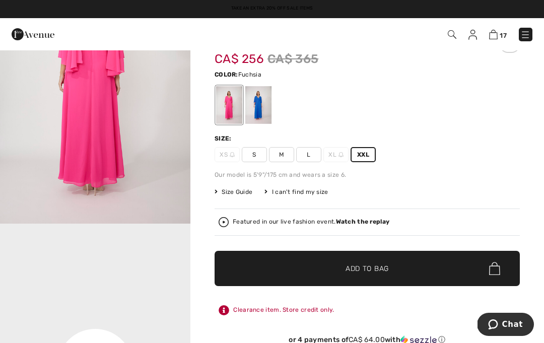
scroll to position [52, 0]
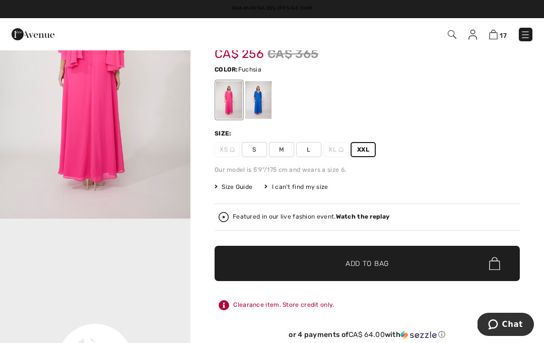
click at [439, 263] on span "✔ Added to Bag Add to Bag" at bounding box center [367, 263] width 305 height 35
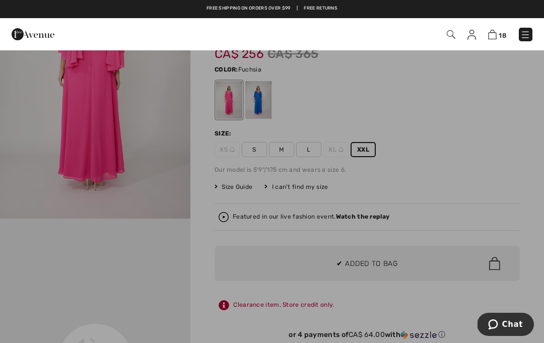
click at [431, 306] on div at bounding box center [272, 171] width 544 height 343
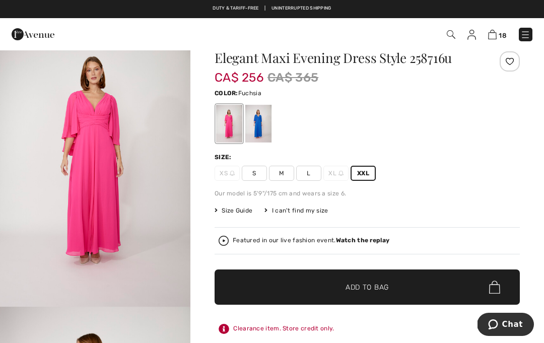
scroll to position [0, 0]
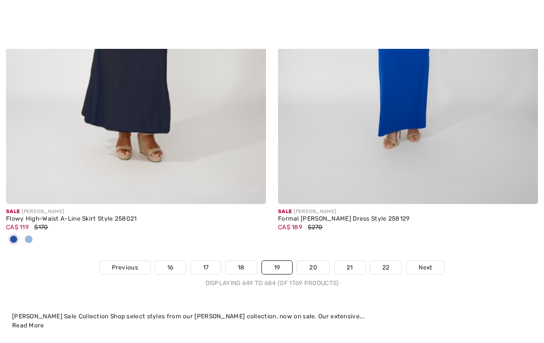
scroll to position [7901, 0]
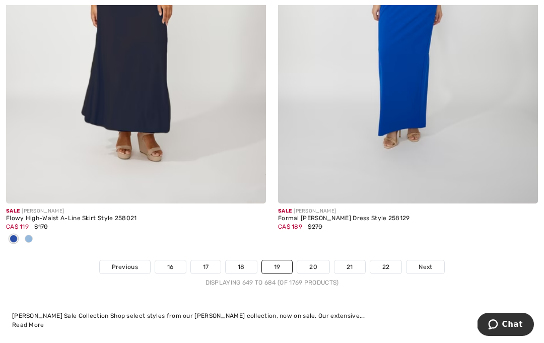
click at [313, 261] on link "20" at bounding box center [313, 267] width 32 height 13
click at [319, 261] on link "20" at bounding box center [313, 267] width 32 height 13
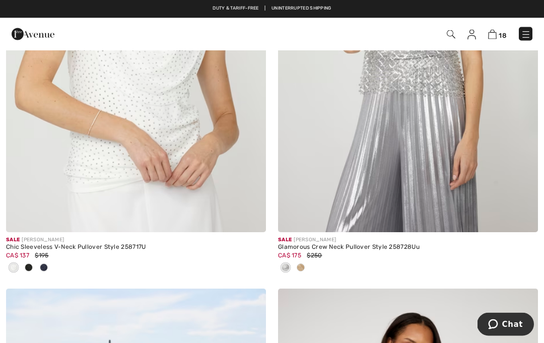
scroll to position [4763, 0]
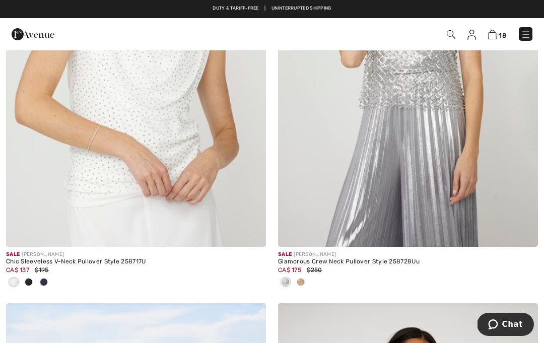
click at [445, 192] on img at bounding box center [408, 52] width 260 height 390
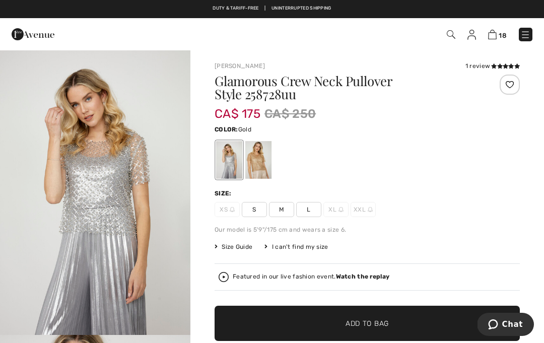
click at [266, 156] on div at bounding box center [258, 160] width 26 height 38
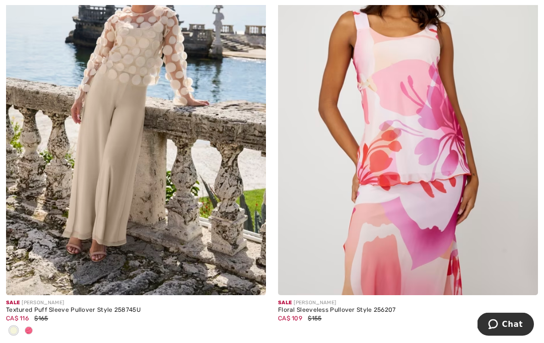
scroll to position [5161, 0]
click at [54, 225] on img at bounding box center [136, 100] width 260 height 390
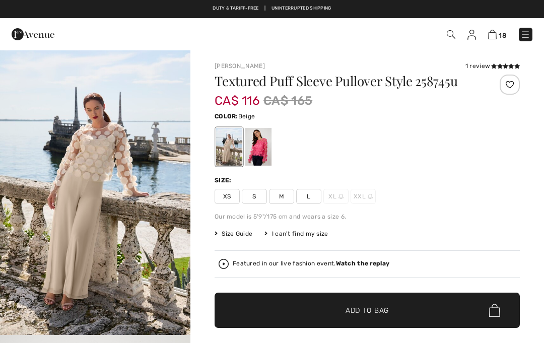
checkbox input "true"
click at [257, 149] on div at bounding box center [258, 147] width 26 height 38
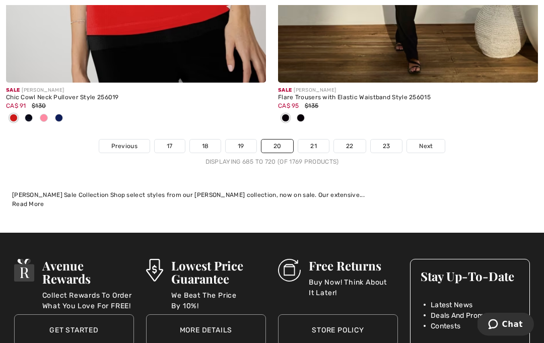
scroll to position [8089, 0]
click at [314, 140] on link "21" at bounding box center [313, 146] width 31 height 13
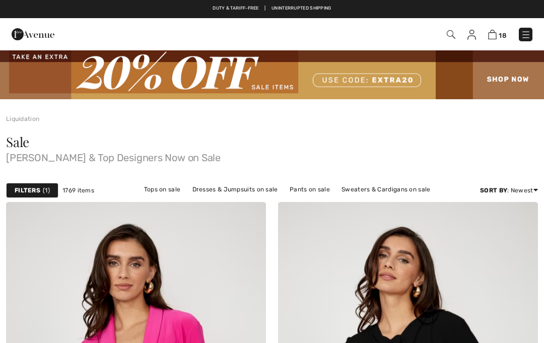
checkbox input "true"
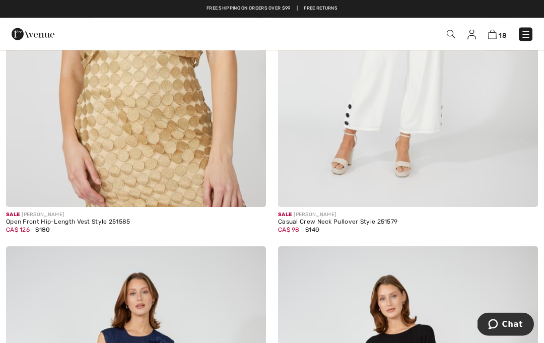
scroll to position [1261, 0]
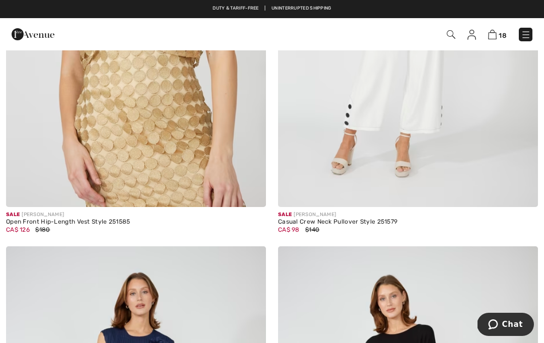
click at [200, 153] on img at bounding box center [136, 12] width 260 height 390
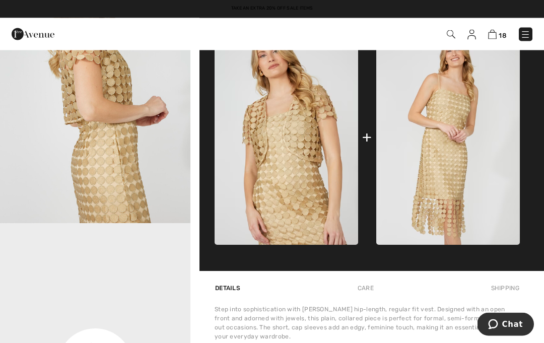
scroll to position [398, 0]
click at [455, 186] on img at bounding box center [448, 137] width 144 height 216
click at [449, 220] on img at bounding box center [448, 137] width 144 height 216
click at [460, 202] on img at bounding box center [448, 137] width 144 height 216
click at [457, 205] on img at bounding box center [448, 137] width 144 height 216
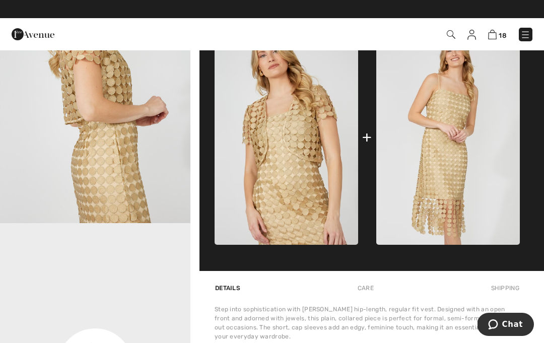
click at [454, 206] on img at bounding box center [448, 137] width 144 height 216
click at [457, 232] on img at bounding box center [448, 137] width 144 height 216
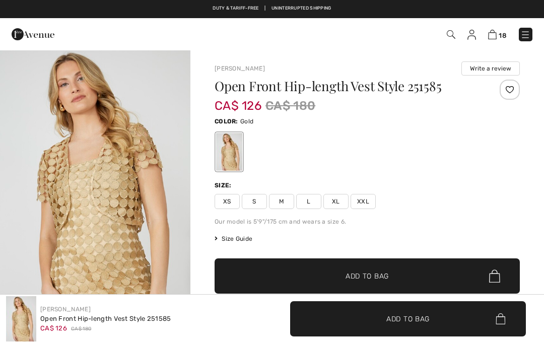
checkbox input "true"
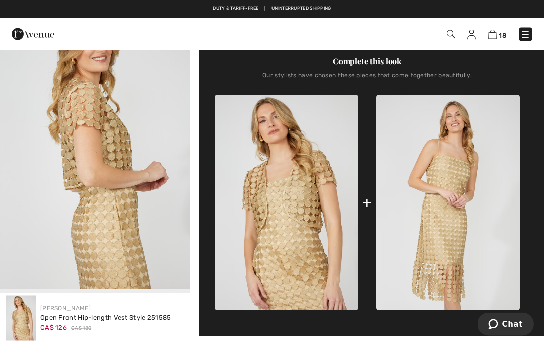
scroll to position [321, 0]
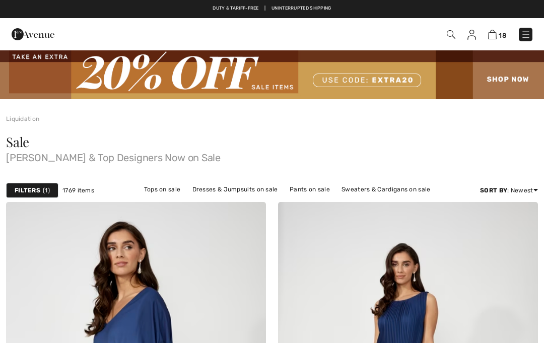
checkbox input "true"
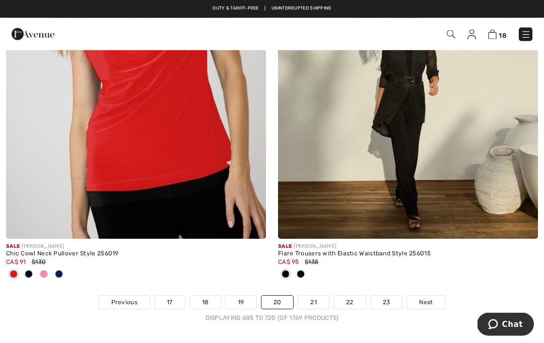
scroll to position [7937, 0]
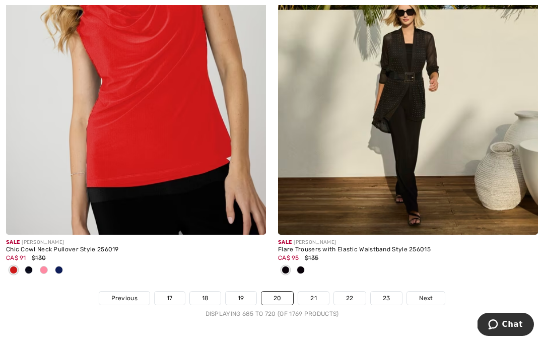
click at [316, 292] on link "21" at bounding box center [313, 298] width 31 height 13
click at [319, 292] on link "21" at bounding box center [313, 298] width 31 height 13
click at [320, 292] on link "21" at bounding box center [313, 298] width 31 height 13
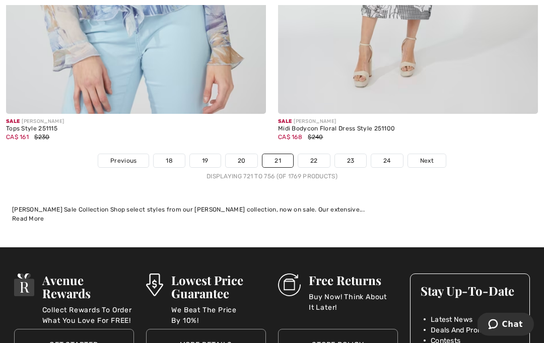
scroll to position [8008, 0]
click at [322, 154] on link "22" at bounding box center [314, 160] width 32 height 13
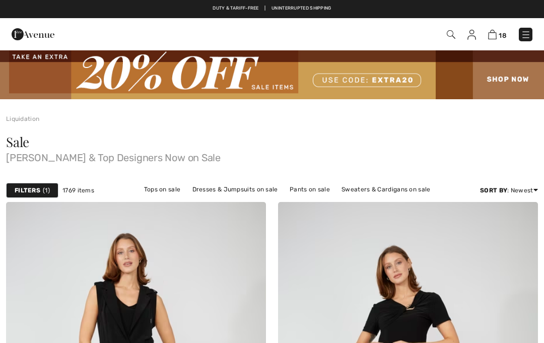
checkbox input "true"
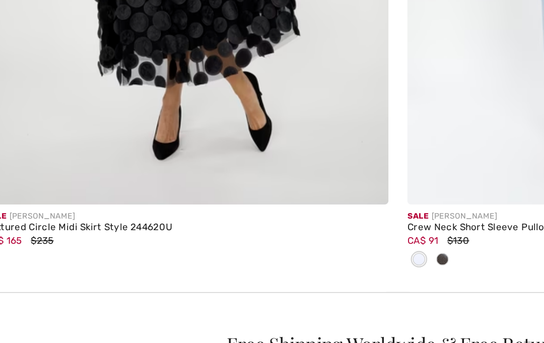
scroll to position [2540, 0]
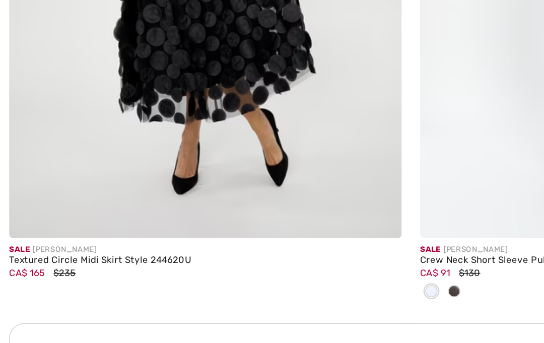
click at [27, 222] on div "Sale [PERSON_NAME]" at bounding box center [136, 226] width 260 height 8
click at [29, 230] on div "Textured Circle Midi Skirt Style 244620U" at bounding box center [136, 233] width 260 height 7
click at [26, 222] on div "Sale FRANK LYMAN" at bounding box center [136, 226] width 260 height 8
click at [58, 110] on img at bounding box center [136, 23] width 260 height 390
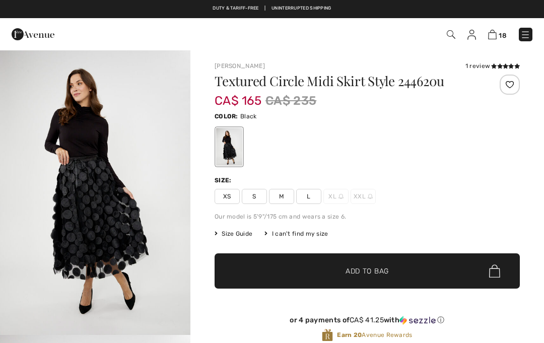
checkbox input "true"
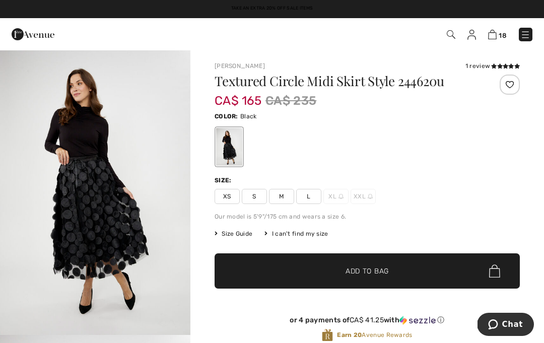
click at [233, 236] on span "Size Guide" at bounding box center [234, 233] width 38 height 9
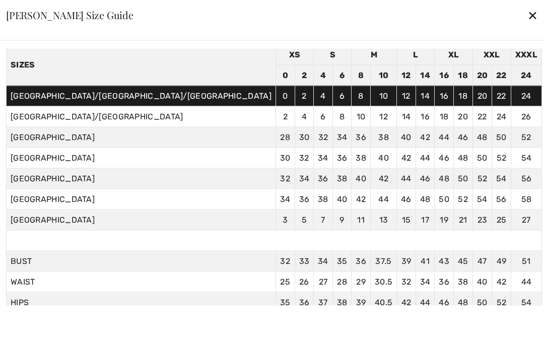
scroll to position [42, 0]
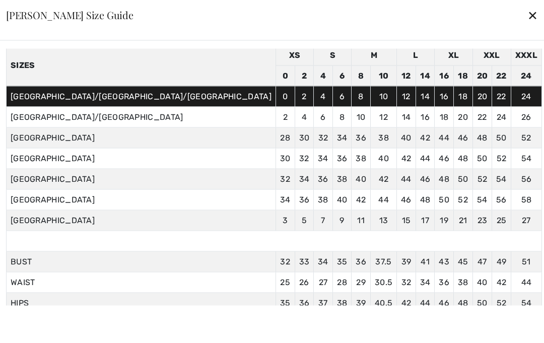
click at [436, 17] on div "Frank Lyman Size Guide ✕" at bounding box center [272, 15] width 556 height 50
click at [528, 19] on div "✕" at bounding box center [533, 15] width 11 height 21
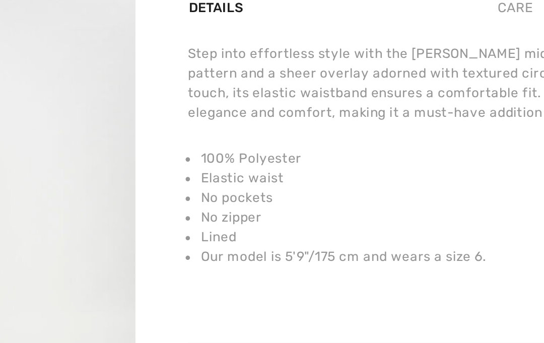
scroll to position [200, 0]
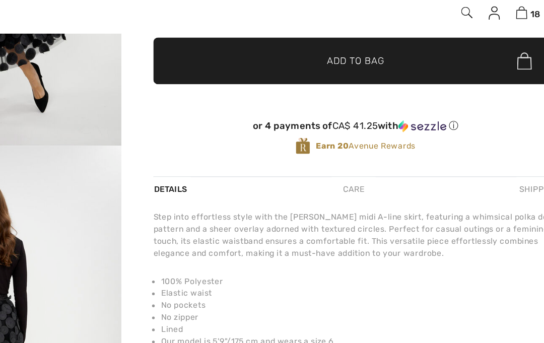
click at [349, 159] on div "Care" at bounding box center [365, 168] width 33 height 18
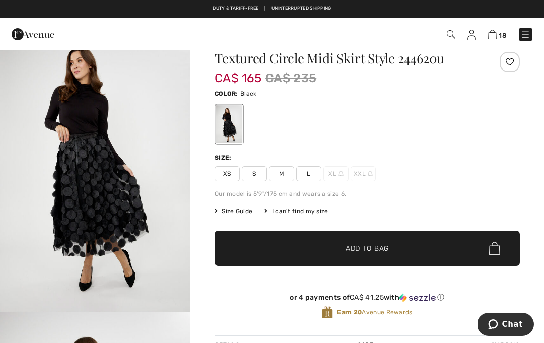
scroll to position [0, 0]
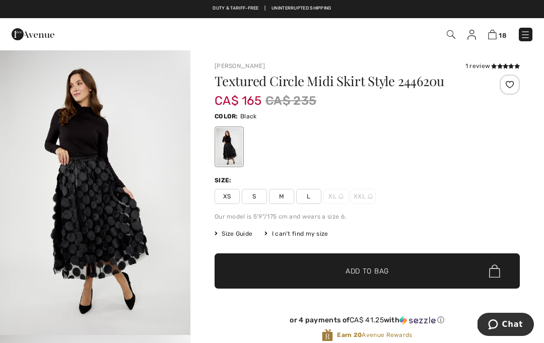
click at [242, 256] on span "✔ Added to Bag Add to Bag" at bounding box center [367, 270] width 305 height 35
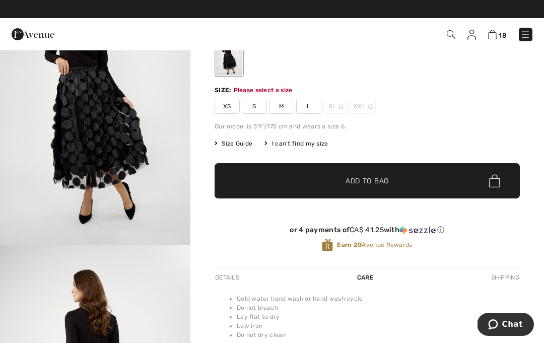
scroll to position [103, 0]
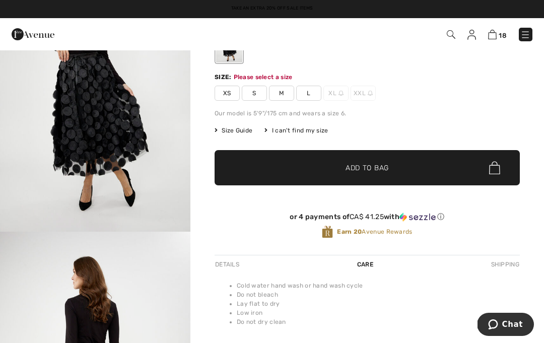
click at [368, 95] on img at bounding box center [370, 93] width 5 height 5
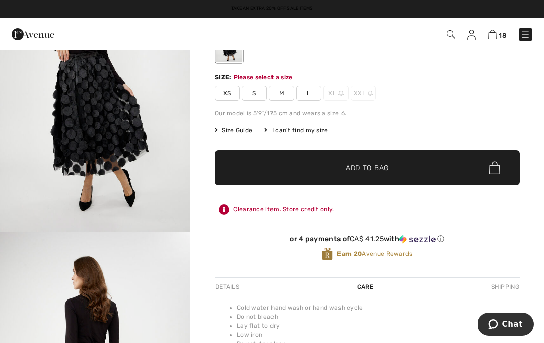
click at [373, 90] on span "XXL" at bounding box center [363, 93] width 25 height 15
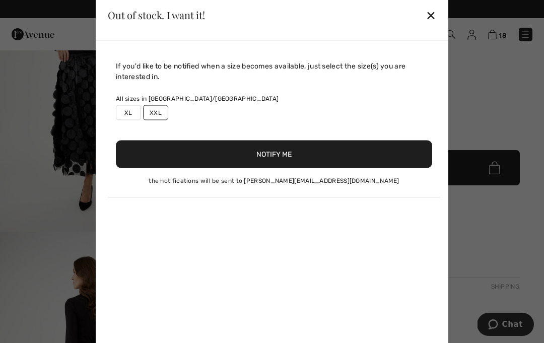
click at [366, 99] on div "All sizes in CA/US" at bounding box center [274, 98] width 316 height 9
click at [164, 157] on button "Notify Me" at bounding box center [274, 154] width 316 height 28
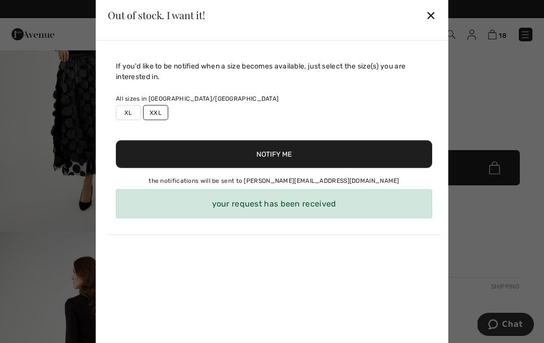
click at [124, 108] on label "XL" at bounding box center [128, 112] width 25 height 15
click at [128, 112] on label "XL" at bounding box center [128, 112] width 25 height 15
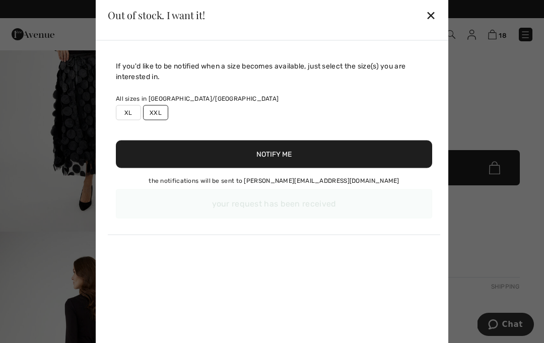
click at [131, 113] on label "XL" at bounding box center [128, 112] width 25 height 15
type input "true"
click at [182, 159] on button "Notify Me" at bounding box center [274, 154] width 316 height 28
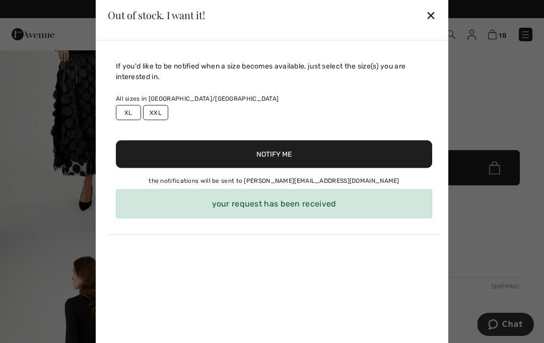
click at [432, 19] on div "✕" at bounding box center [431, 15] width 11 height 21
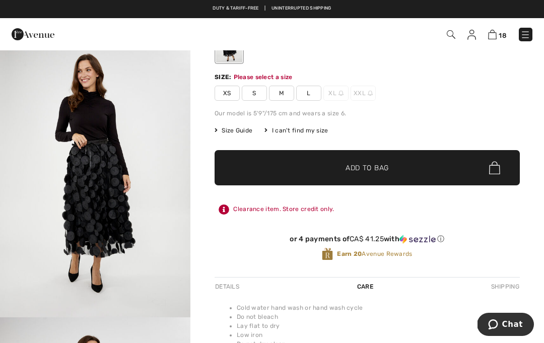
scroll to position [485, 0]
click at [314, 91] on span "L" at bounding box center [308, 93] width 25 height 15
click at [255, 169] on span "✔ Added to Bag Add to Bag" at bounding box center [367, 167] width 305 height 35
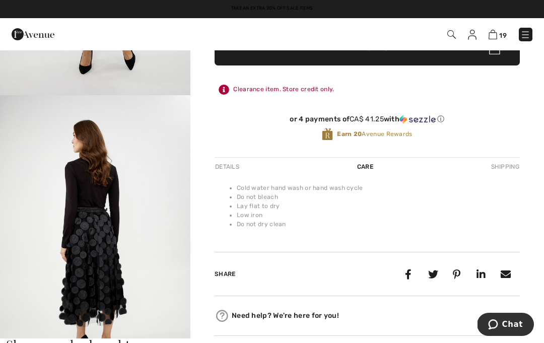
scroll to position [0, 0]
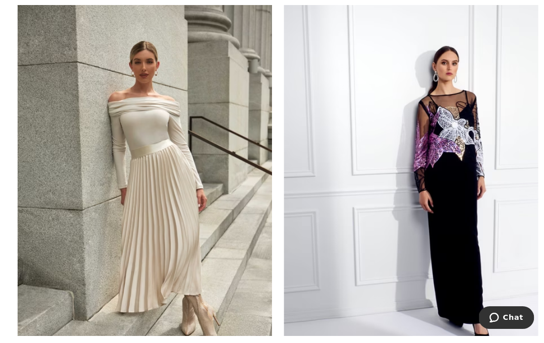
scroll to position [7822, 0]
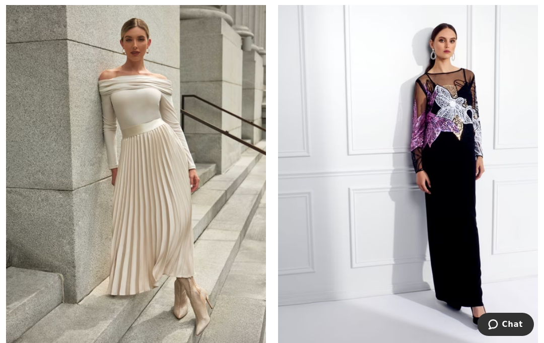
click at [399, 294] on img at bounding box center [408, 171] width 260 height 390
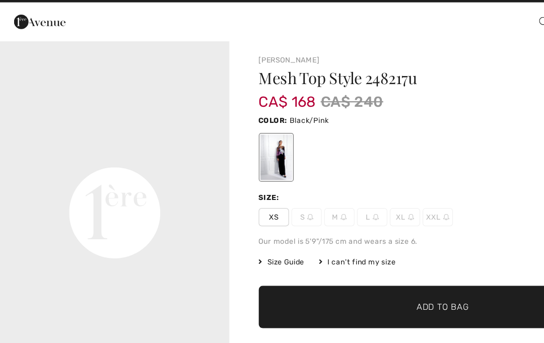
scroll to position [565, 0]
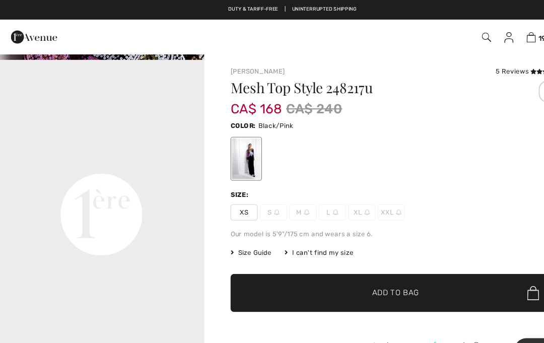
click at [361, 201] on span "XXL" at bounding box center [363, 196] width 25 height 15
click at [363, 196] on span "XXL" at bounding box center [363, 196] width 25 height 15
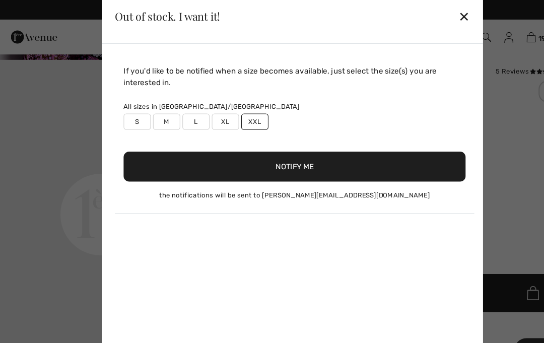
click at [338, 159] on button "Notify Me" at bounding box center [274, 154] width 316 height 28
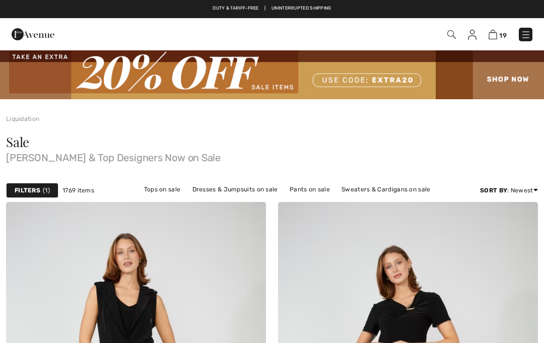
checkbox input "true"
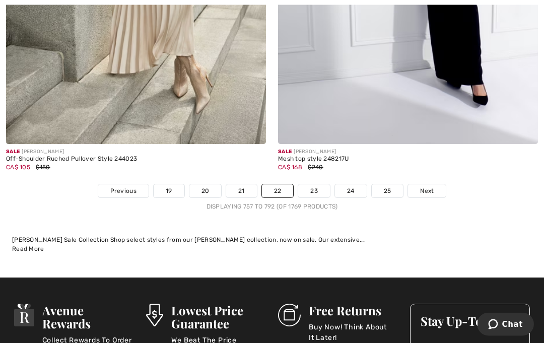
scroll to position [8049, 0]
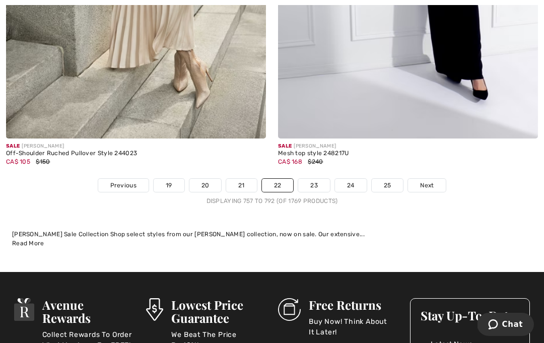
click at [318, 180] on link "23" at bounding box center [314, 185] width 32 height 13
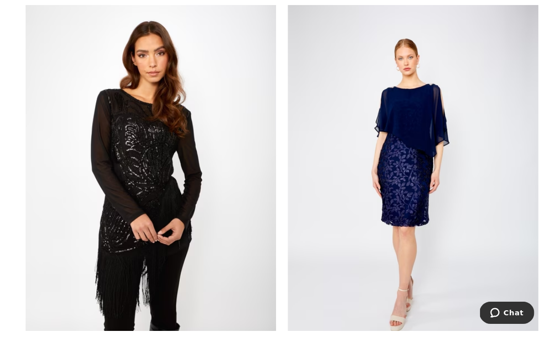
scroll to position [2428, 0]
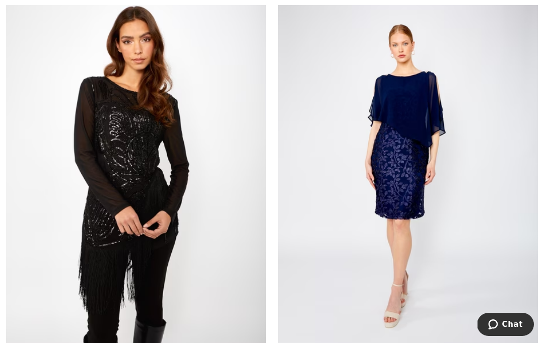
click at [197, 260] on img at bounding box center [136, 168] width 260 height 390
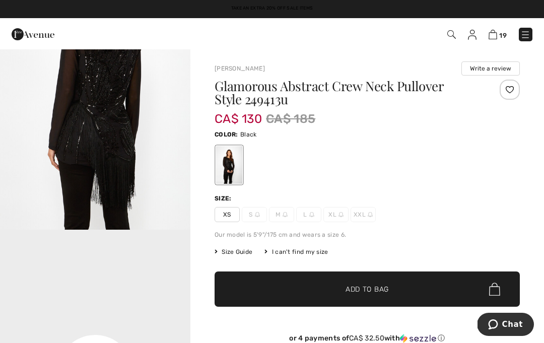
scroll to position [387, 0]
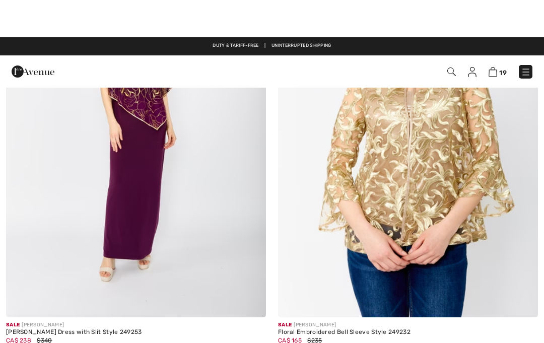
scroll to position [6084, 0]
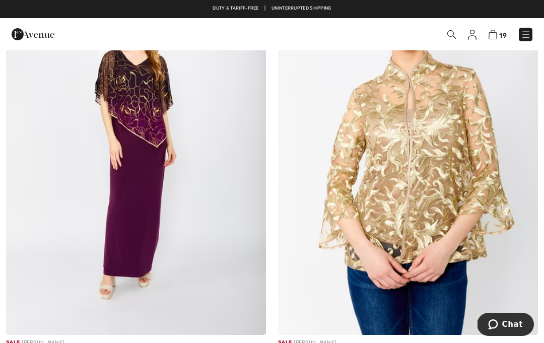
click at [434, 250] on img at bounding box center [408, 140] width 260 height 390
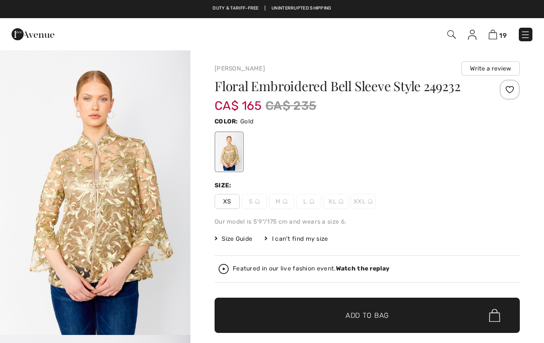
checkbox input "true"
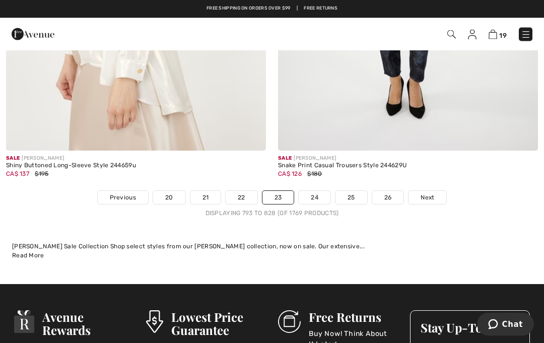
scroll to position [7988, 0]
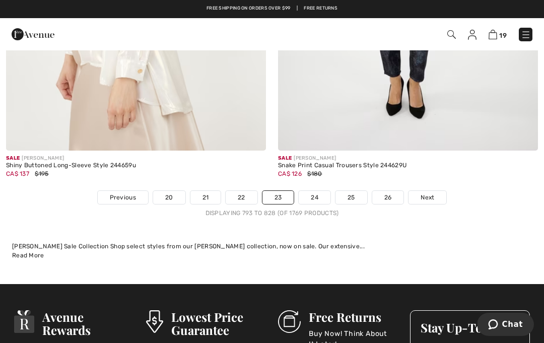
click at [319, 191] on link "24" at bounding box center [315, 197] width 32 height 13
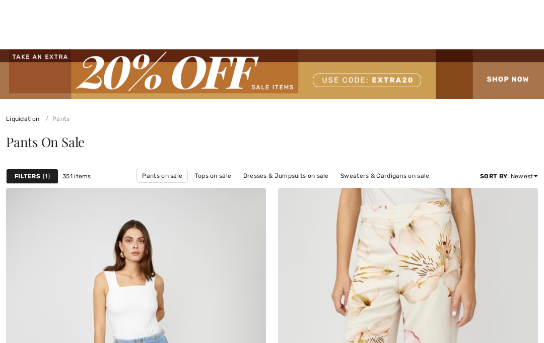
checkbox input "true"
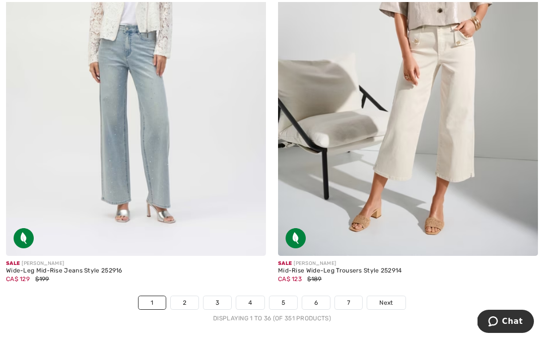
scroll to position [7951, 0]
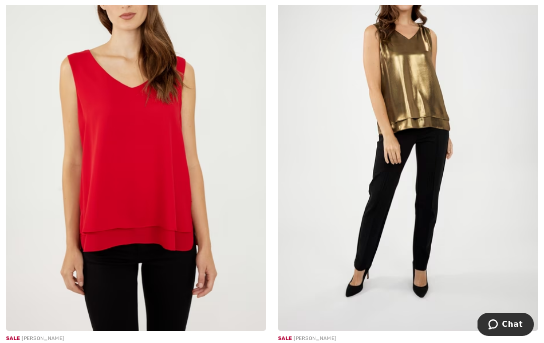
scroll to position [693, 0]
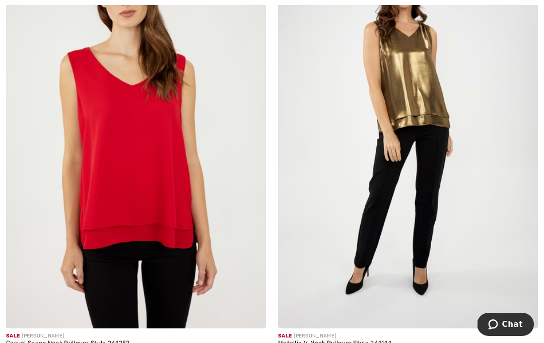
click at [443, 250] on img at bounding box center [408, 134] width 260 height 390
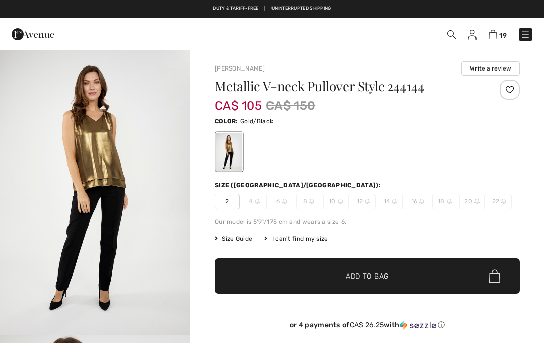
checkbox input "true"
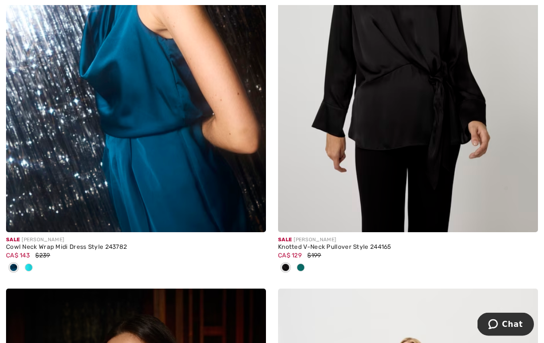
scroll to position [5724, 0]
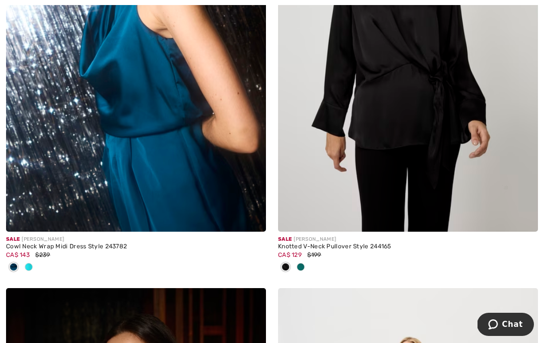
click at [47, 201] on img at bounding box center [136, 37] width 260 height 390
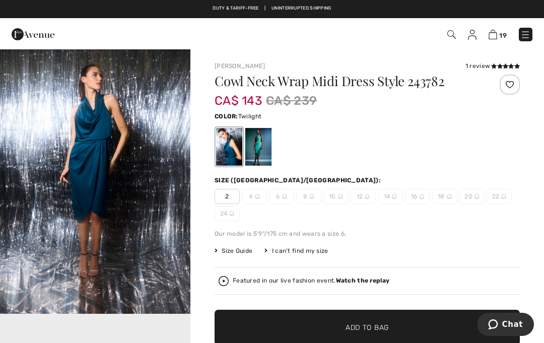
scroll to position [325, 0]
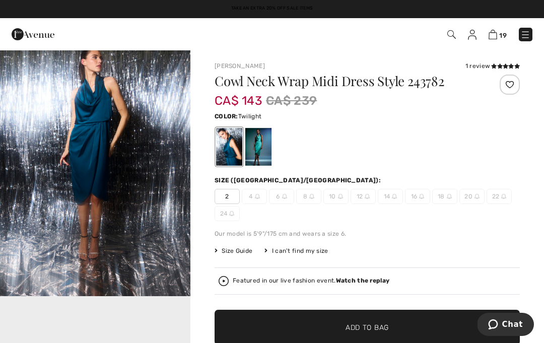
click at [260, 156] on div at bounding box center [258, 147] width 26 height 38
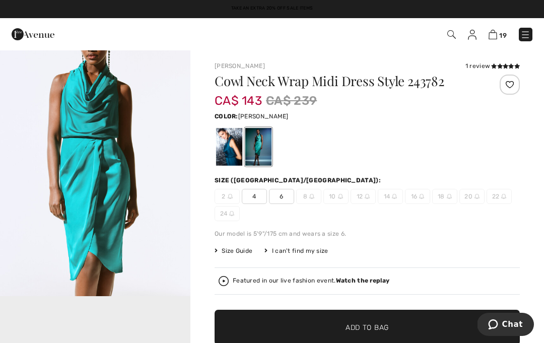
scroll to position [0, 0]
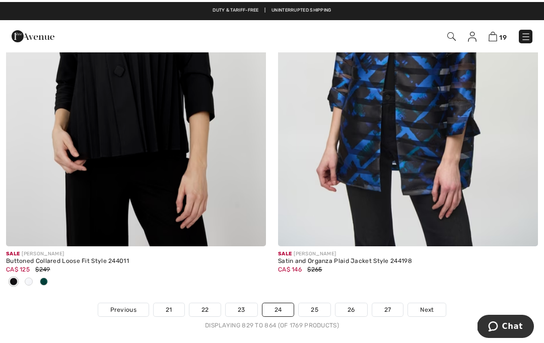
scroll to position [7908, 0]
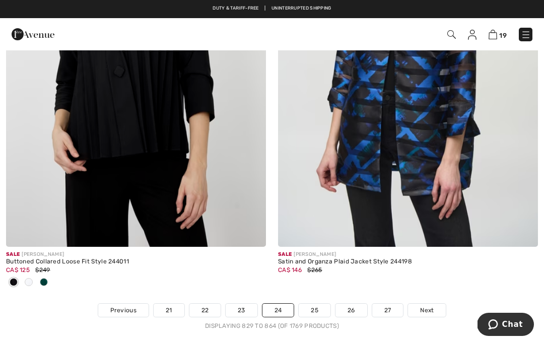
click at [318, 304] on link "25" at bounding box center [315, 310] width 32 height 13
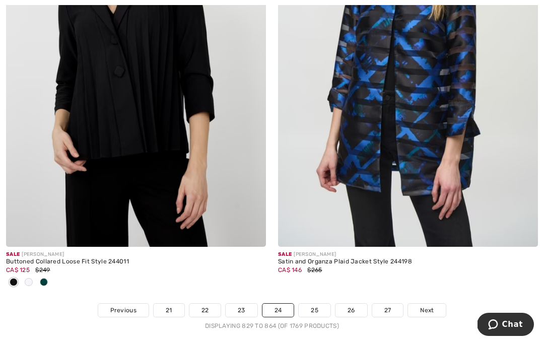
click at [326, 304] on link "25" at bounding box center [315, 310] width 32 height 13
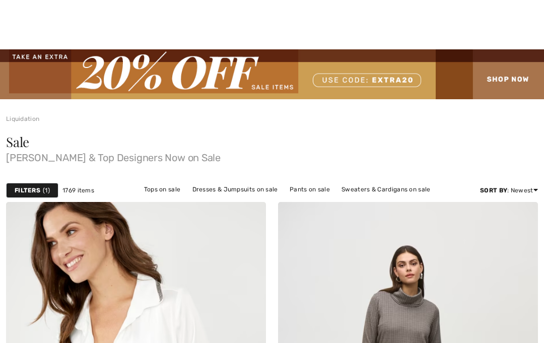
checkbox input "true"
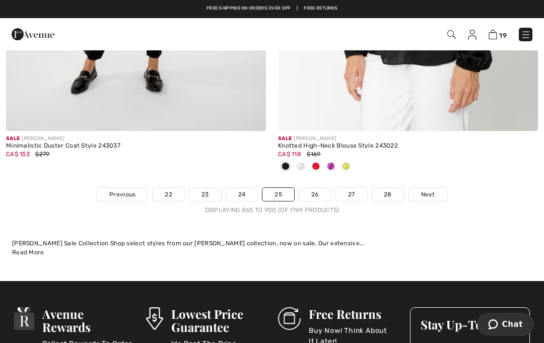
scroll to position [8114, 0]
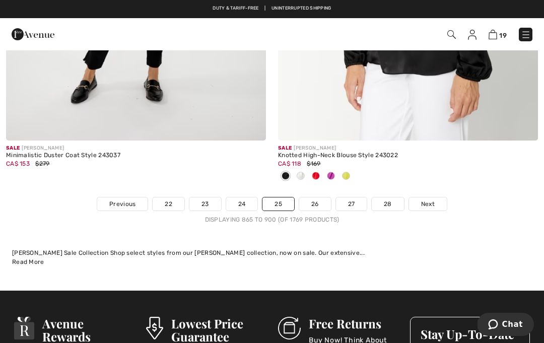
click at [325, 198] on link "26" at bounding box center [315, 204] width 32 height 13
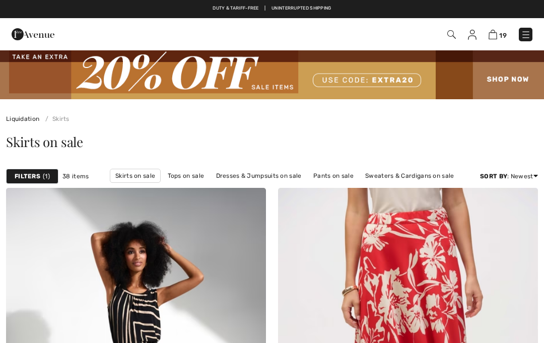
scroll to position [372, 0]
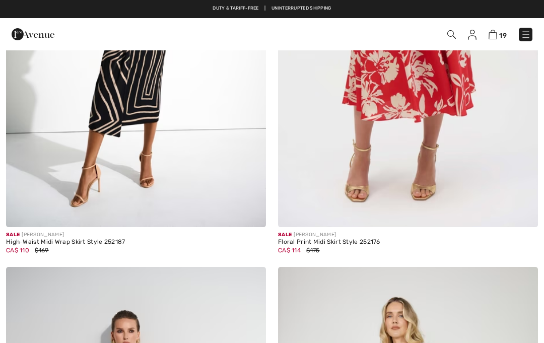
checkbox input "true"
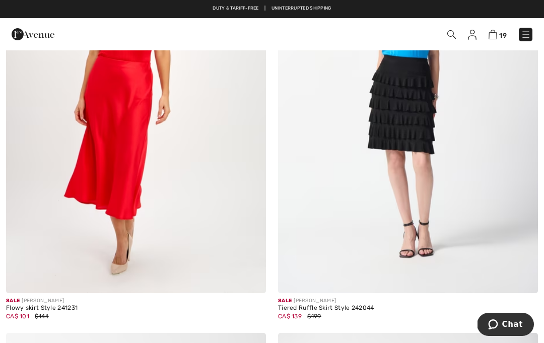
scroll to position [7433, 0]
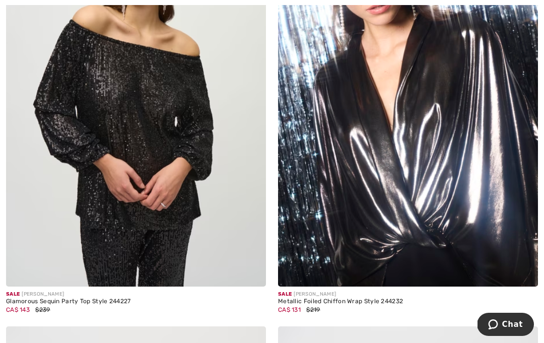
scroll to position [332, 0]
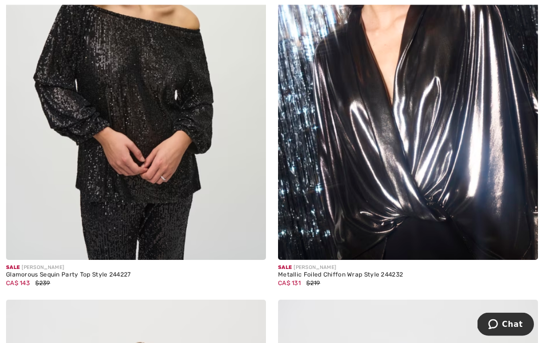
click at [467, 236] on img at bounding box center [408, 65] width 260 height 390
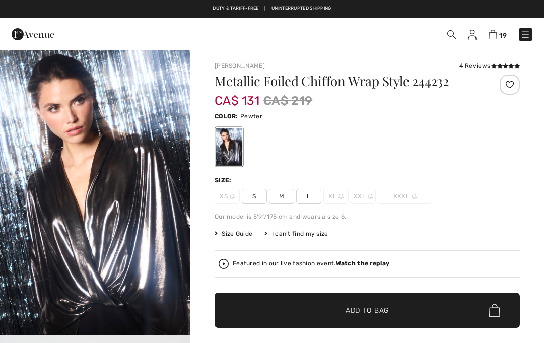
checkbox input "true"
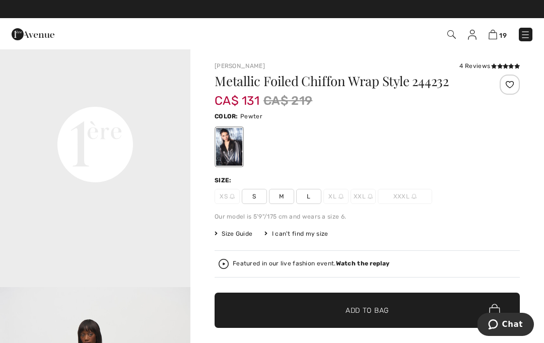
scroll to position [621, 0]
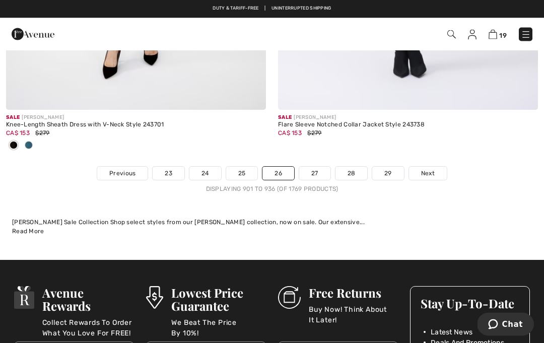
scroll to position [8086, 0]
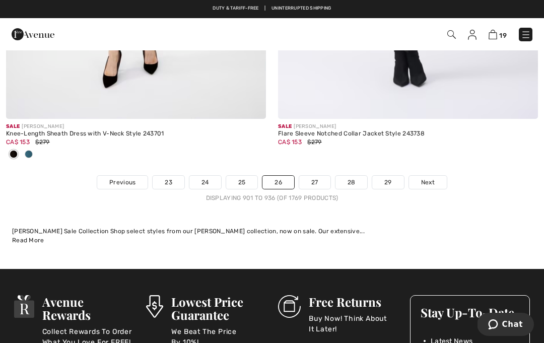
click at [324, 179] on link "27" at bounding box center [314, 182] width 31 height 13
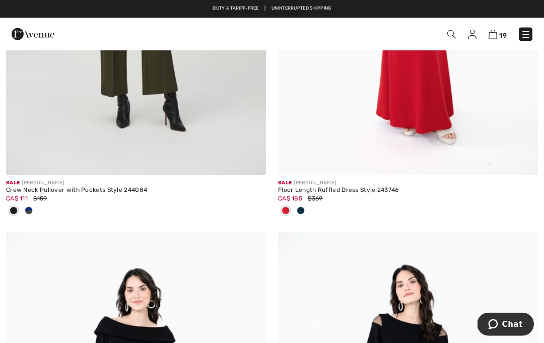
scroll to position [4487, 0]
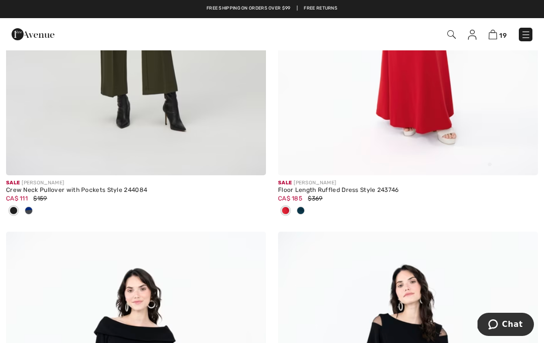
click at [306, 203] on div at bounding box center [300, 211] width 15 height 17
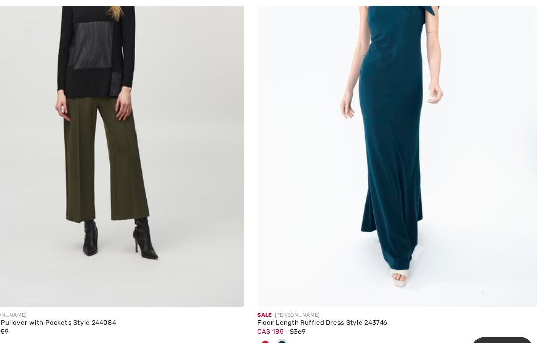
scroll to position [4378, 0]
click at [381, 222] on img at bounding box center [408, 90] width 260 height 390
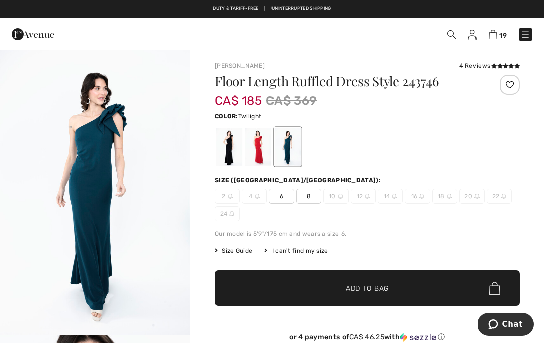
click at [260, 155] on div at bounding box center [258, 147] width 26 height 38
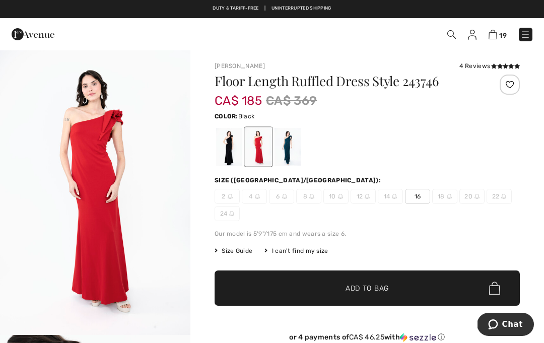
click at [233, 160] on div at bounding box center [229, 147] width 26 height 38
click at [232, 160] on div at bounding box center [229, 147] width 26 height 38
click at [237, 150] on div at bounding box center [229, 147] width 26 height 38
click at [263, 154] on div at bounding box center [258, 147] width 26 height 38
click at [230, 155] on div at bounding box center [229, 147] width 26 height 38
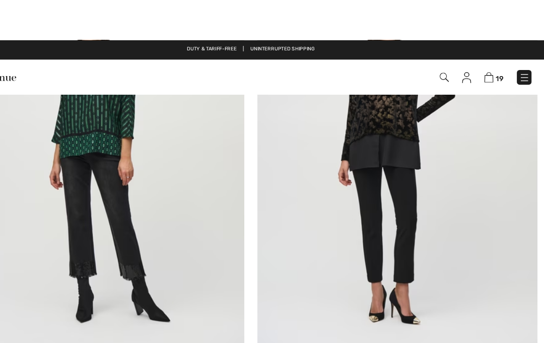
scroll to position [7536, 0]
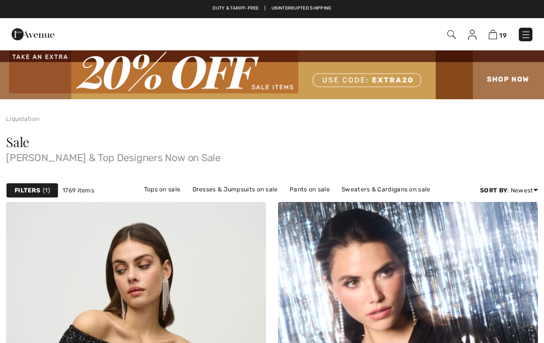
checkbox input "true"
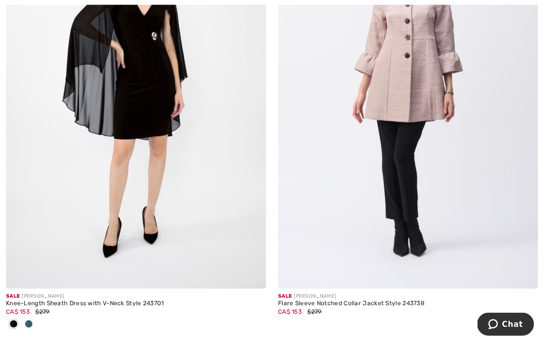
scroll to position [7916, 0]
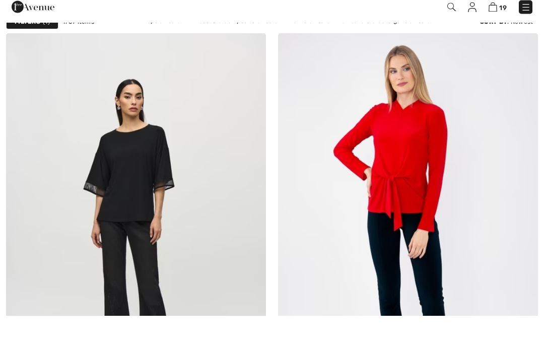
checkbox input "true"
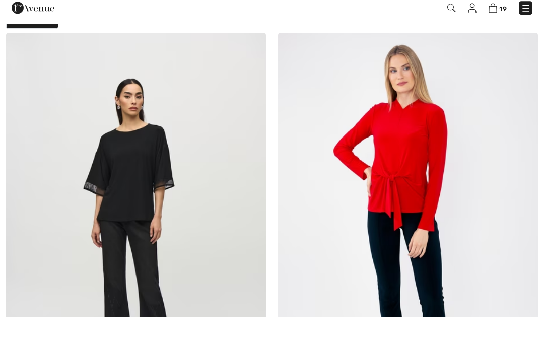
checkbox input "true"
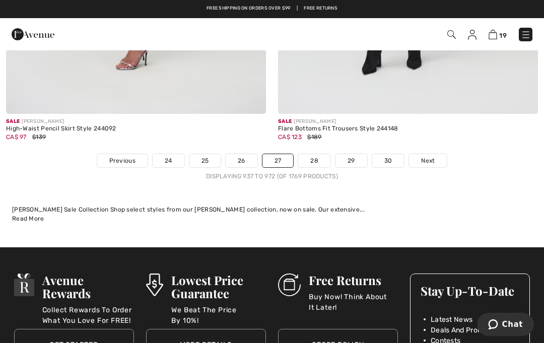
scroll to position [8178, 0]
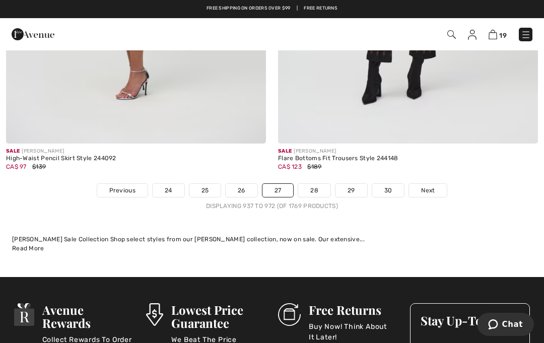
click at [324, 184] on link "28" at bounding box center [314, 190] width 32 height 13
click at [321, 184] on link "28" at bounding box center [314, 190] width 32 height 13
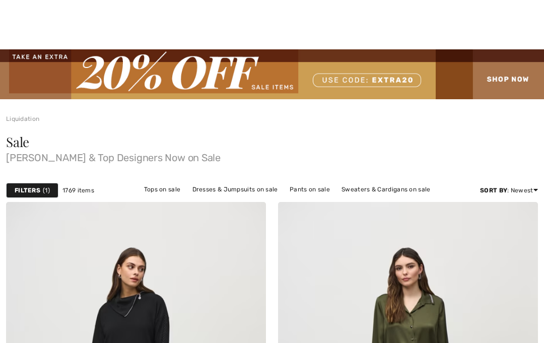
checkbox input "true"
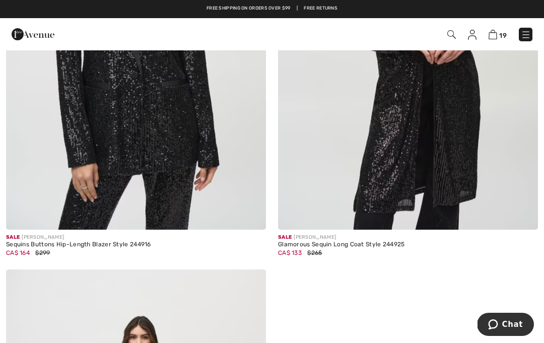
scroll to position [2998, 0]
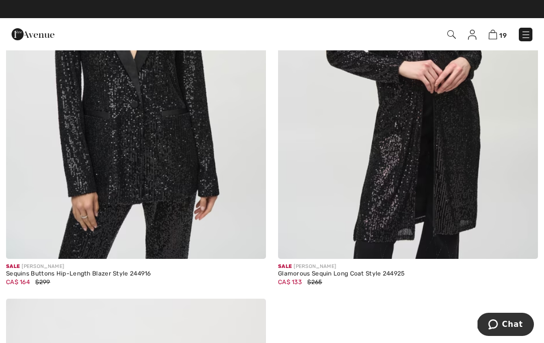
click at [438, 184] on img at bounding box center [408, 64] width 260 height 390
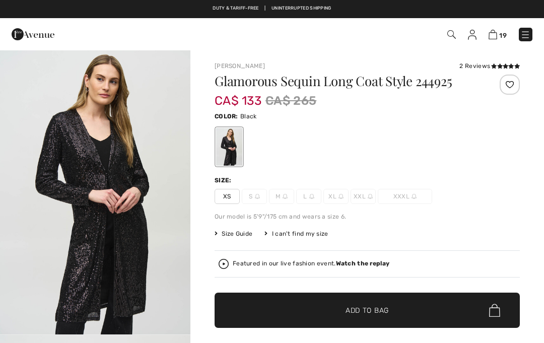
checkbox input "true"
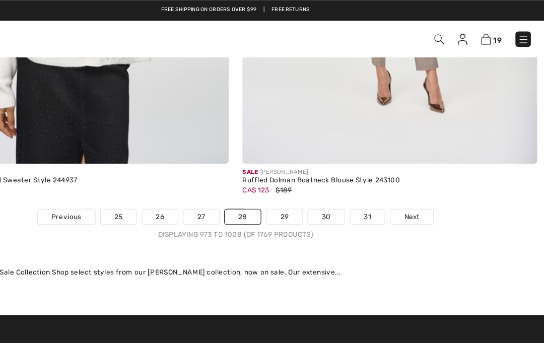
scroll to position [7956, 0]
click at [299, 184] on link "29" at bounding box center [315, 190] width 32 height 13
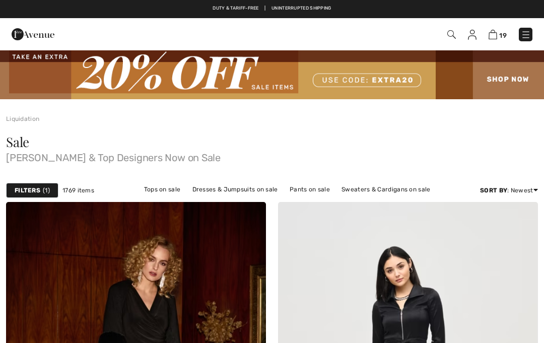
checkbox input "true"
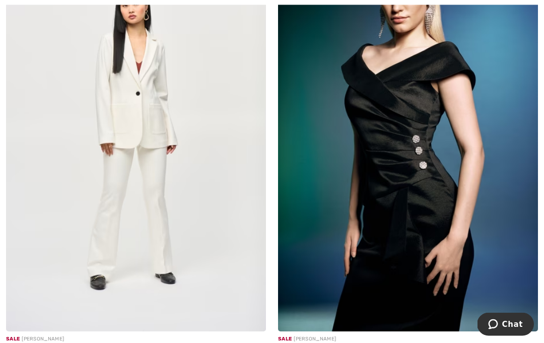
scroll to position [6535, 0]
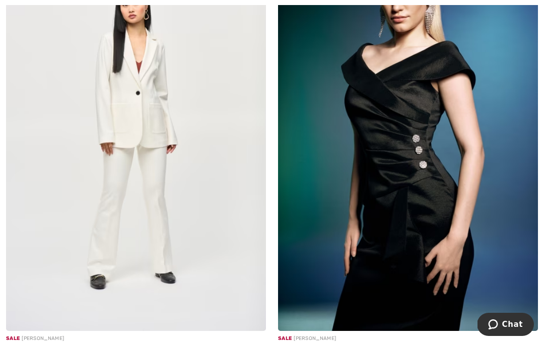
click at [452, 219] on img at bounding box center [408, 136] width 260 height 390
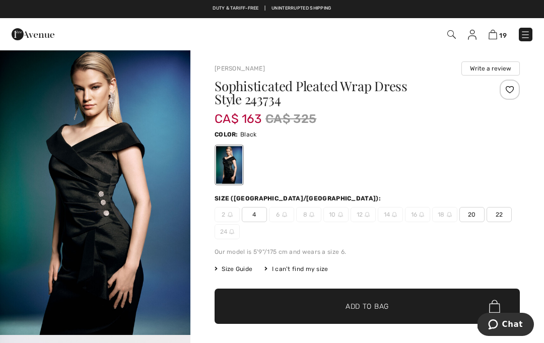
click at [502, 213] on span "22" at bounding box center [499, 214] width 25 height 15
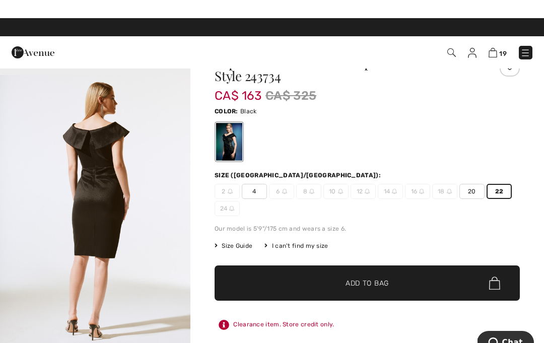
scroll to position [23, 0]
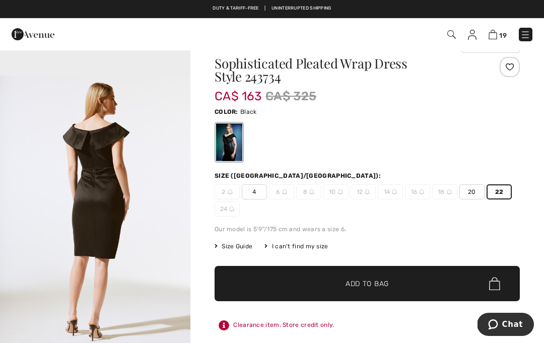
click at [421, 294] on span "✔ Added to Bag Add to Bag" at bounding box center [367, 283] width 305 height 35
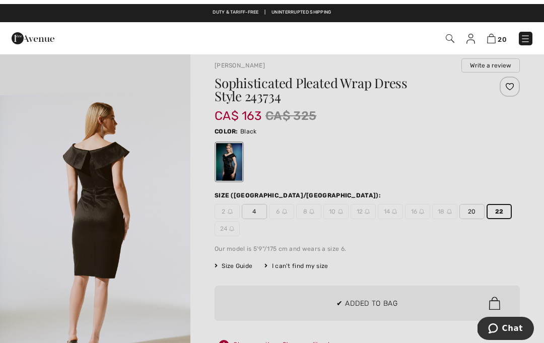
scroll to position [0, 0]
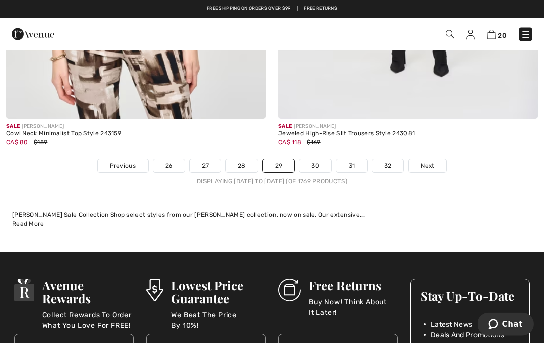
scroll to position [8036, 0]
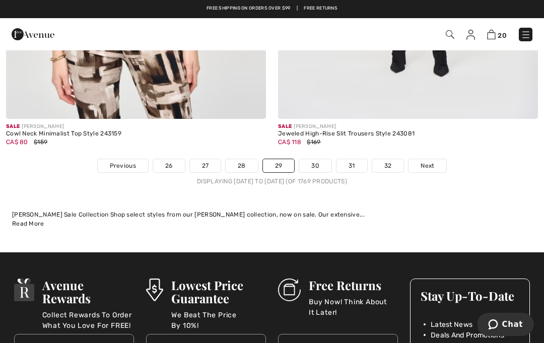
click at [316, 159] on link "30" at bounding box center [315, 165] width 32 height 13
click at [324, 159] on link "30" at bounding box center [315, 165] width 32 height 13
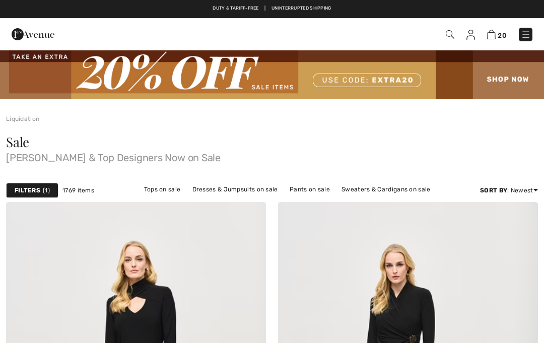
checkbox input "true"
